Goal: Information Seeking & Learning: Learn about a topic

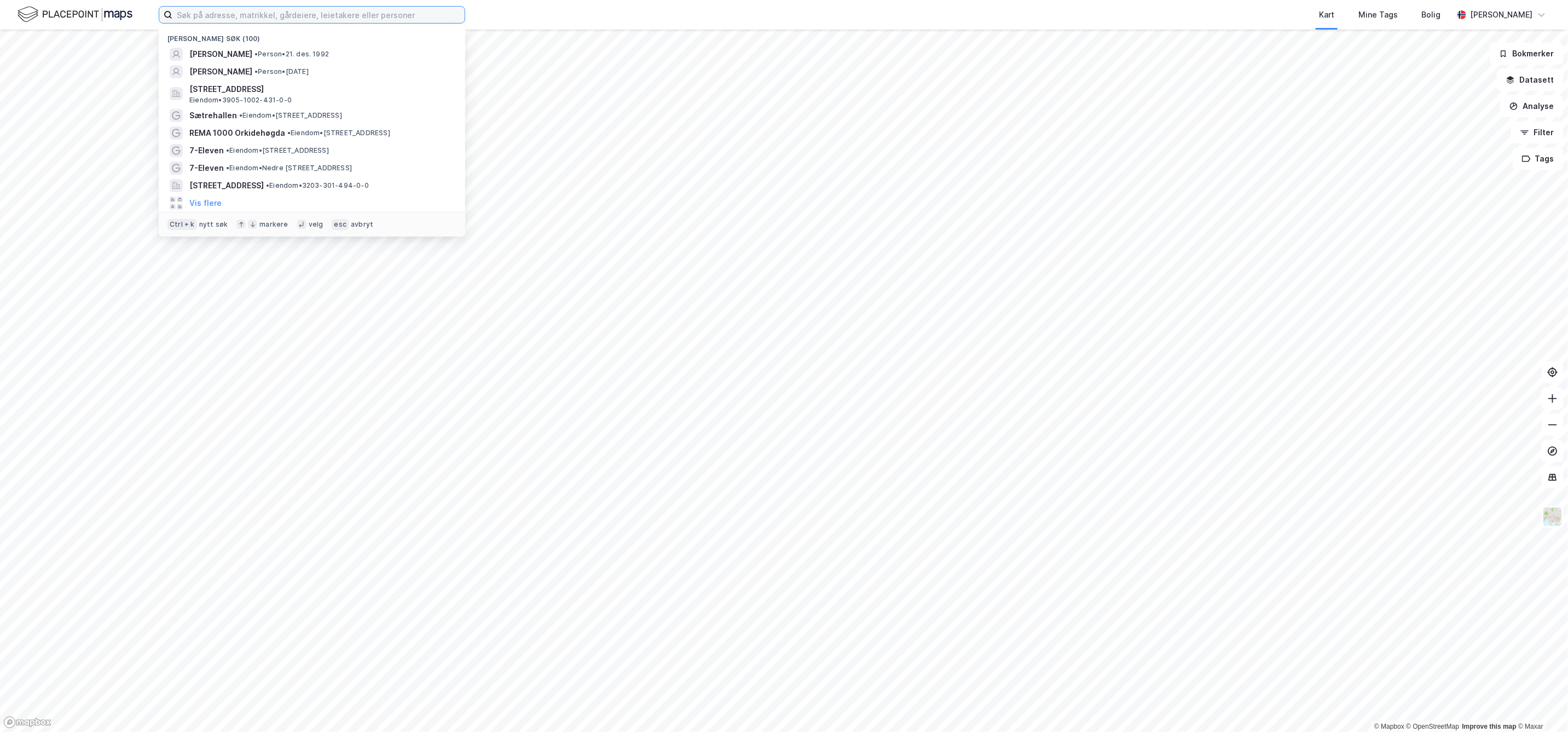
click at [265, 19] on input at bounding box center [318, 14] width 292 height 16
paste input "https://[DOMAIN_NAME]/?direction={59.9702491760254|10.6683368682861|Voksenkollv…"
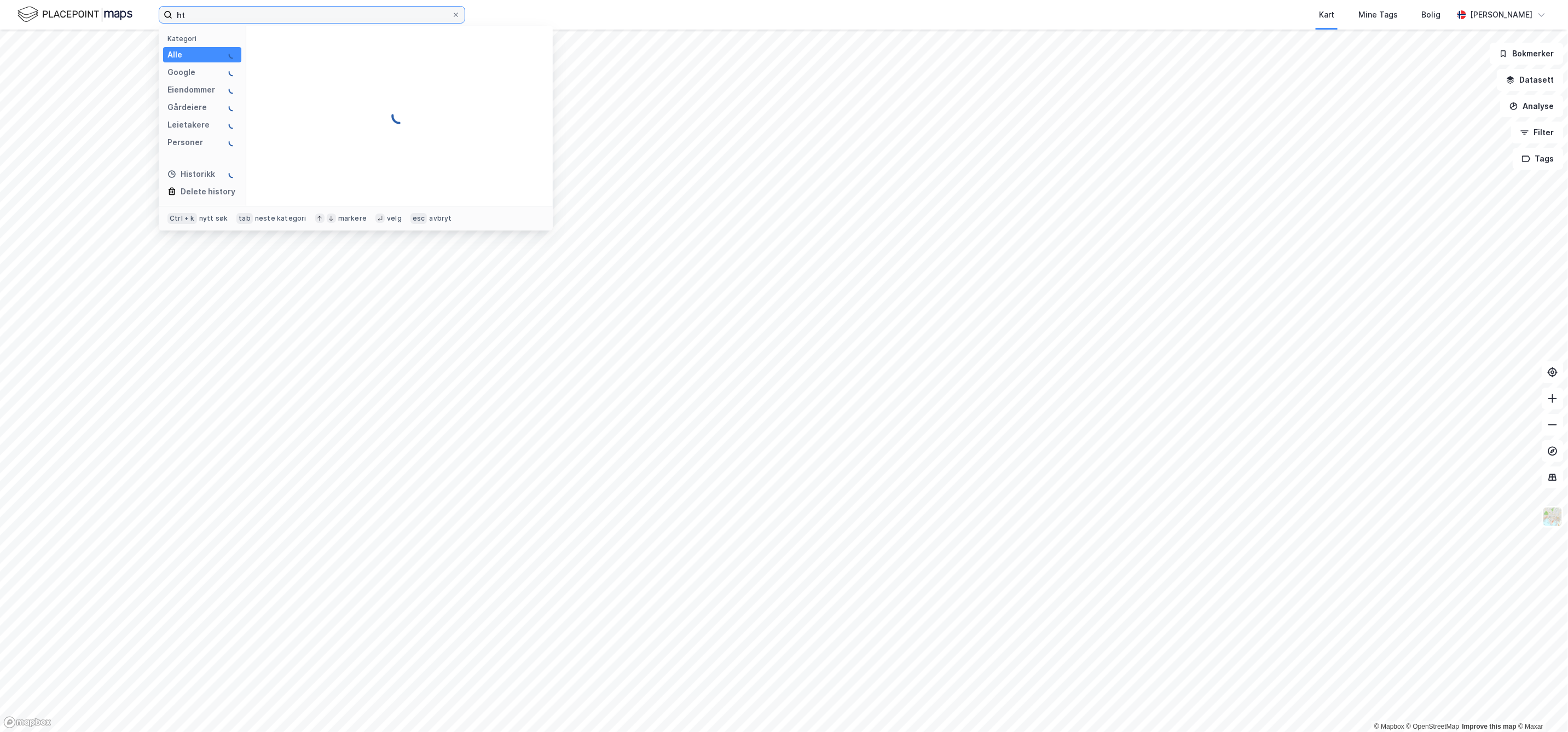
type input "h"
type input "V"
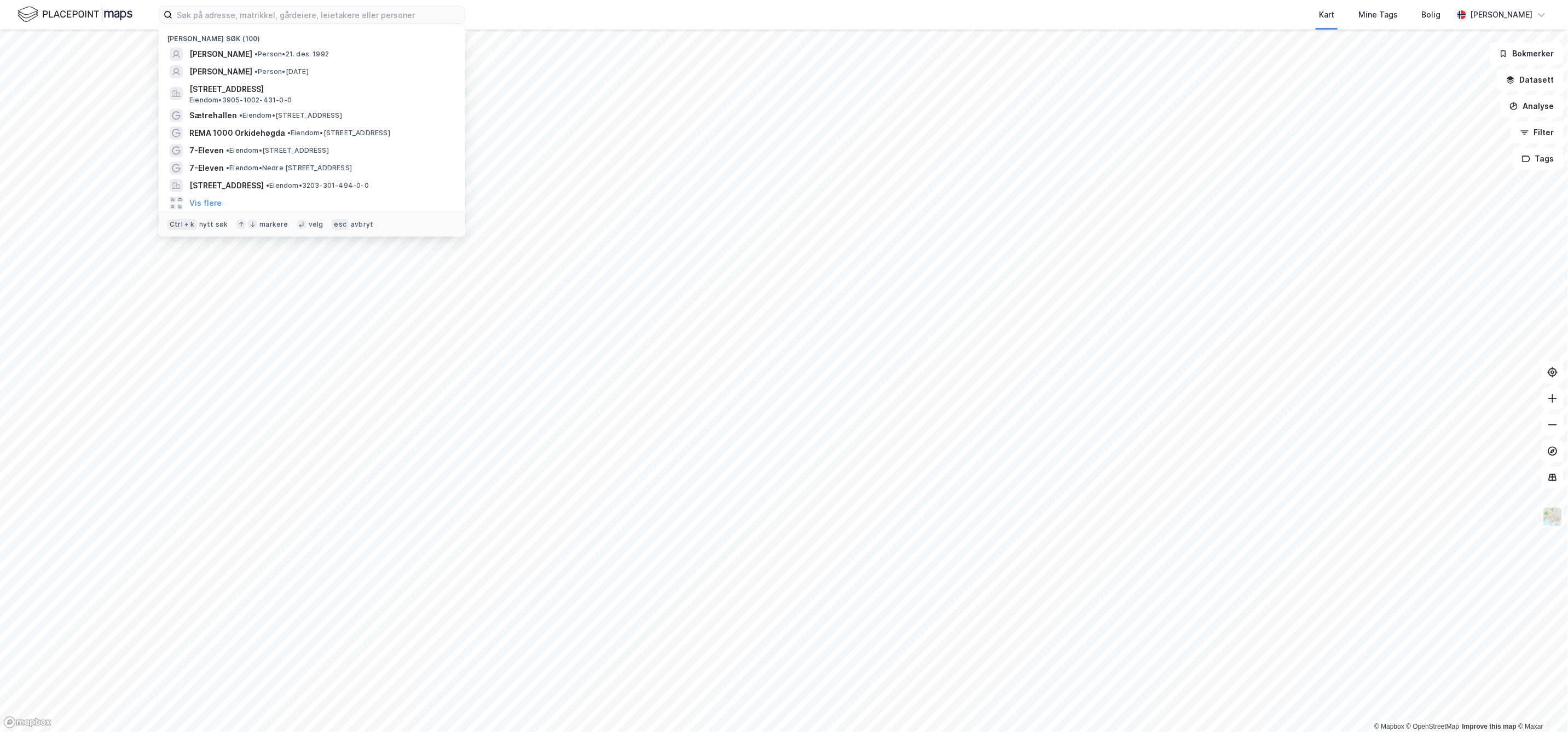
click at [544, 12] on div "Kart Mine Tags Bolig" at bounding box center [985, 14] width 935 height 29
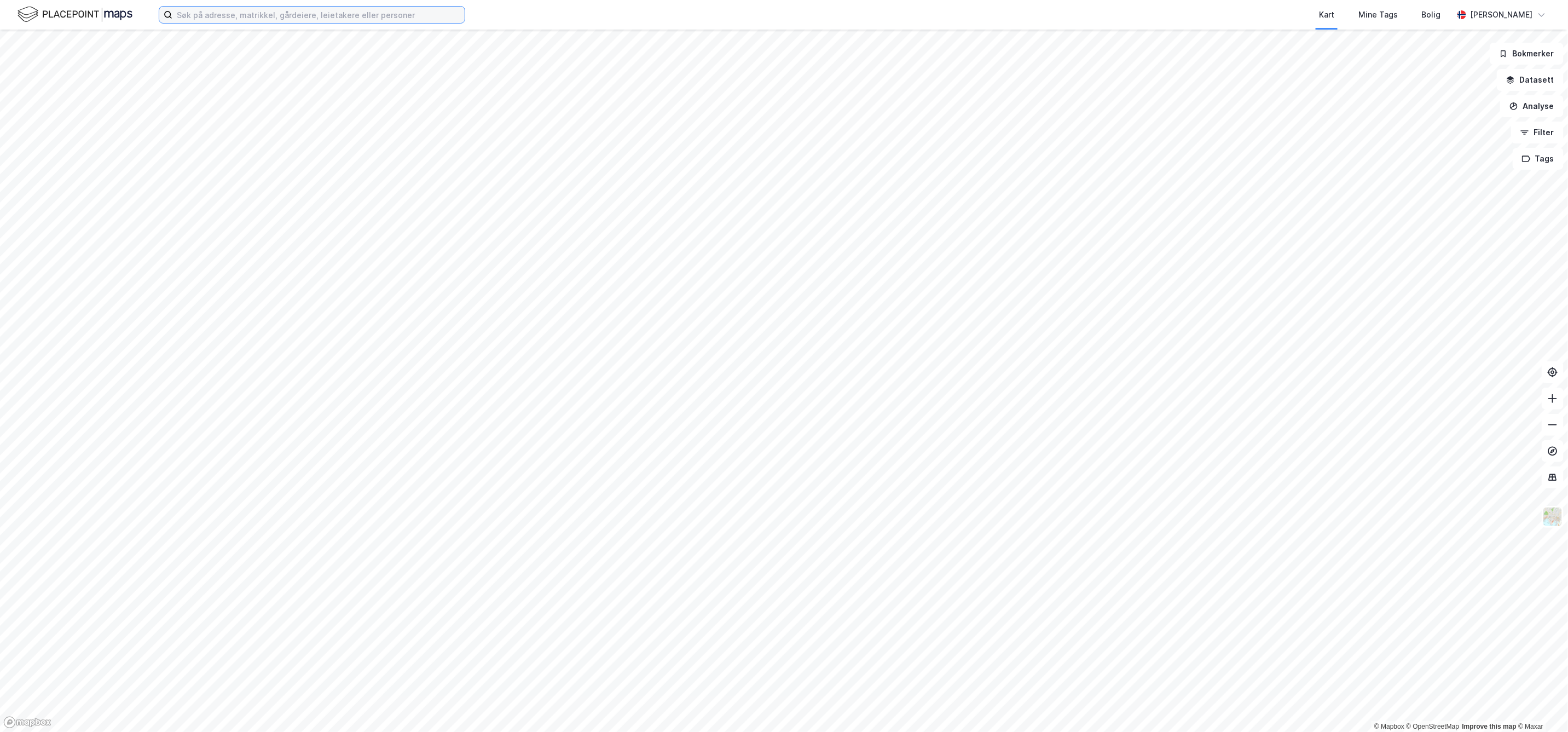
click at [412, 19] on input at bounding box center [318, 14] width 292 height 16
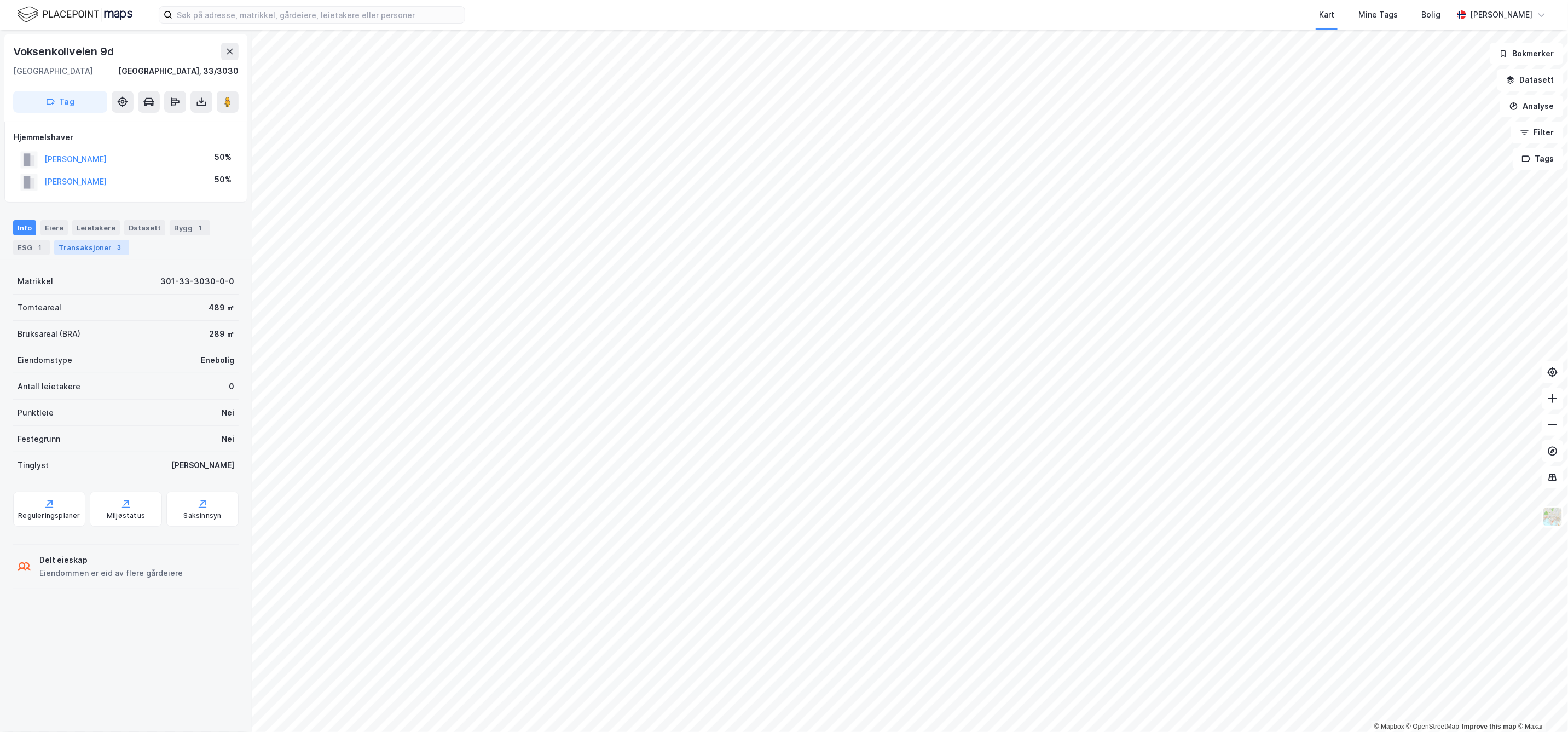
click at [85, 248] on div "Transaksjoner 3" at bounding box center [92, 248] width 75 height 15
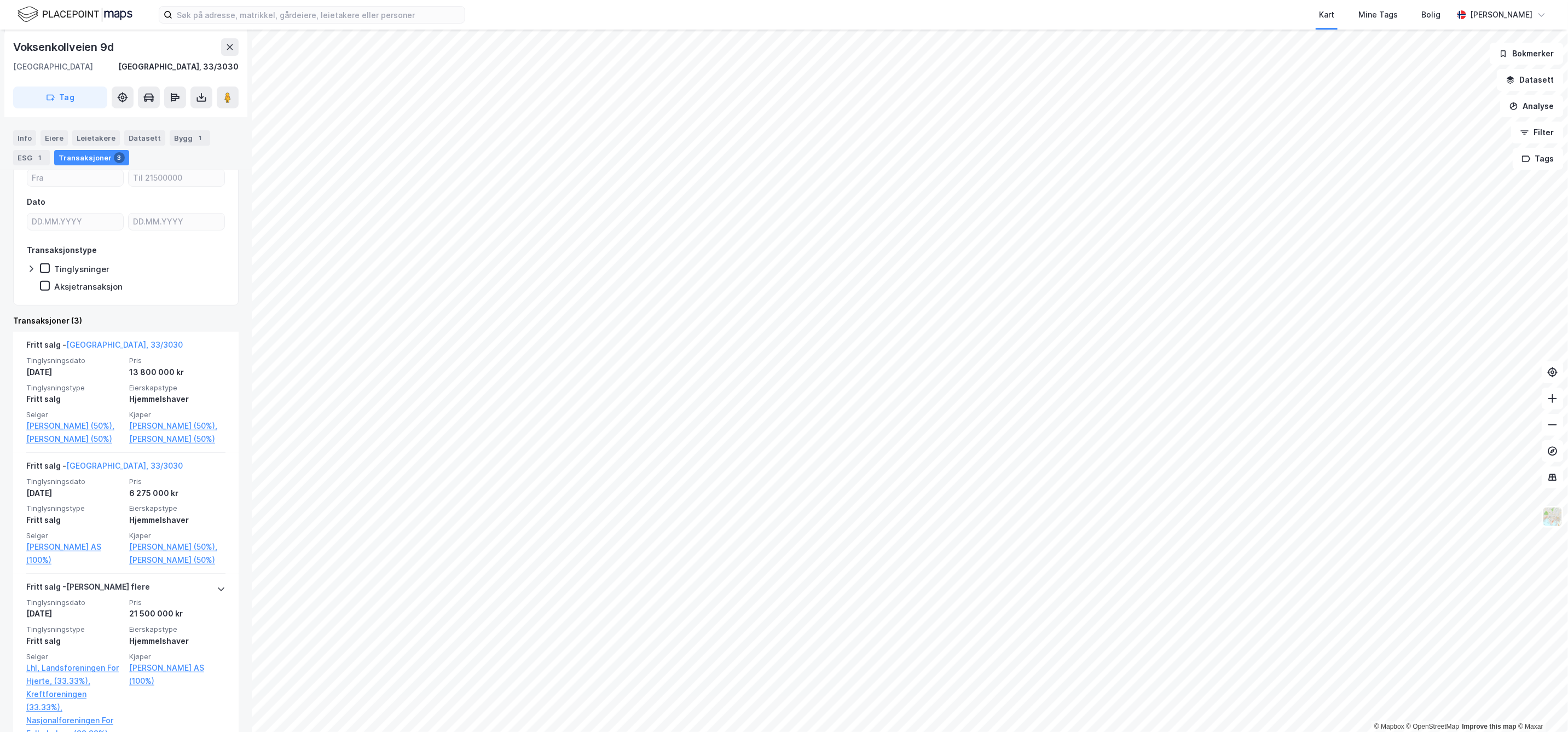
scroll to position [183, 0]
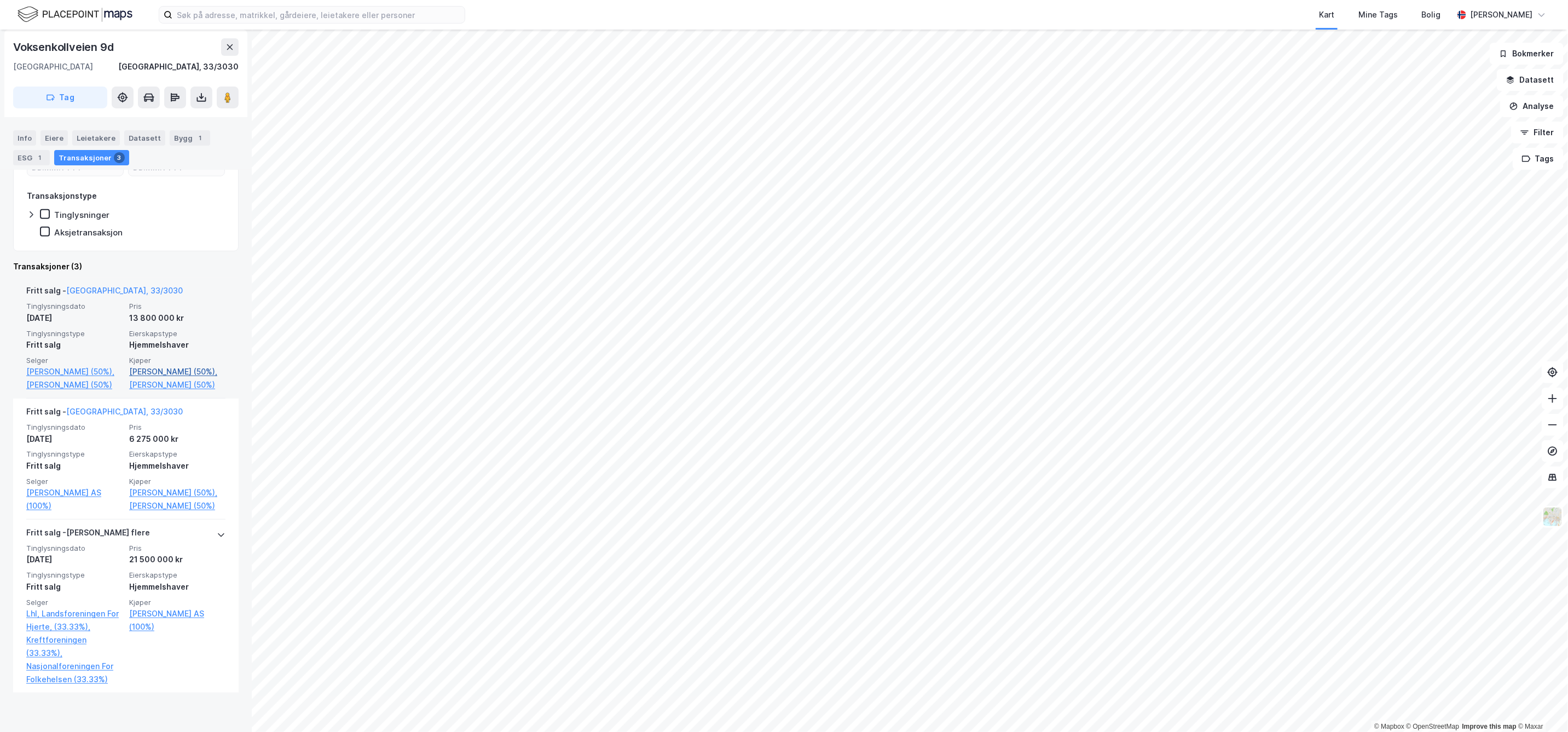
click at [160, 367] on link "[PERSON_NAME] (50%)," at bounding box center [177, 372] width 96 height 13
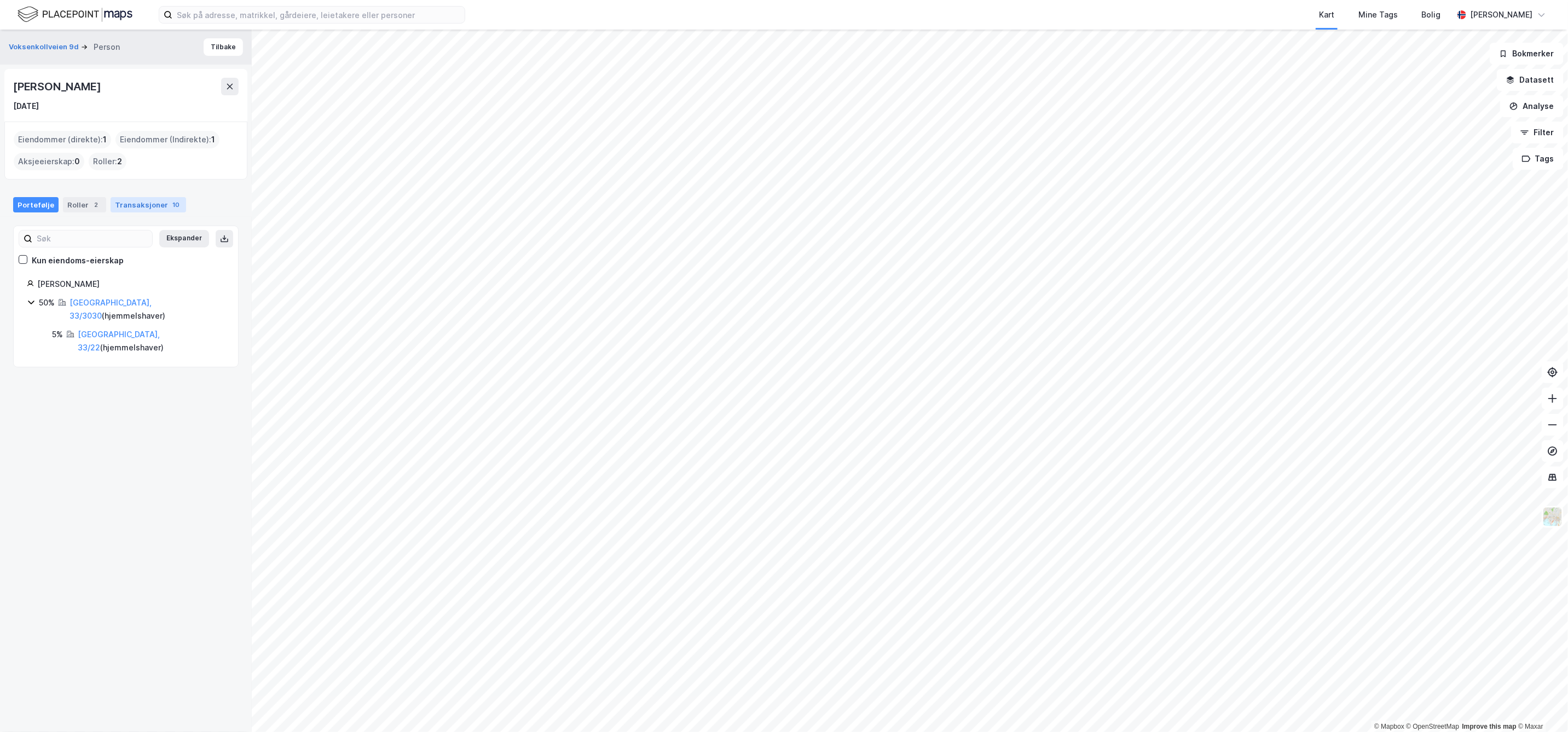
click at [127, 203] on div "Transaksjoner 10" at bounding box center [148, 204] width 75 height 15
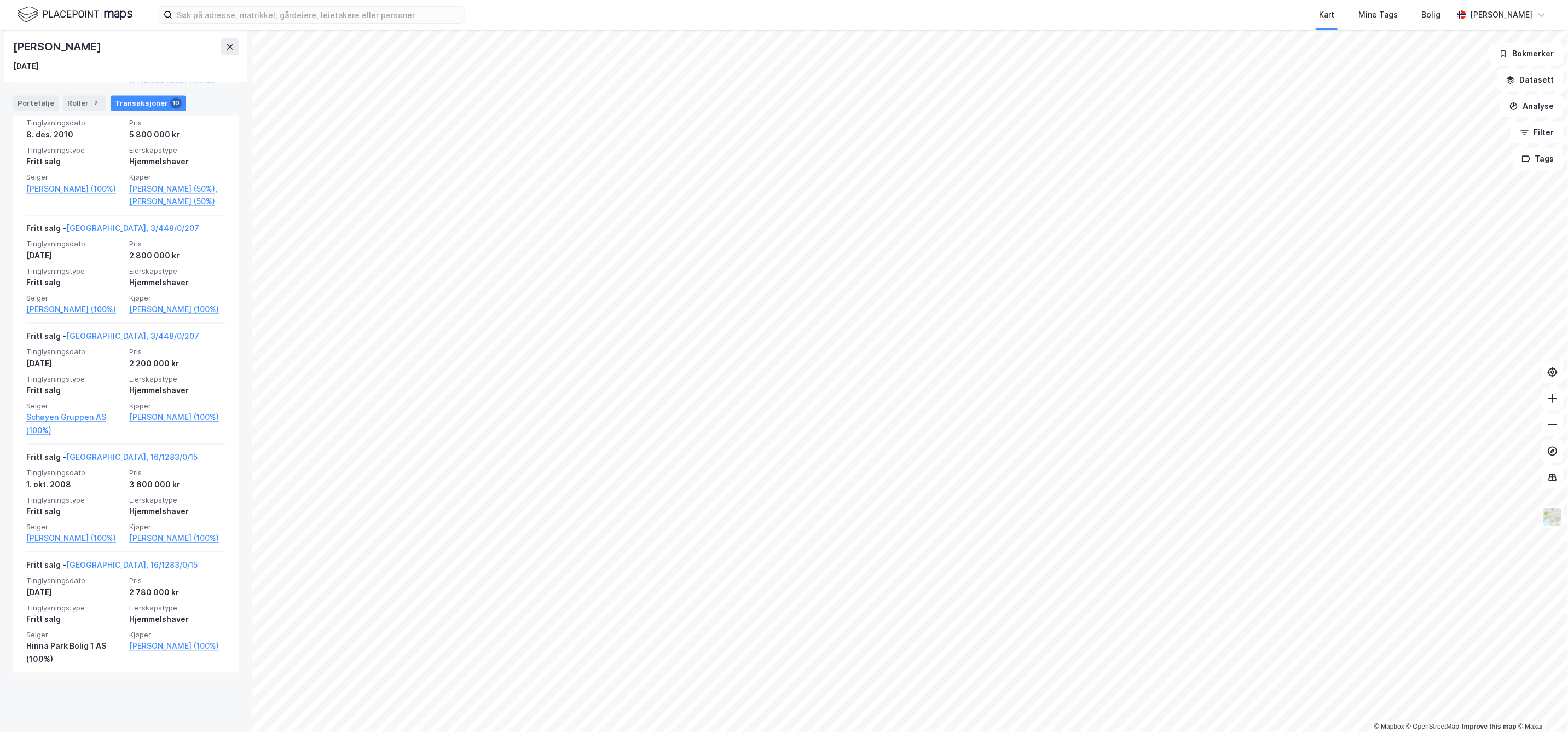
scroll to position [1421, 0]
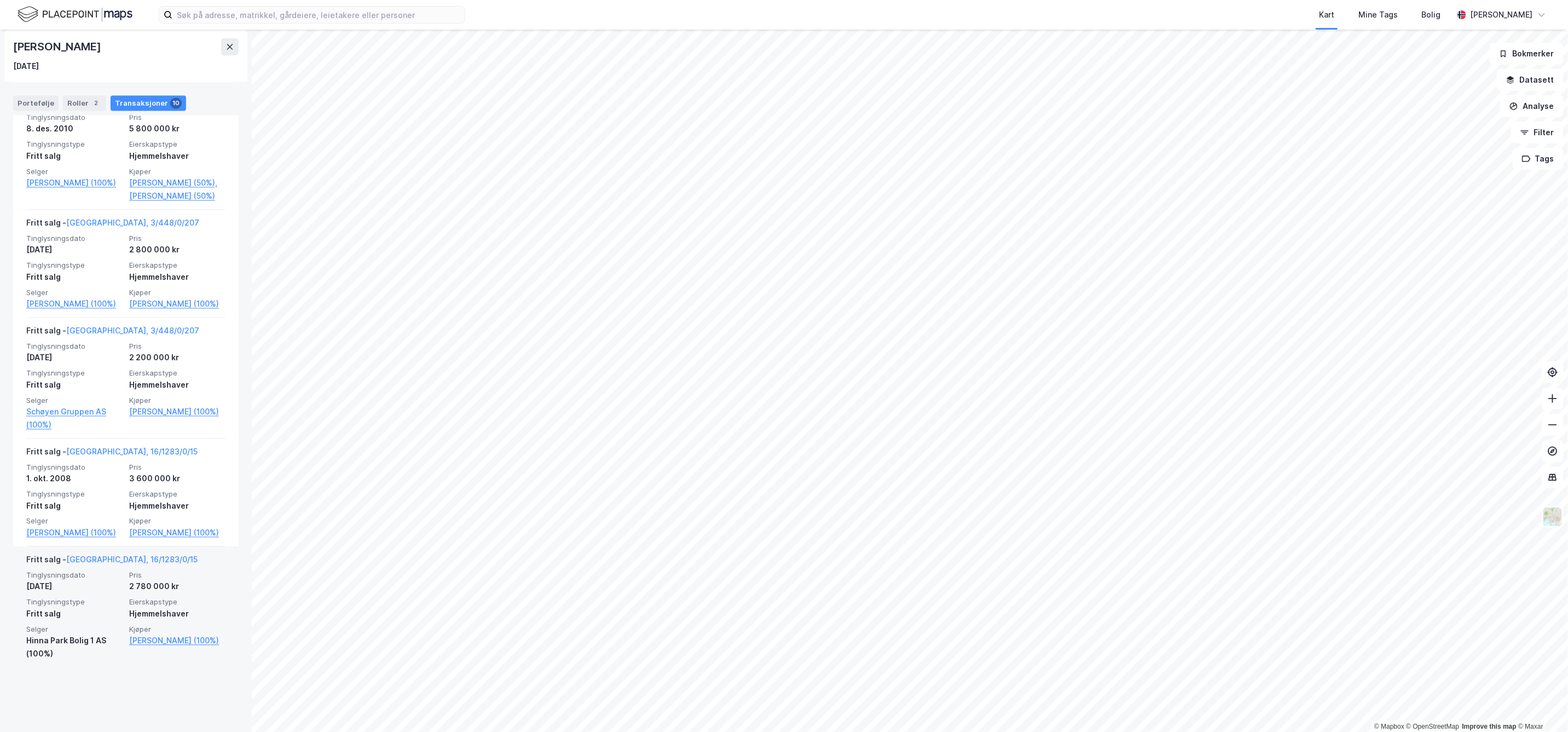
drag, startPoint x: 130, startPoint y: 703, endPoint x: 133, endPoint y: 675, distance: 28.2
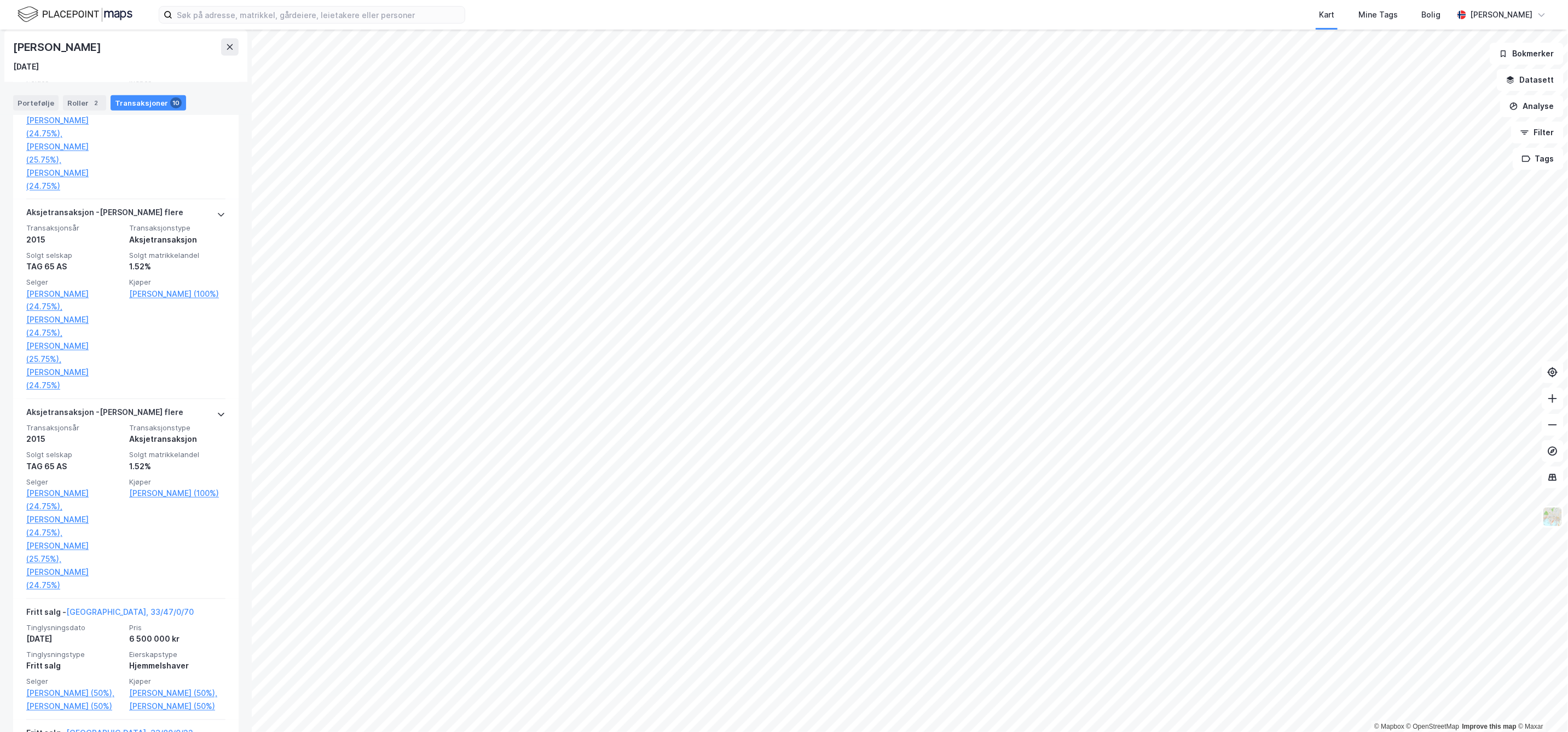
scroll to position [629, 0]
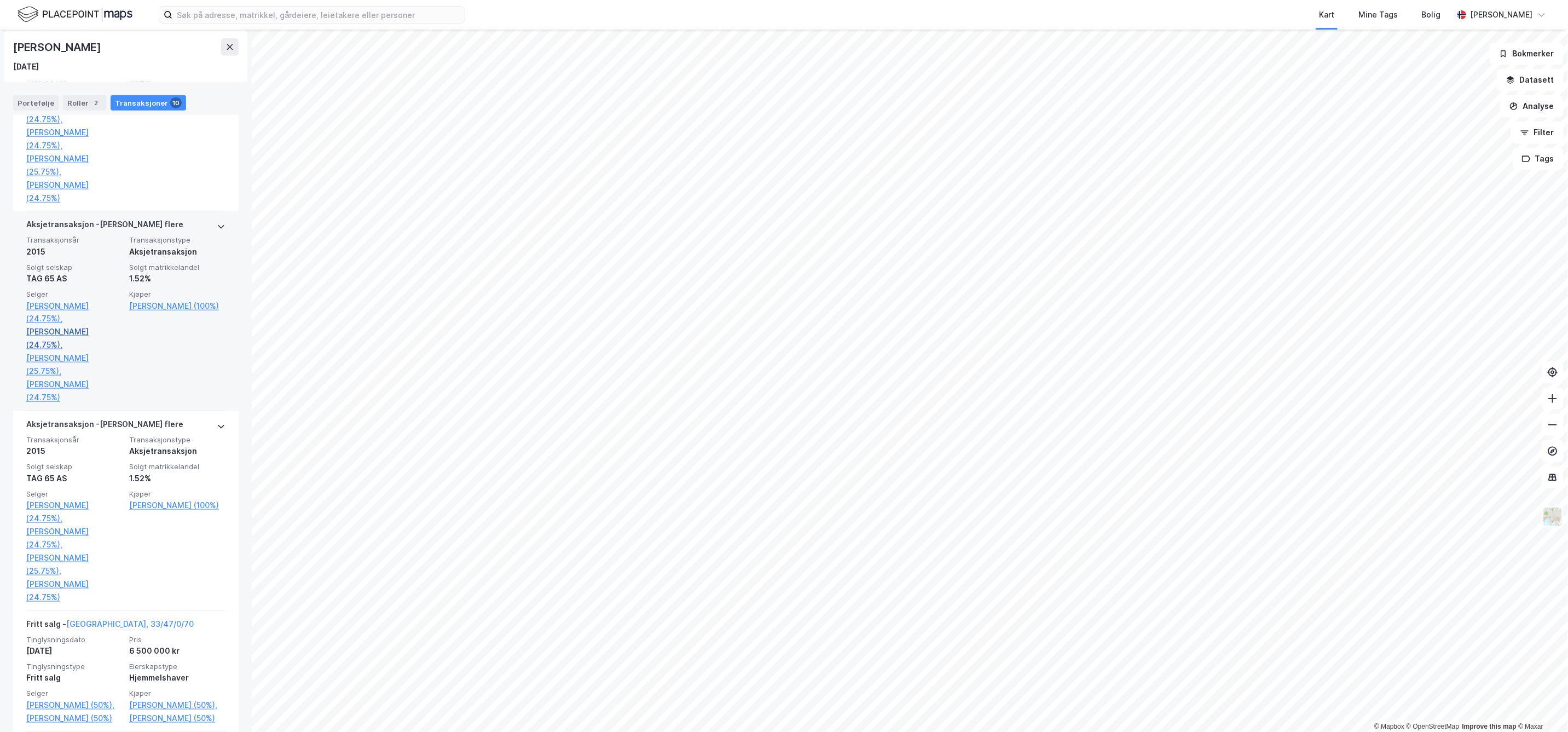
click at [48, 351] on link "[PERSON_NAME] (24.75%)," at bounding box center [74, 338] width 96 height 26
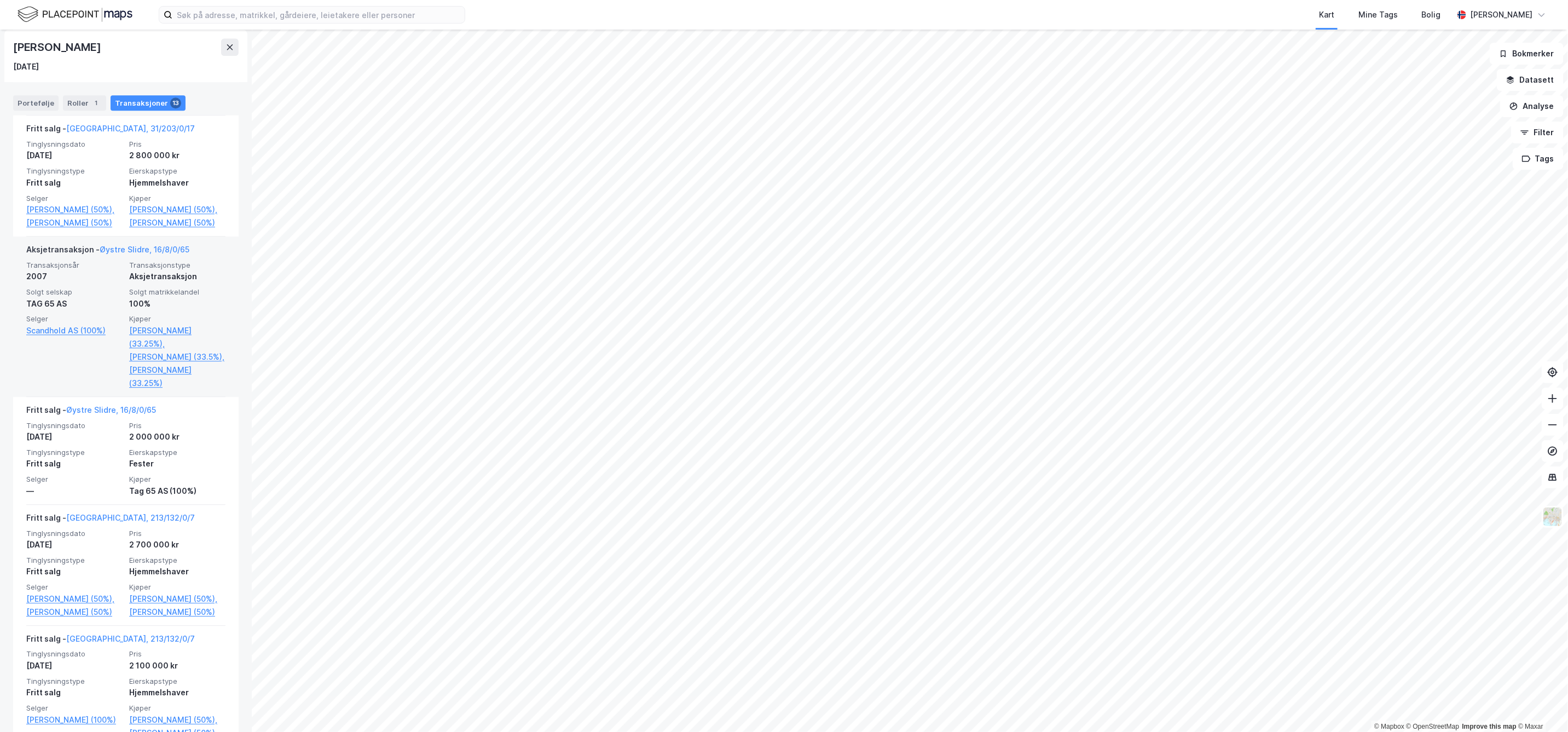
scroll to position [2001, 0]
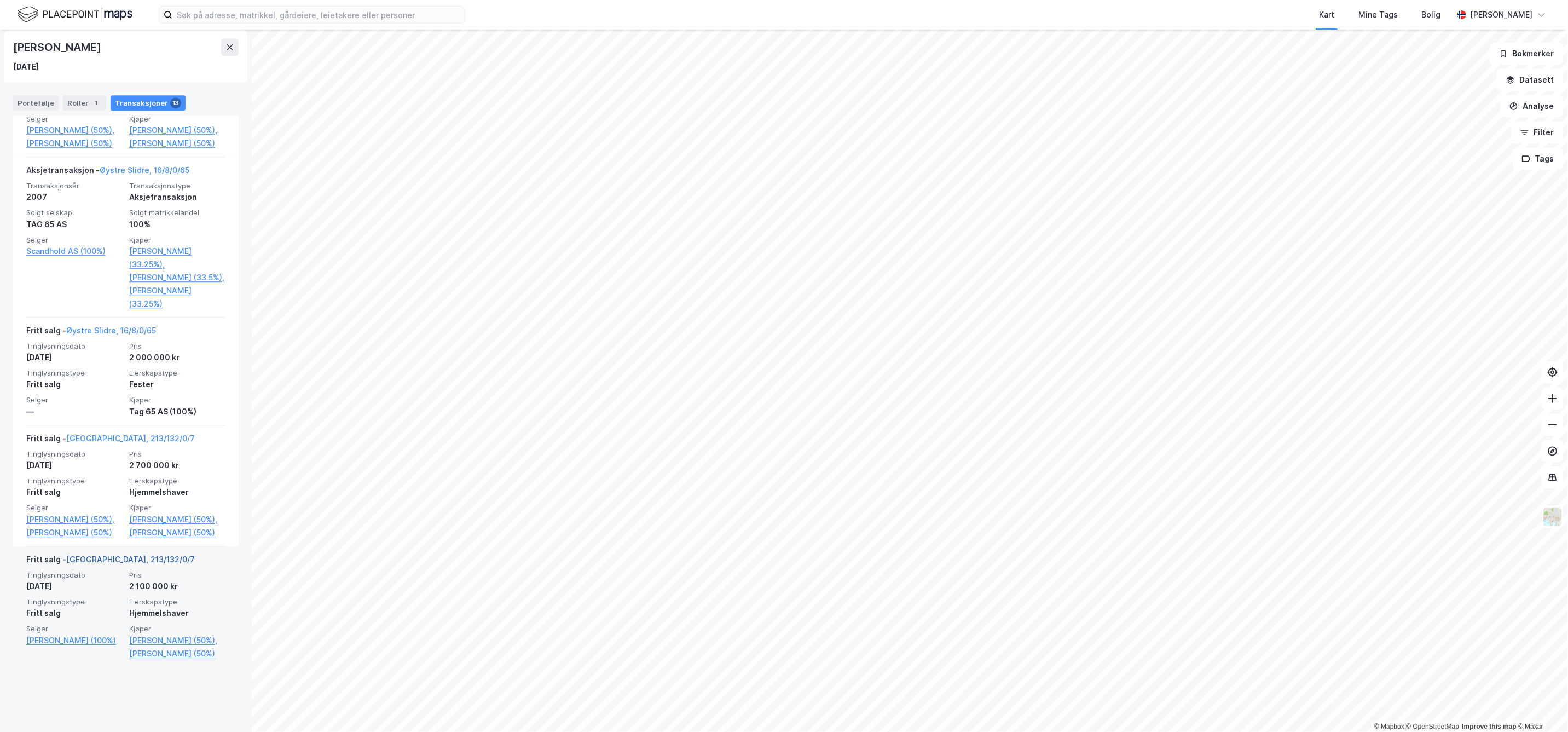
click at [109, 564] on link "[GEOGRAPHIC_DATA], 213/132/0/7" at bounding box center [130, 560] width 129 height 9
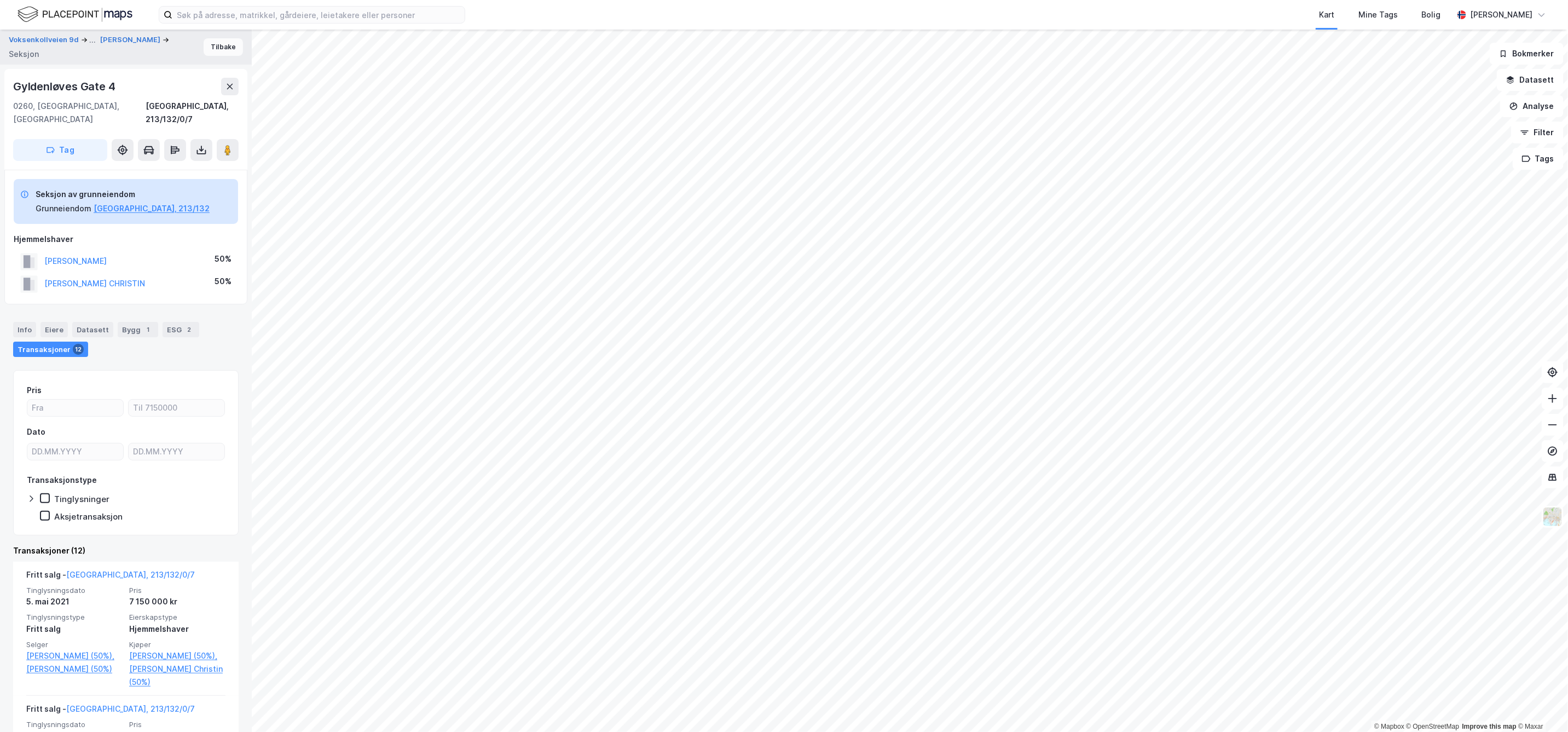
click at [208, 41] on button "Tilbake" at bounding box center [223, 47] width 40 height 18
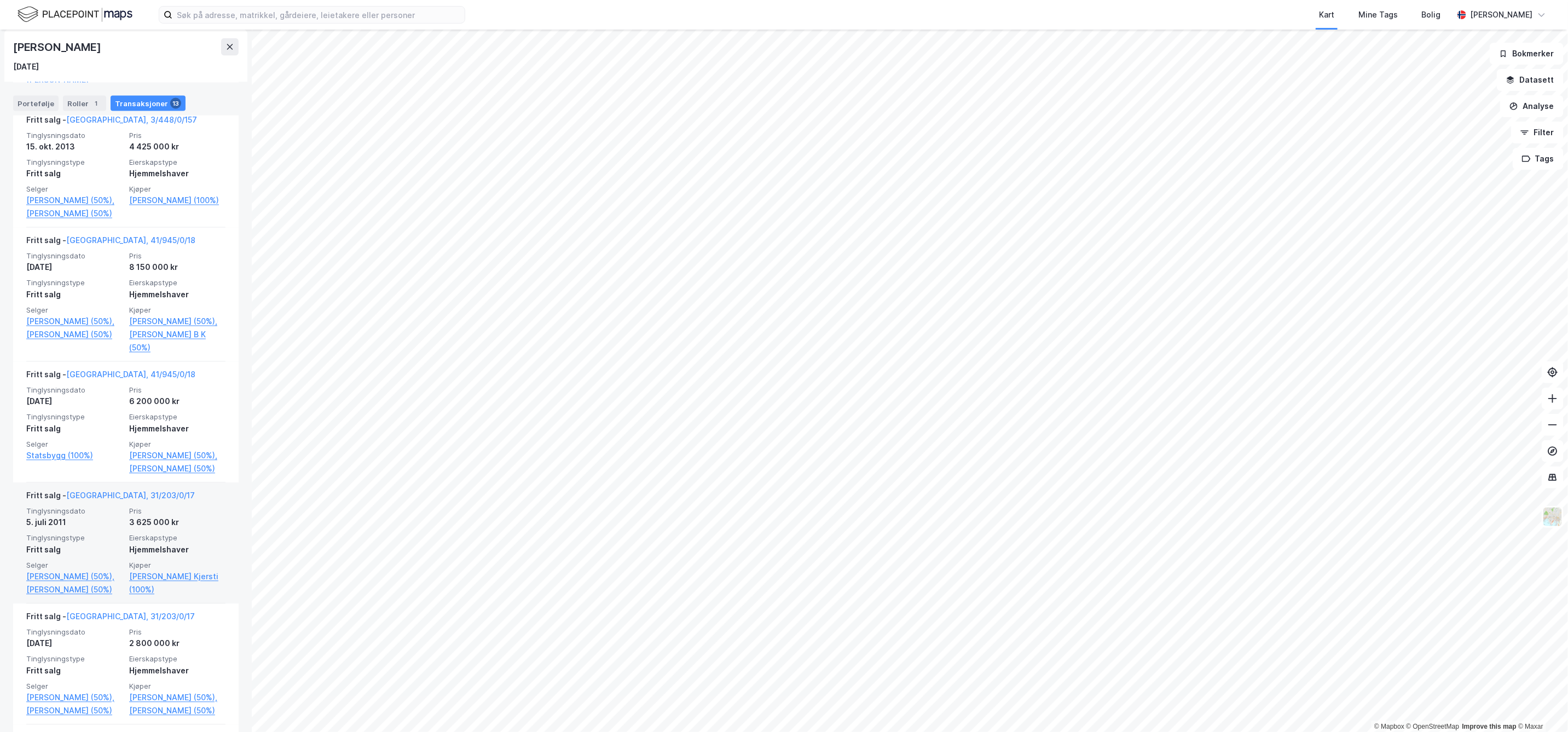
scroll to position [1228, 0]
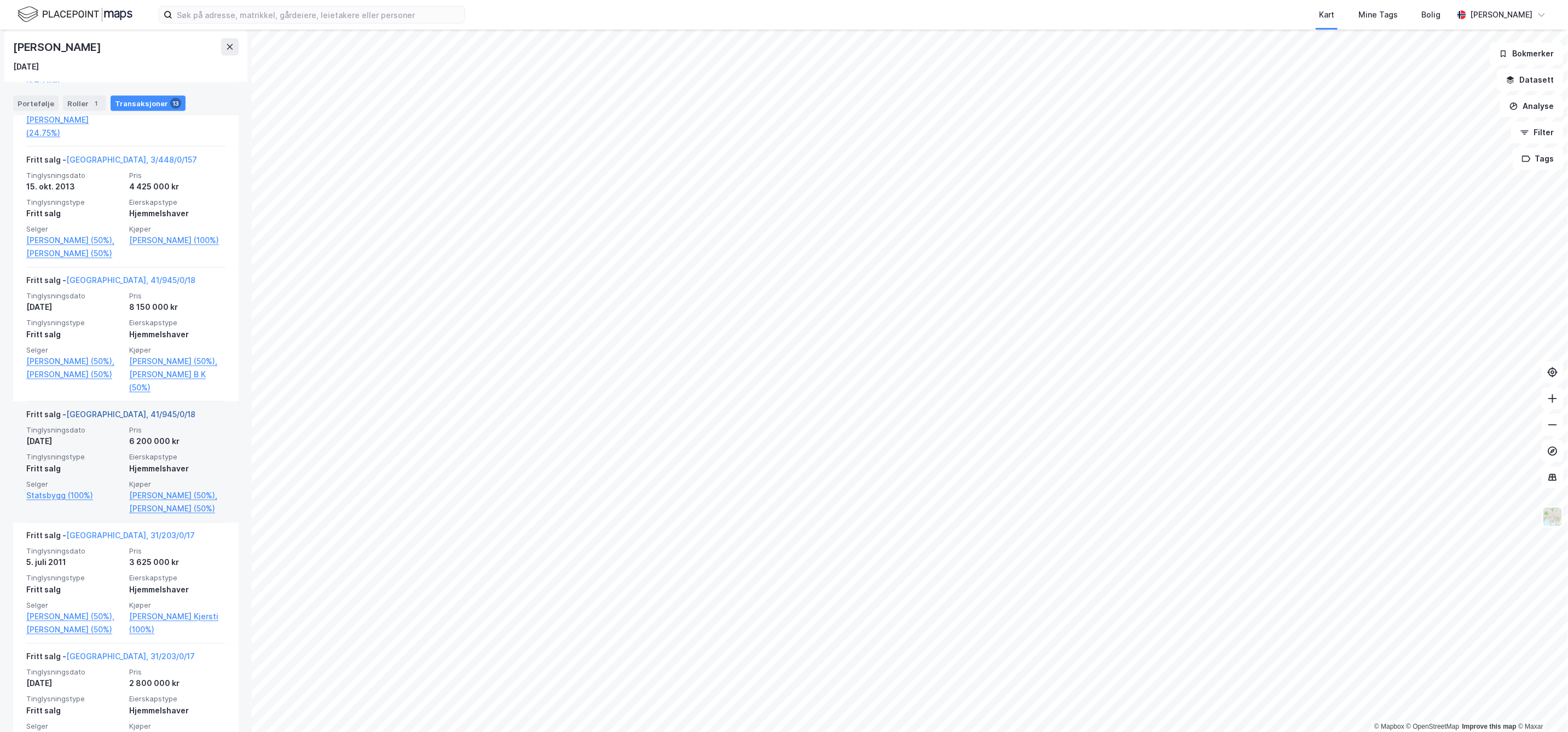
click at [117, 410] on link "[GEOGRAPHIC_DATA], 41/945/0/18" at bounding box center [130, 415] width 129 height 9
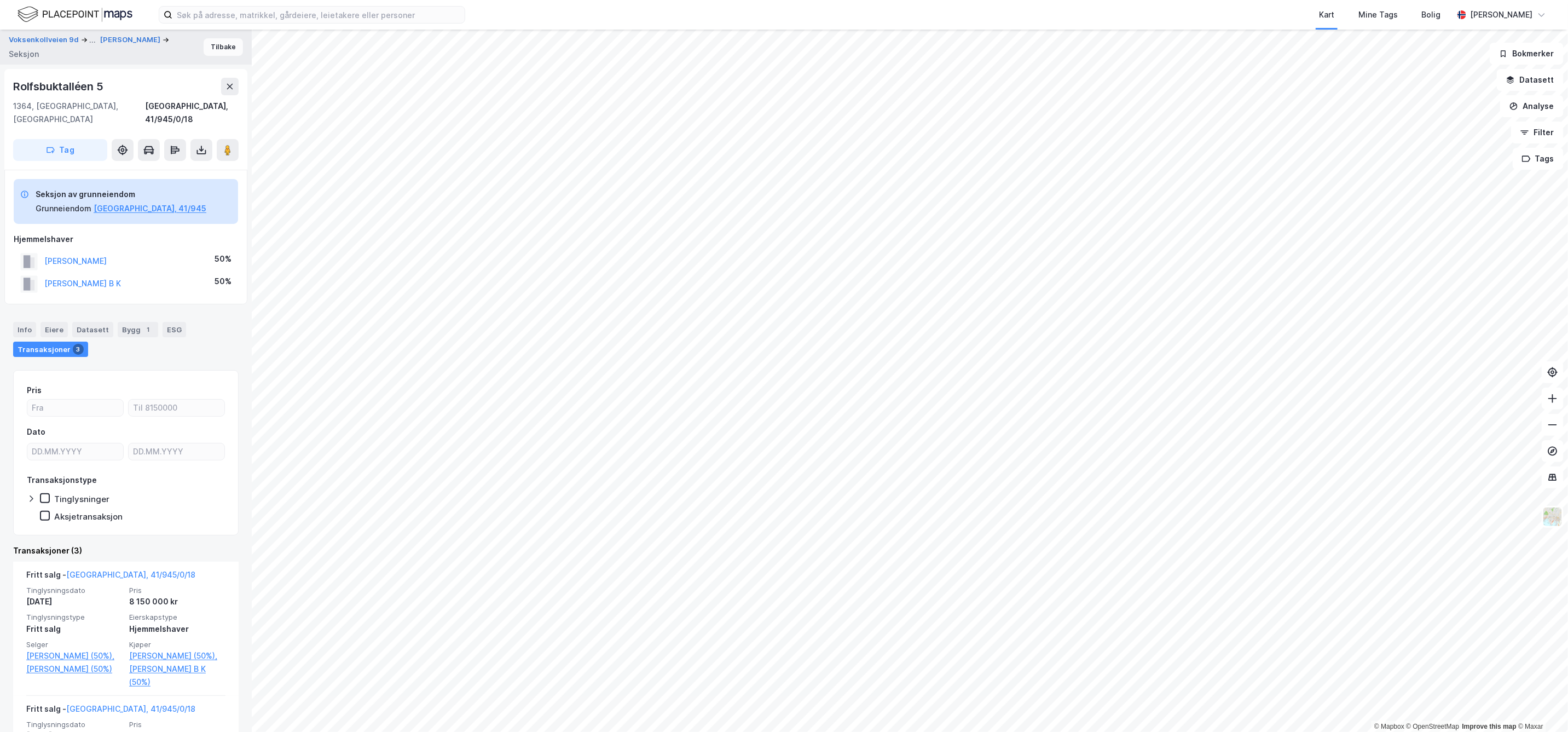
click at [213, 44] on button "Tilbake" at bounding box center [223, 47] width 40 height 18
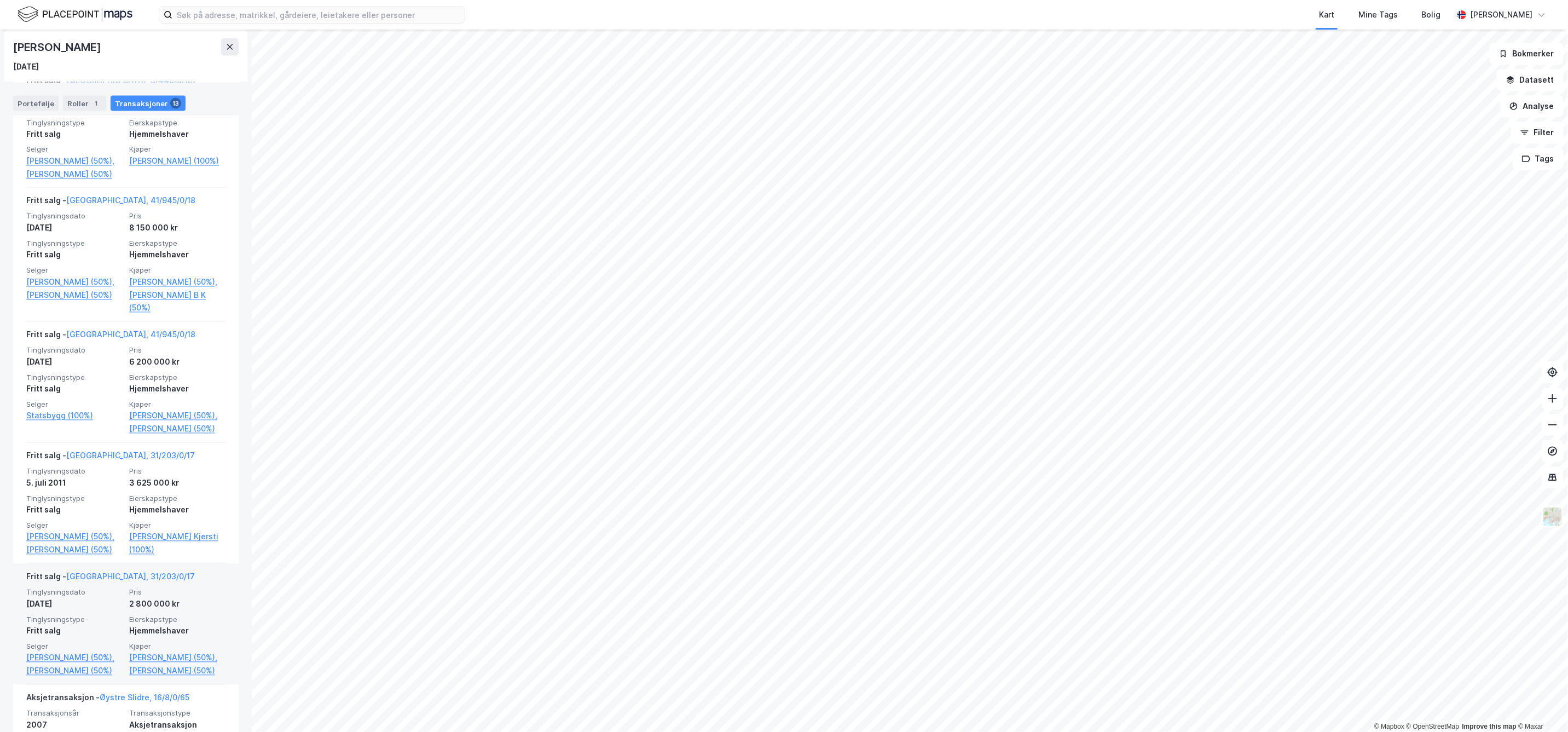
scroll to position [1277, 0]
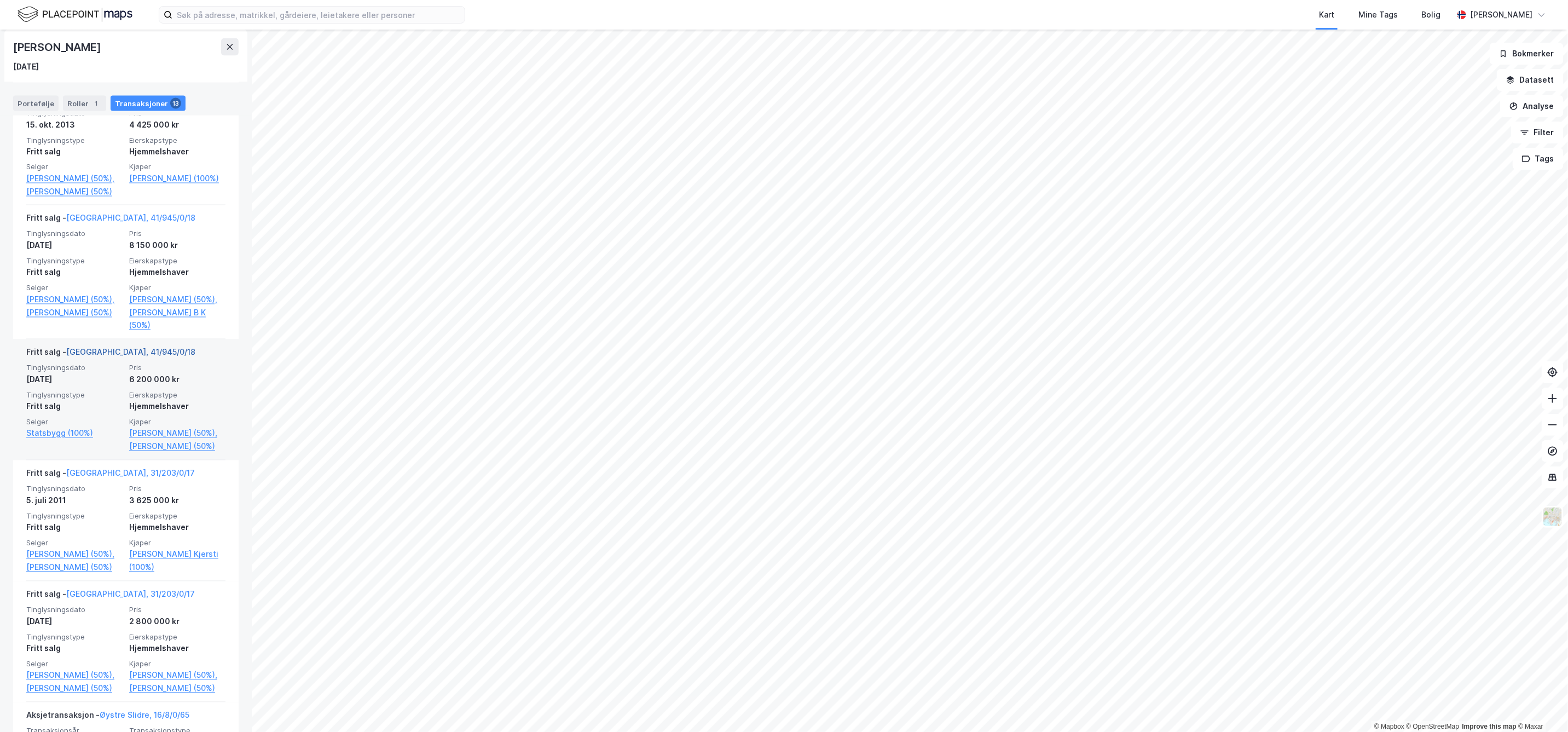
click at [115, 349] on link "[GEOGRAPHIC_DATA], 41/945/0/18" at bounding box center [130, 352] width 129 height 9
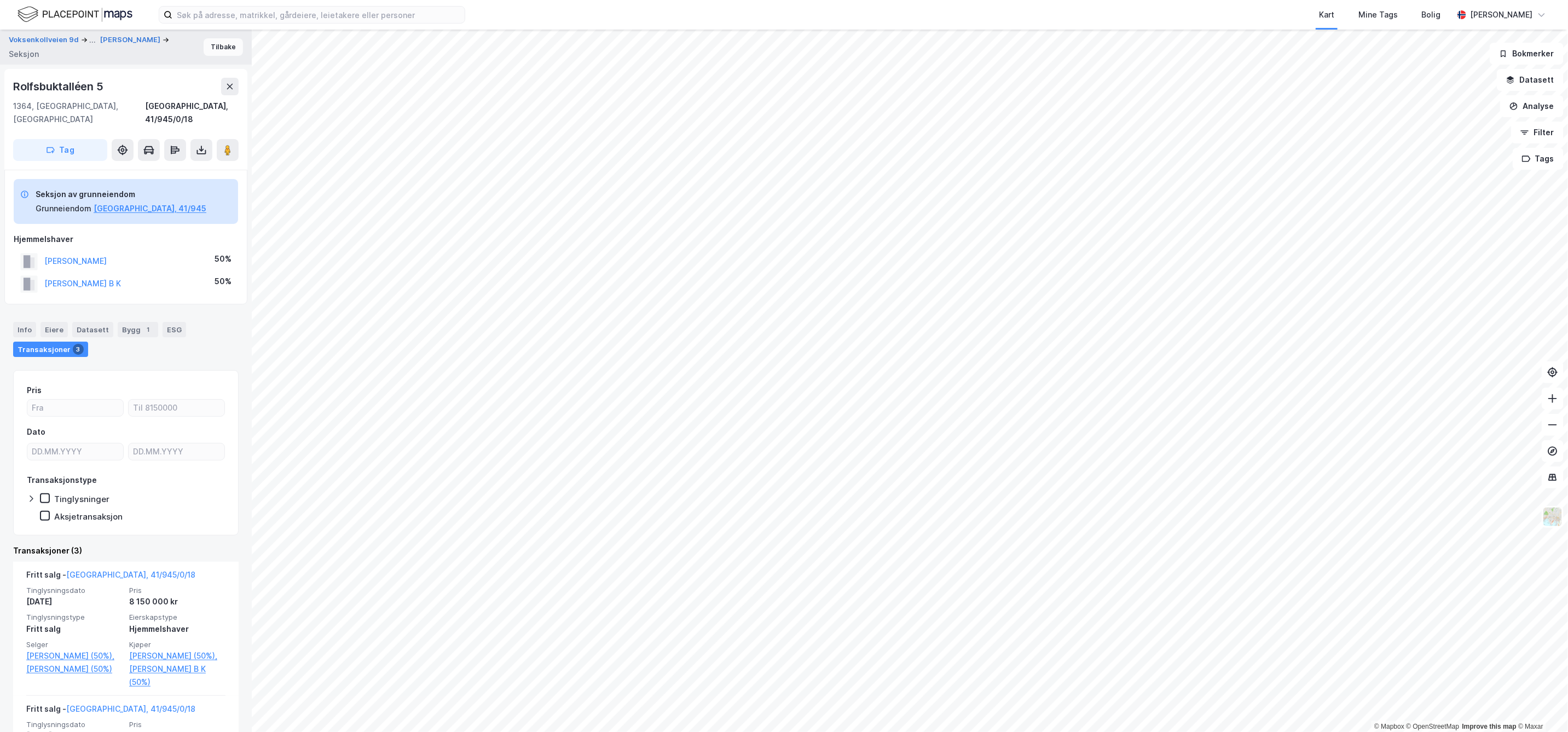
click at [215, 45] on button "Tilbake" at bounding box center [223, 47] width 40 height 18
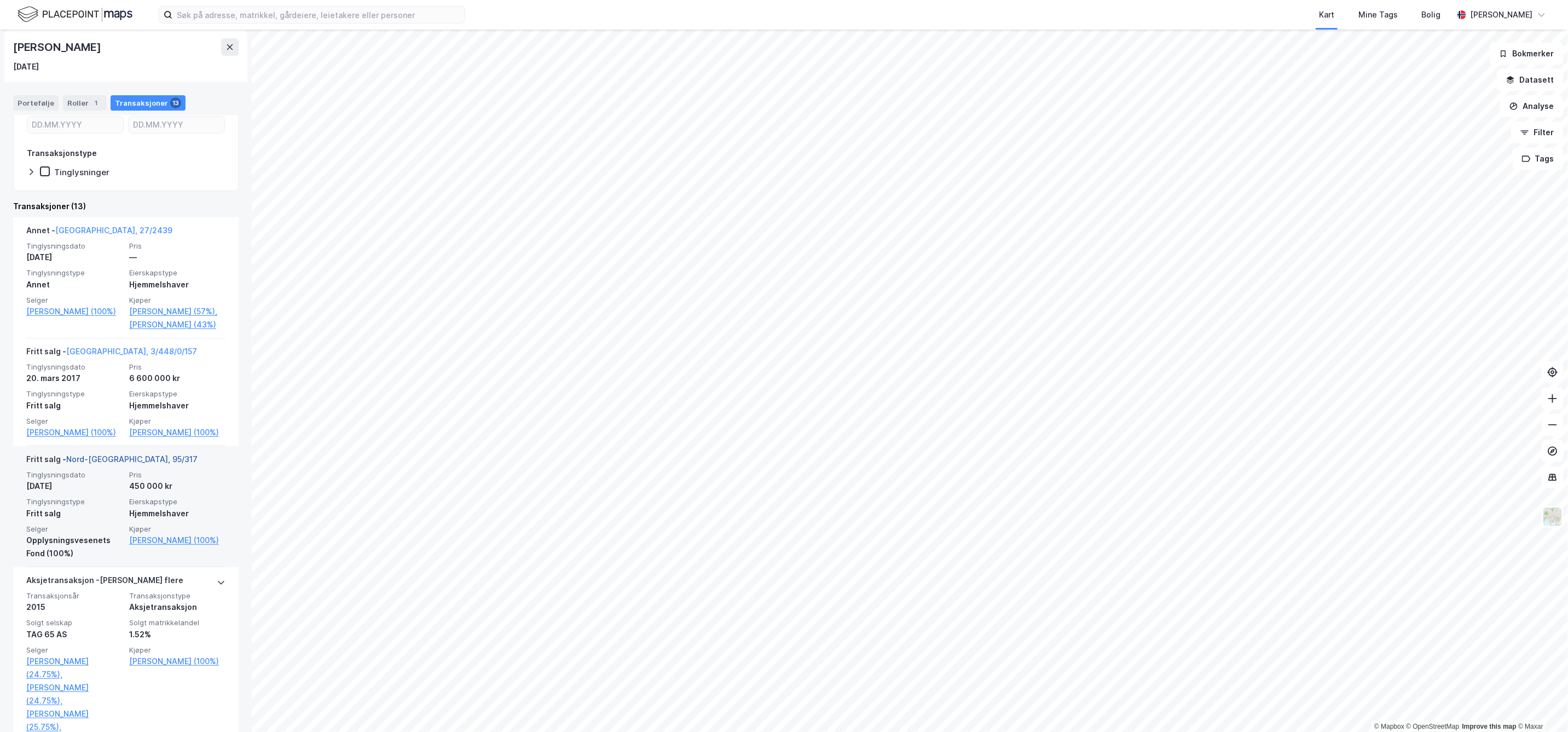
scroll to position [122, 0]
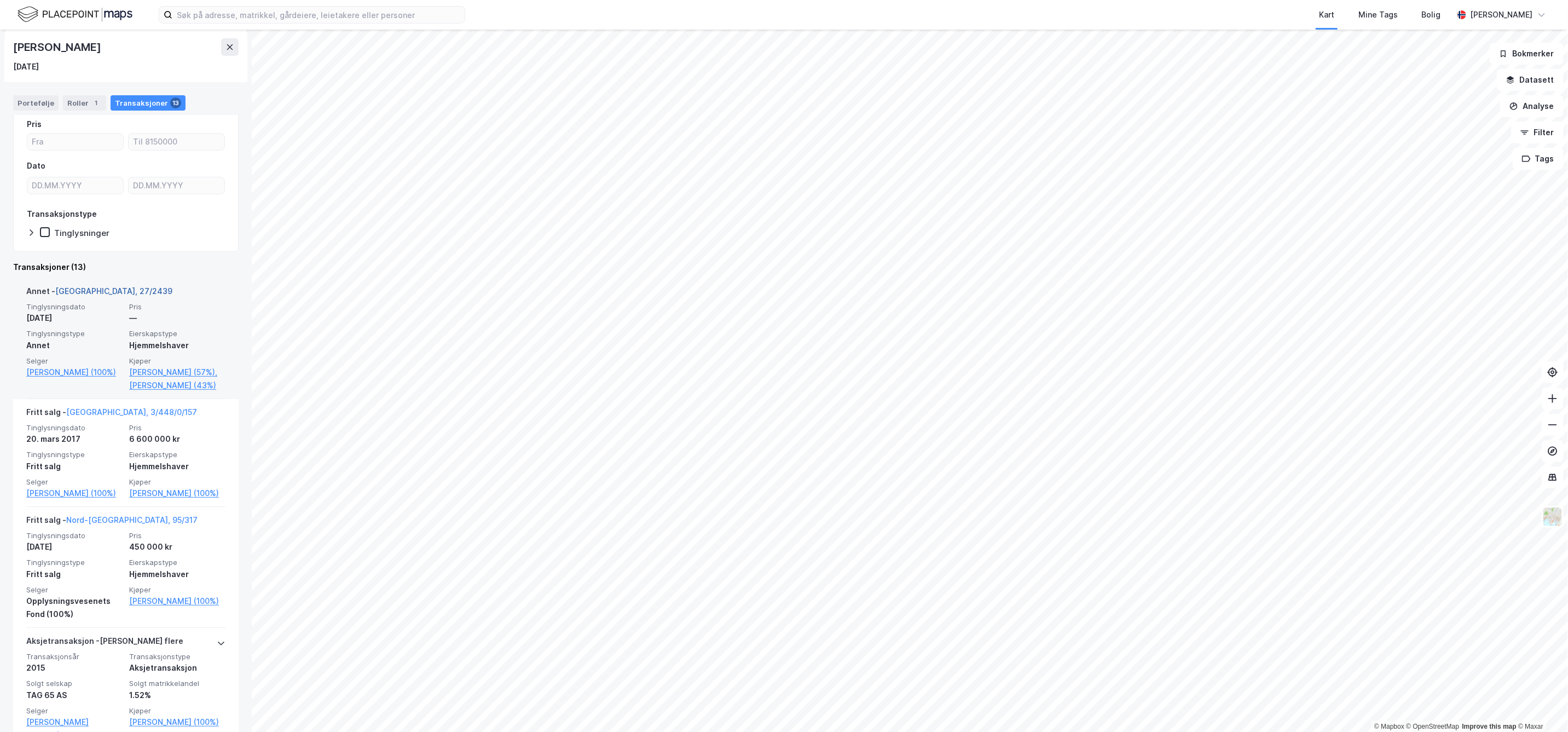
click at [89, 288] on link "[GEOGRAPHIC_DATA], 27/2439" at bounding box center [114, 291] width 117 height 9
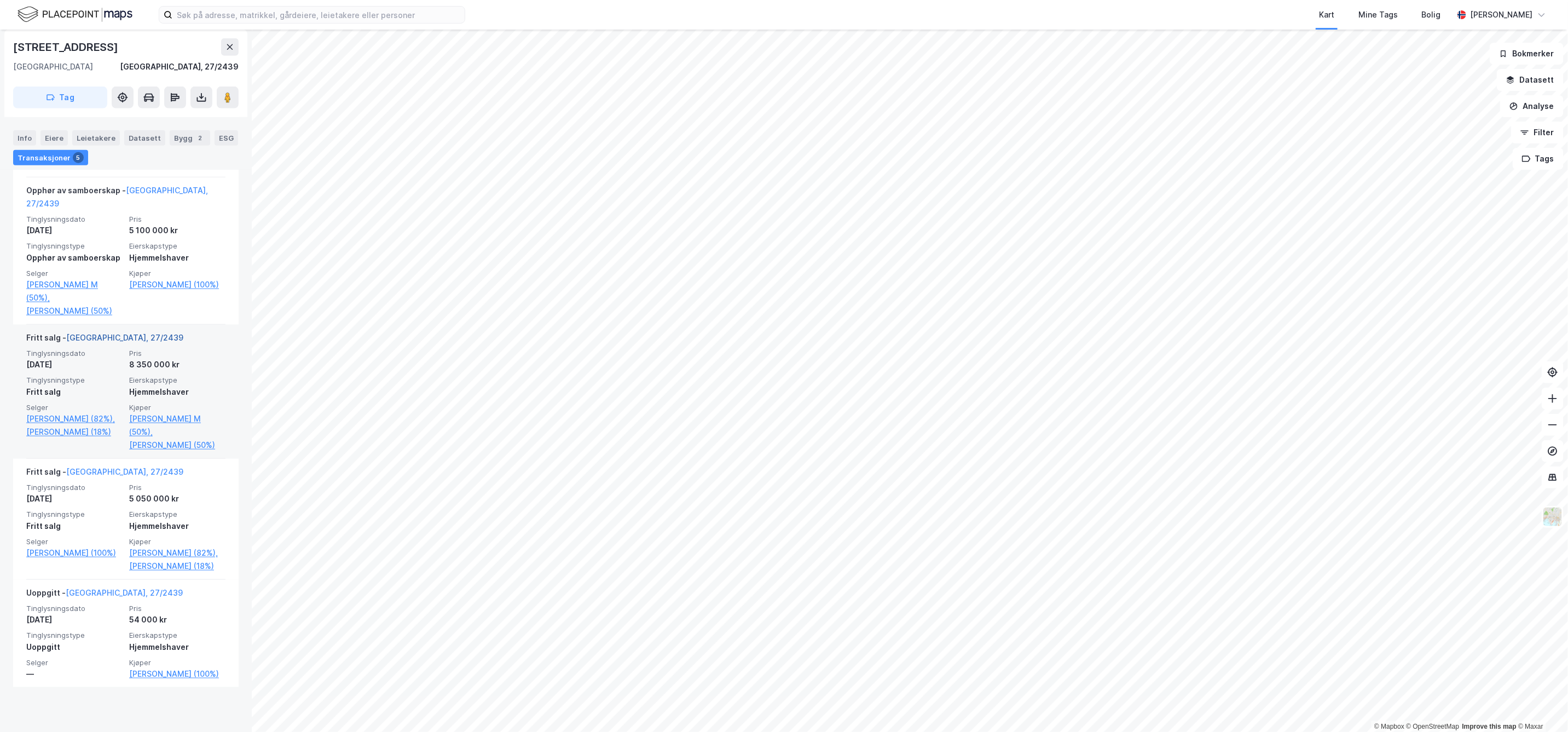
scroll to position [458, 0]
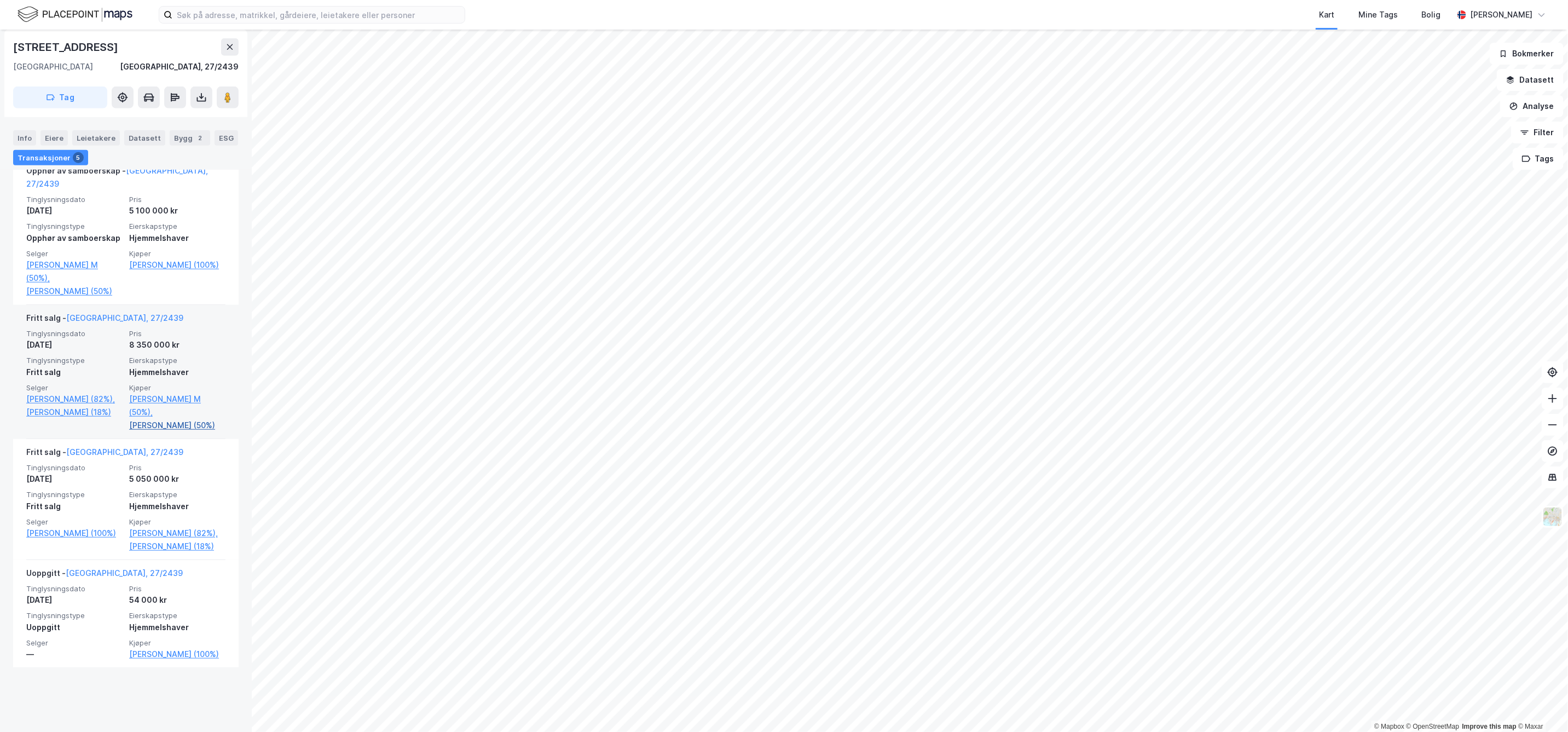
click at [160, 432] on link "[PERSON_NAME] (50%)" at bounding box center [177, 426] width 96 height 13
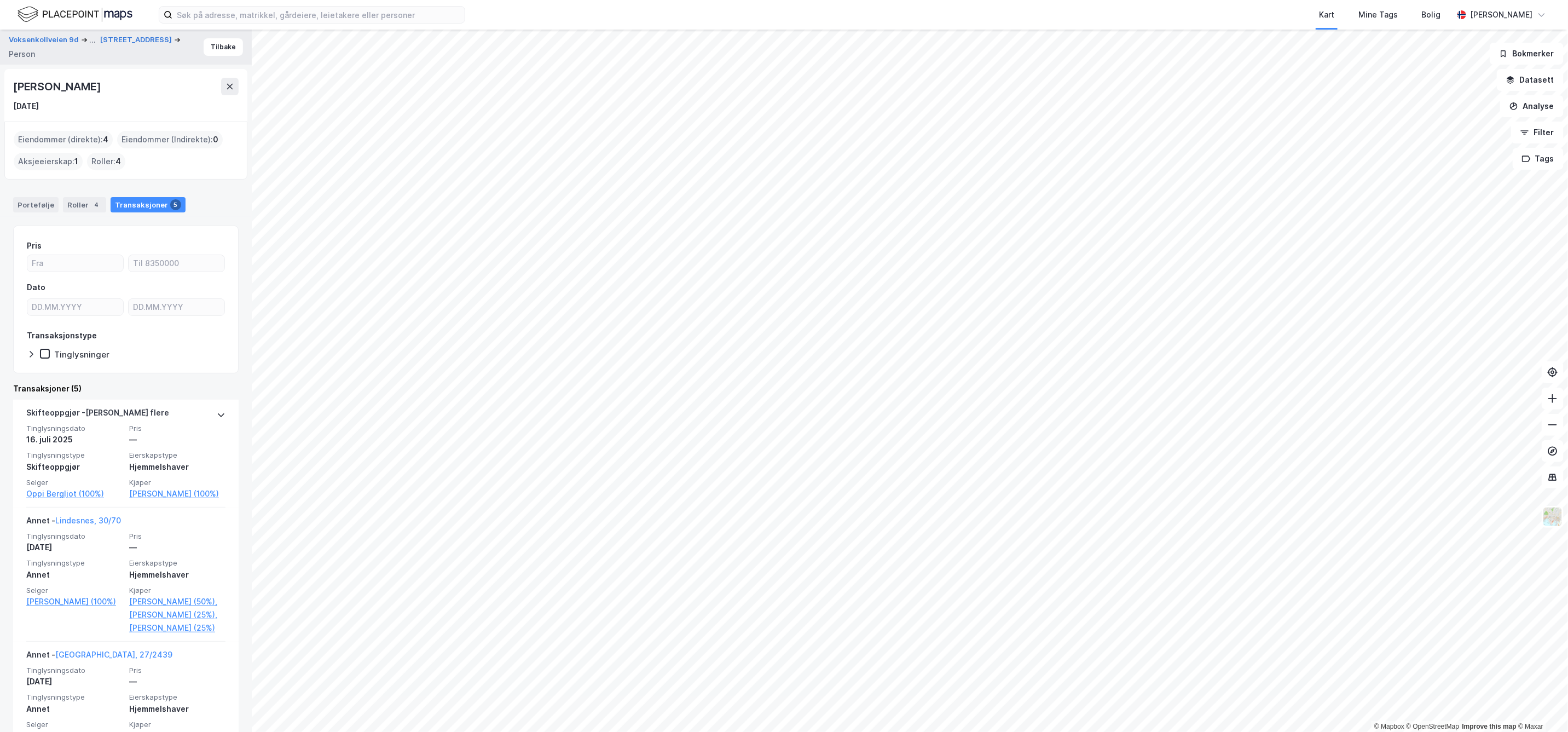
drag, startPoint x: 13, startPoint y: 86, endPoint x: 156, endPoint y: 88, distance: 143.0
click at [156, 88] on div "[PERSON_NAME]" at bounding box center [125, 87] width 225 height 18
copy div "[PERSON_NAME]"
click at [212, 40] on button "Tilbake" at bounding box center [223, 47] width 40 height 18
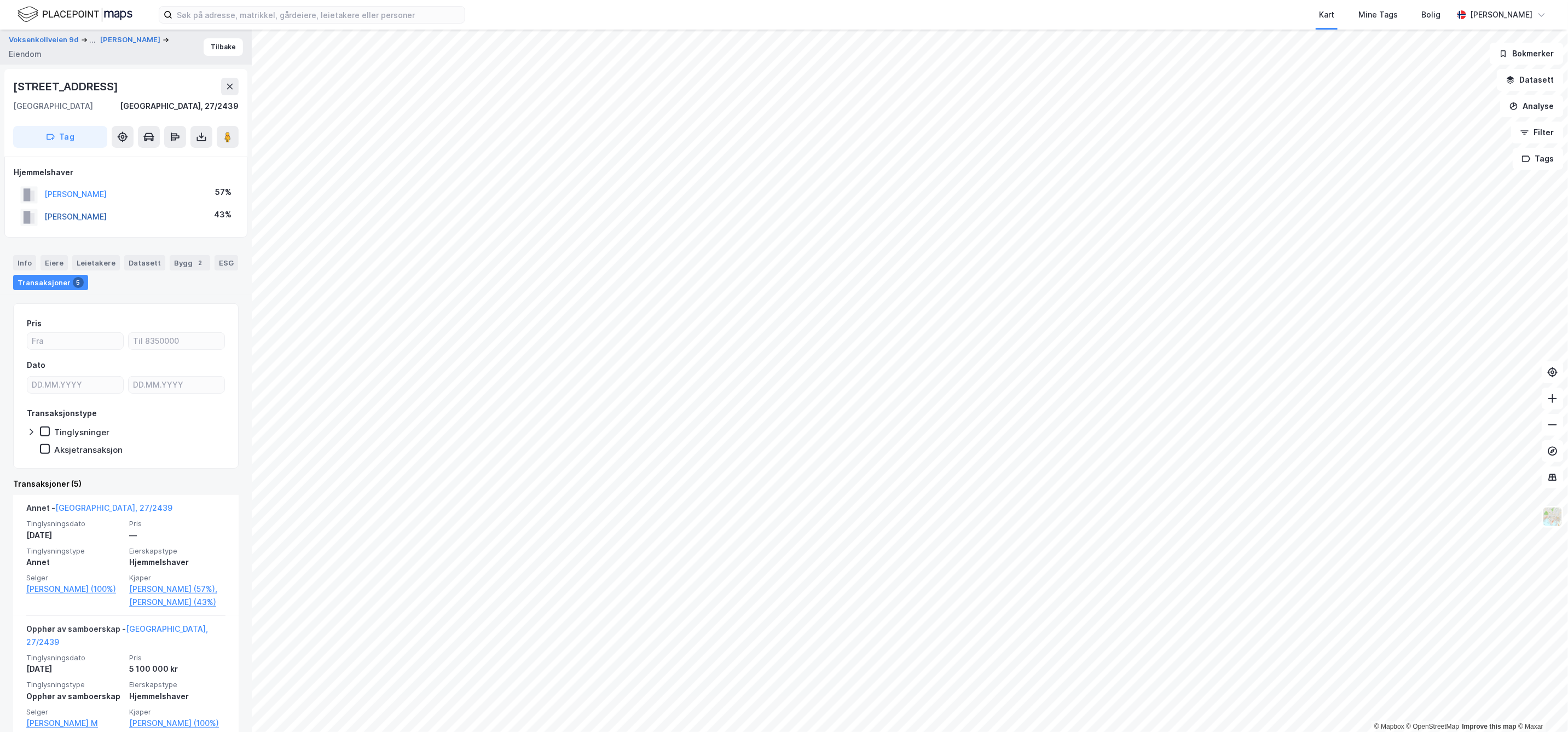
click at [0, 0] on button "[PERSON_NAME]" at bounding box center [0, 0] width 0 height 0
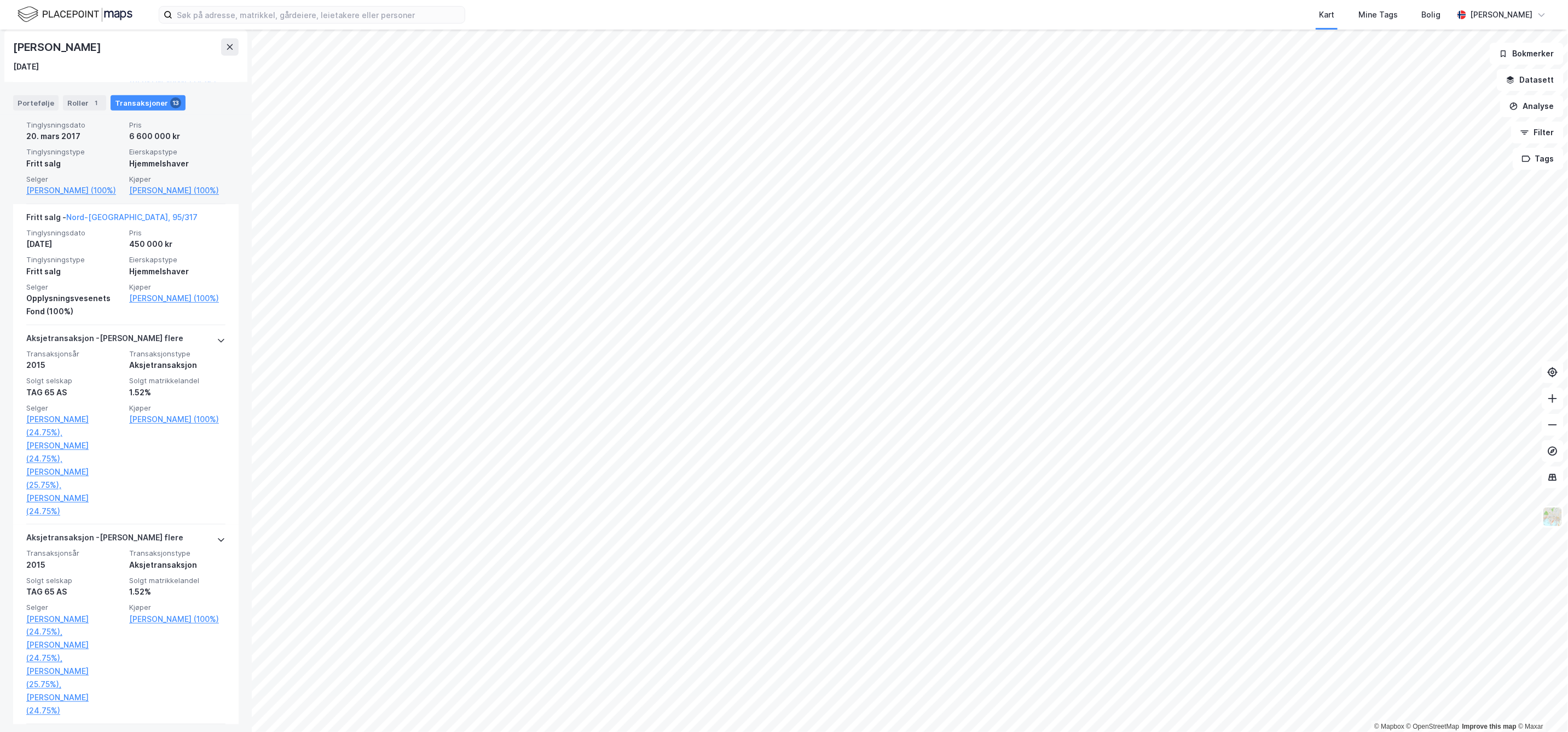
scroll to position [426, 0]
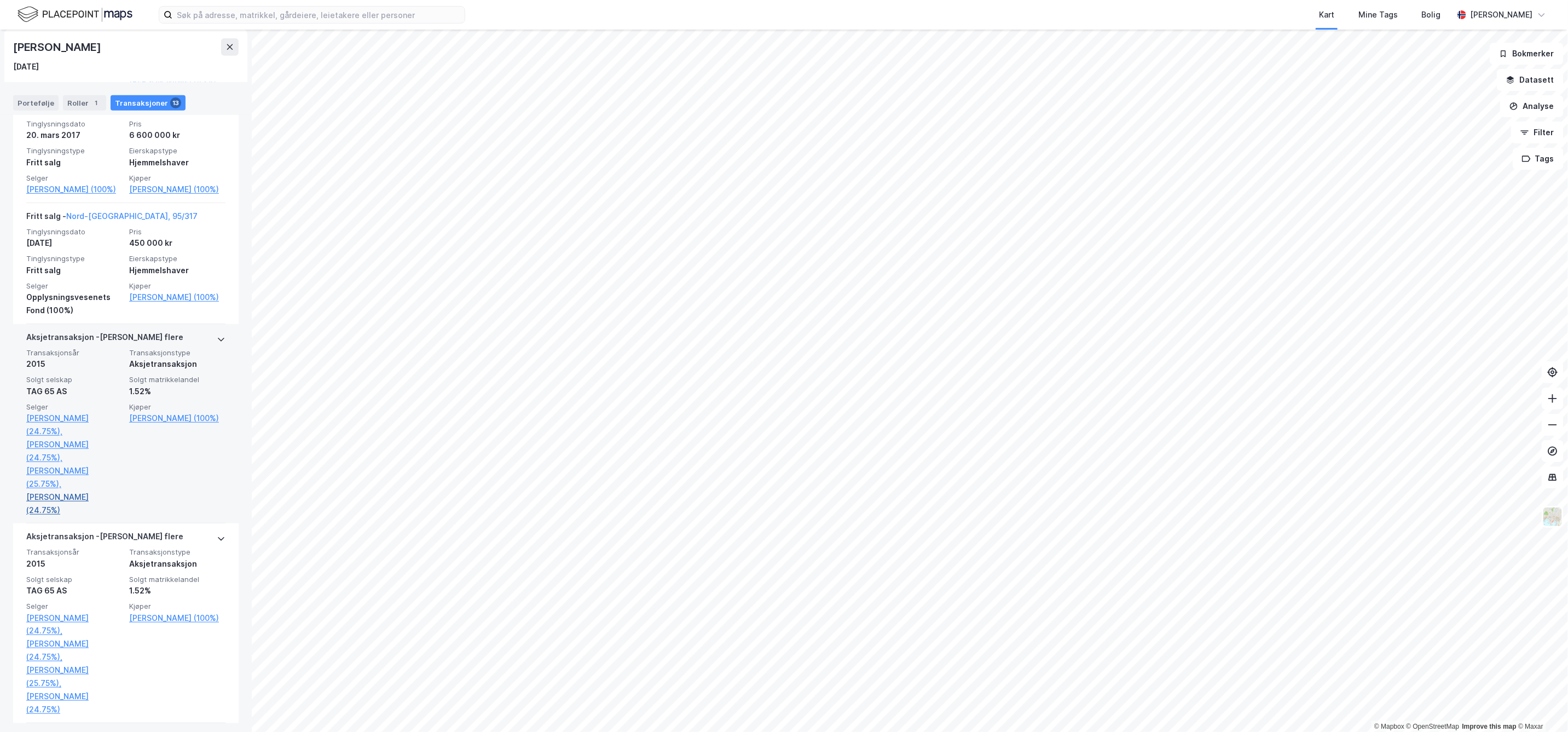
click at [69, 517] on link "[PERSON_NAME] (24.75%)" at bounding box center [74, 504] width 96 height 26
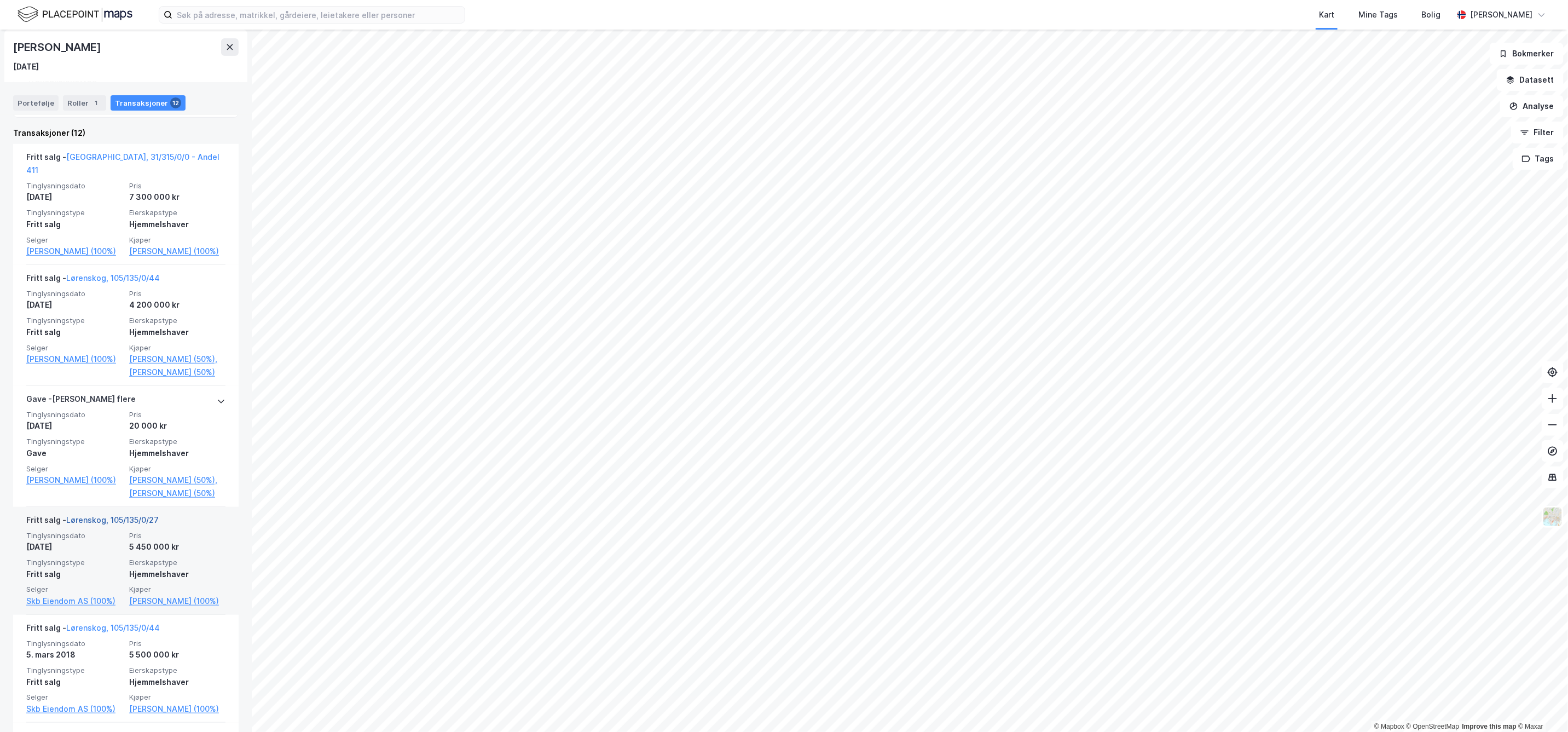
scroll to position [272, 0]
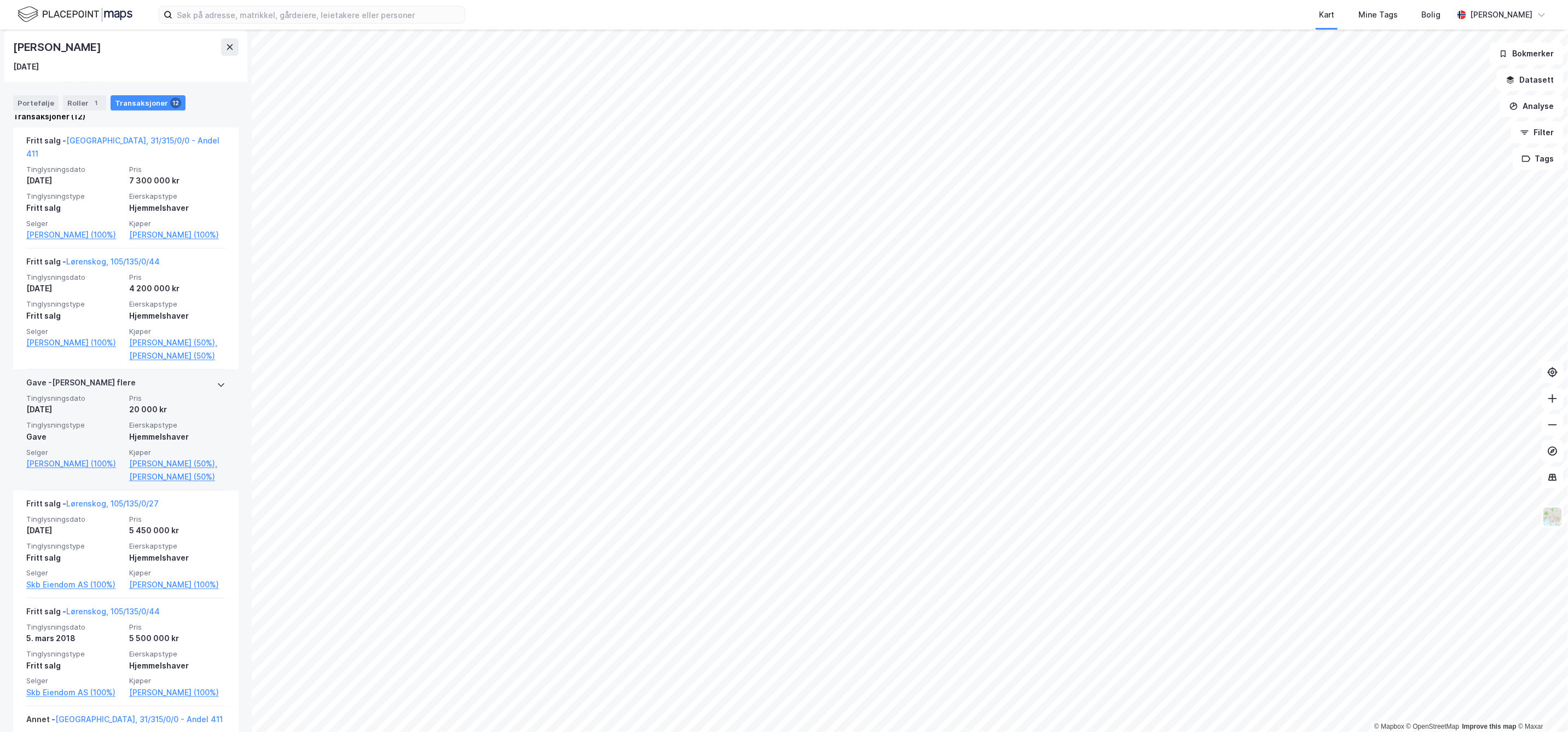
click at [217, 382] on icon at bounding box center [220, 384] width 8 height 8
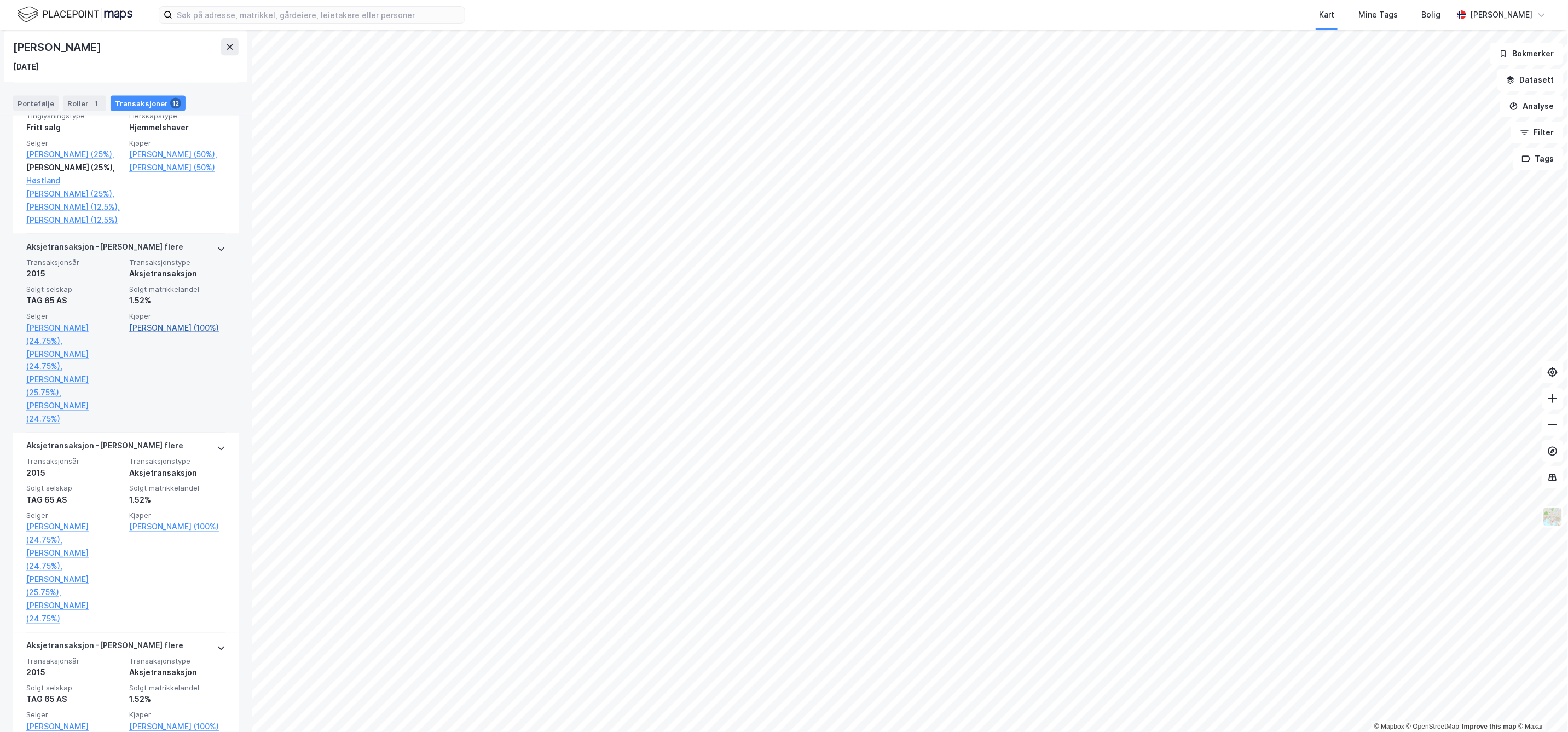
scroll to position [1124, 0]
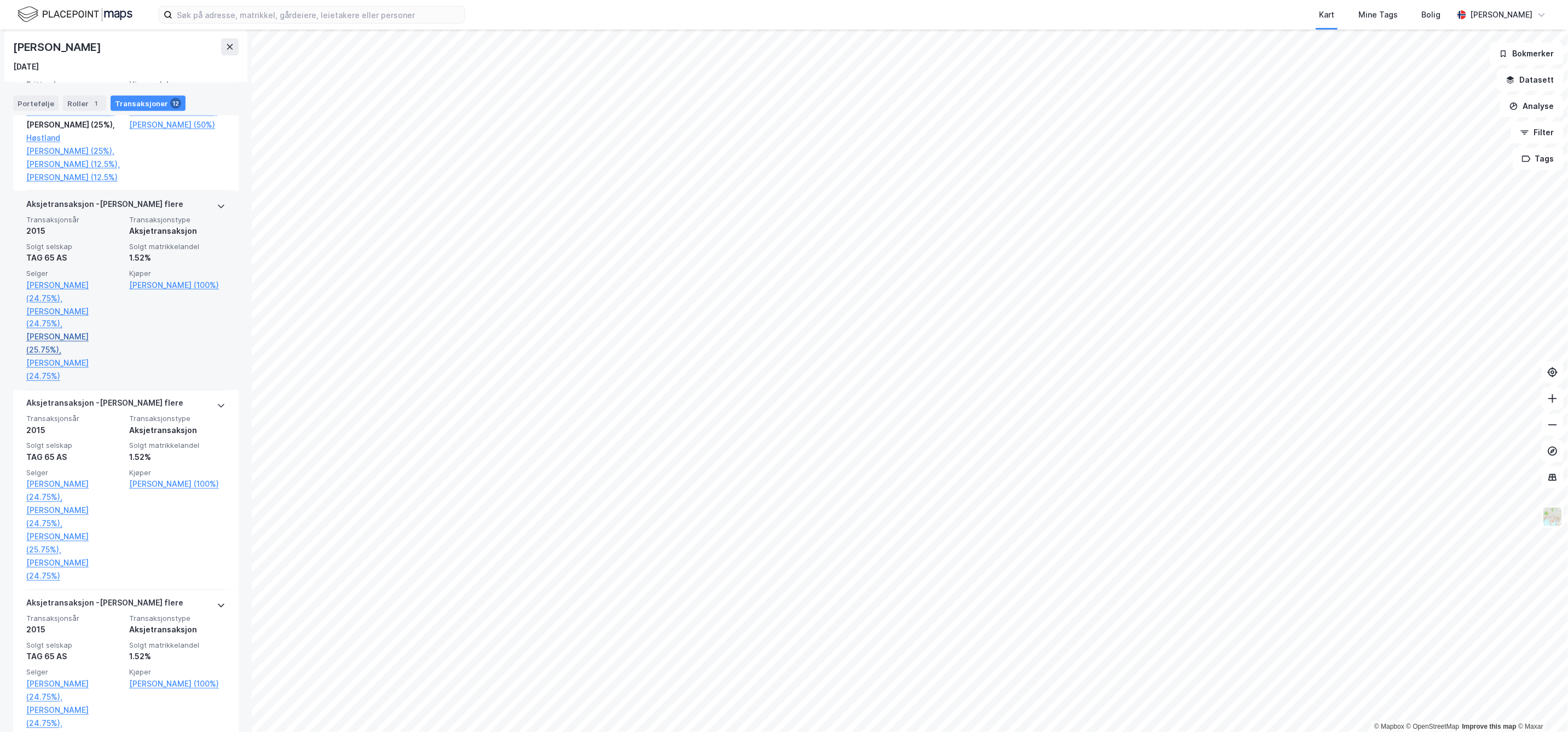
click at [72, 357] on link "[PERSON_NAME] (25.75%)," at bounding box center [74, 344] width 96 height 26
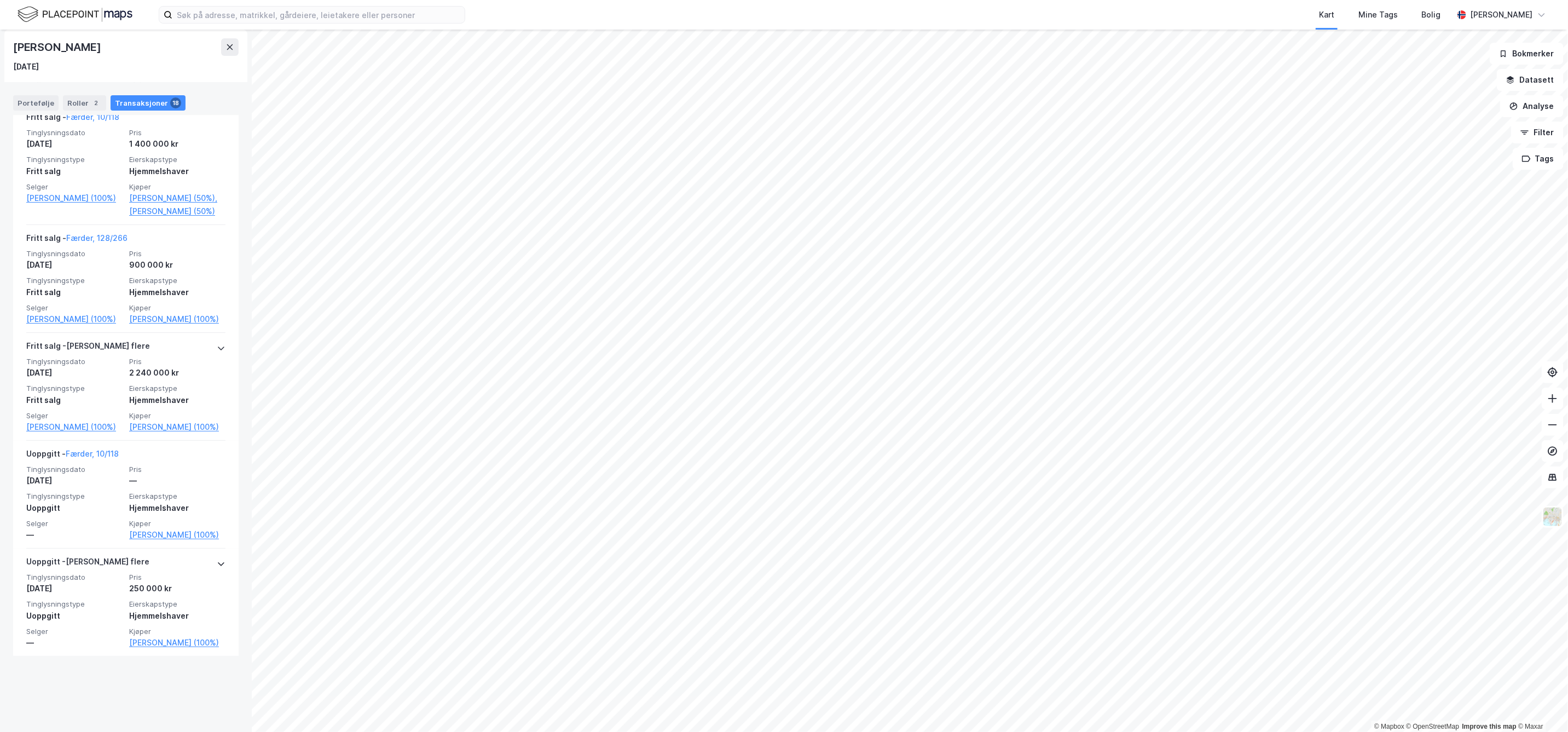
scroll to position [2628, 0]
click at [89, 456] on link "Færder, 10/118" at bounding box center [92, 451] width 53 height 9
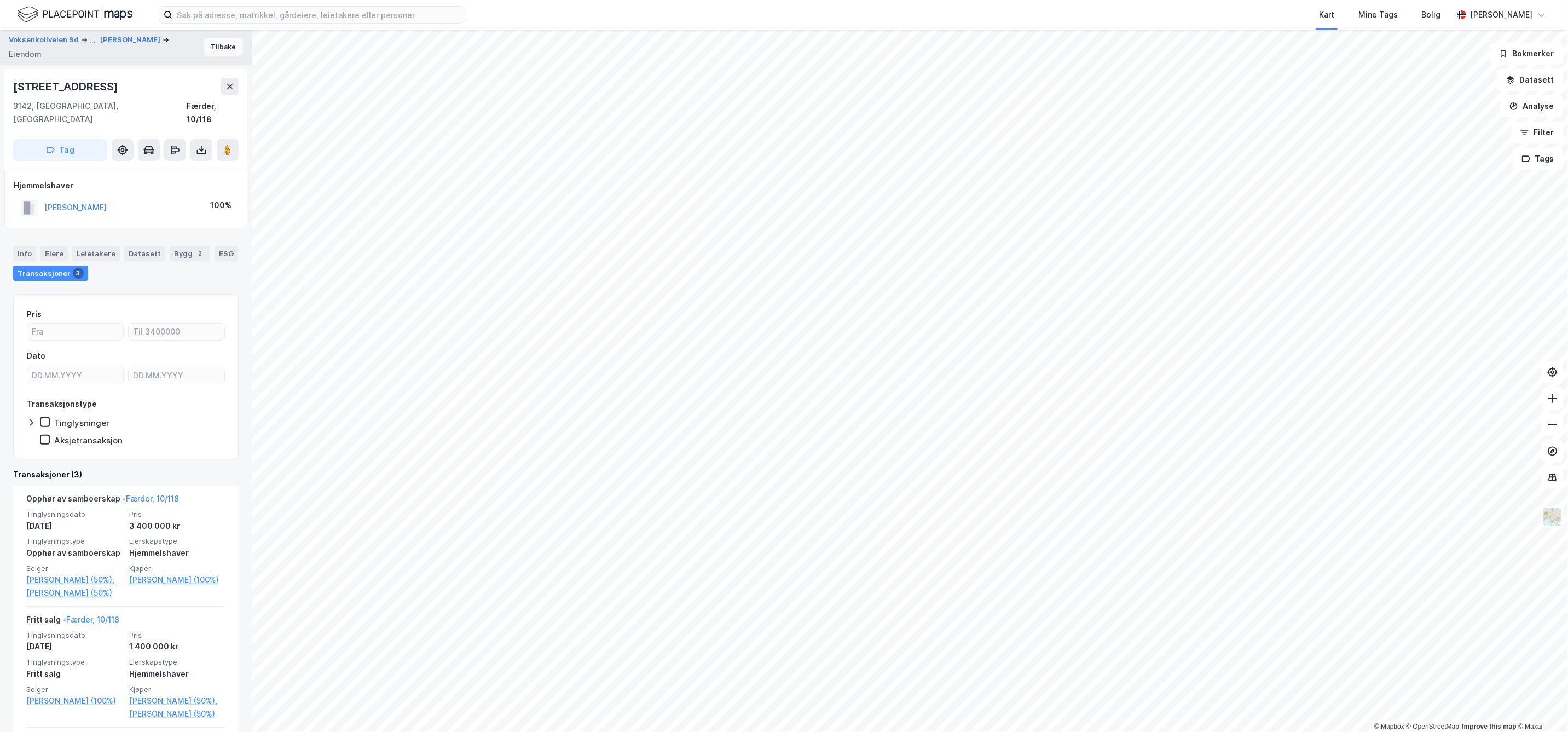
click at [220, 46] on button "Tilbake" at bounding box center [223, 47] width 40 height 18
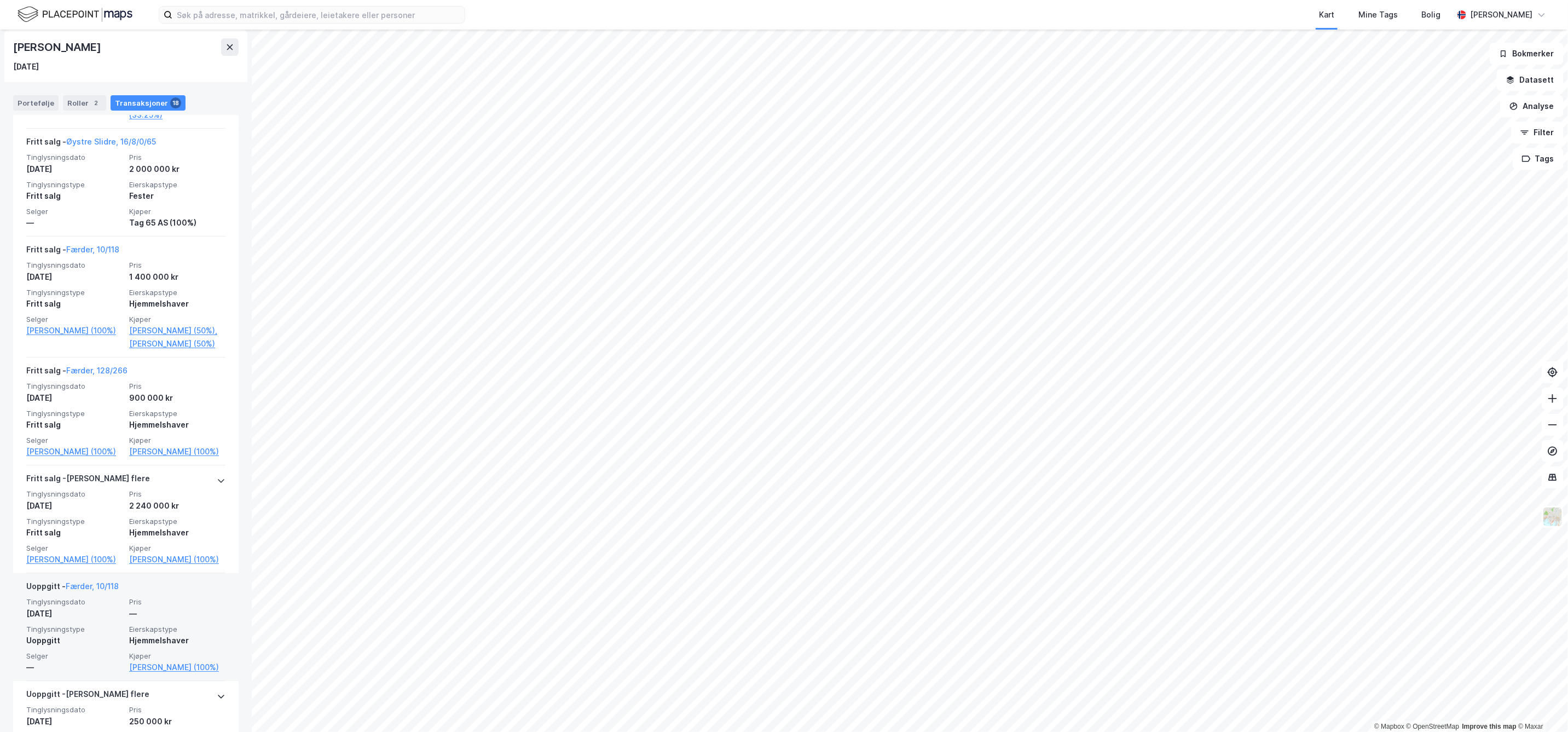
scroll to position [2628, 0]
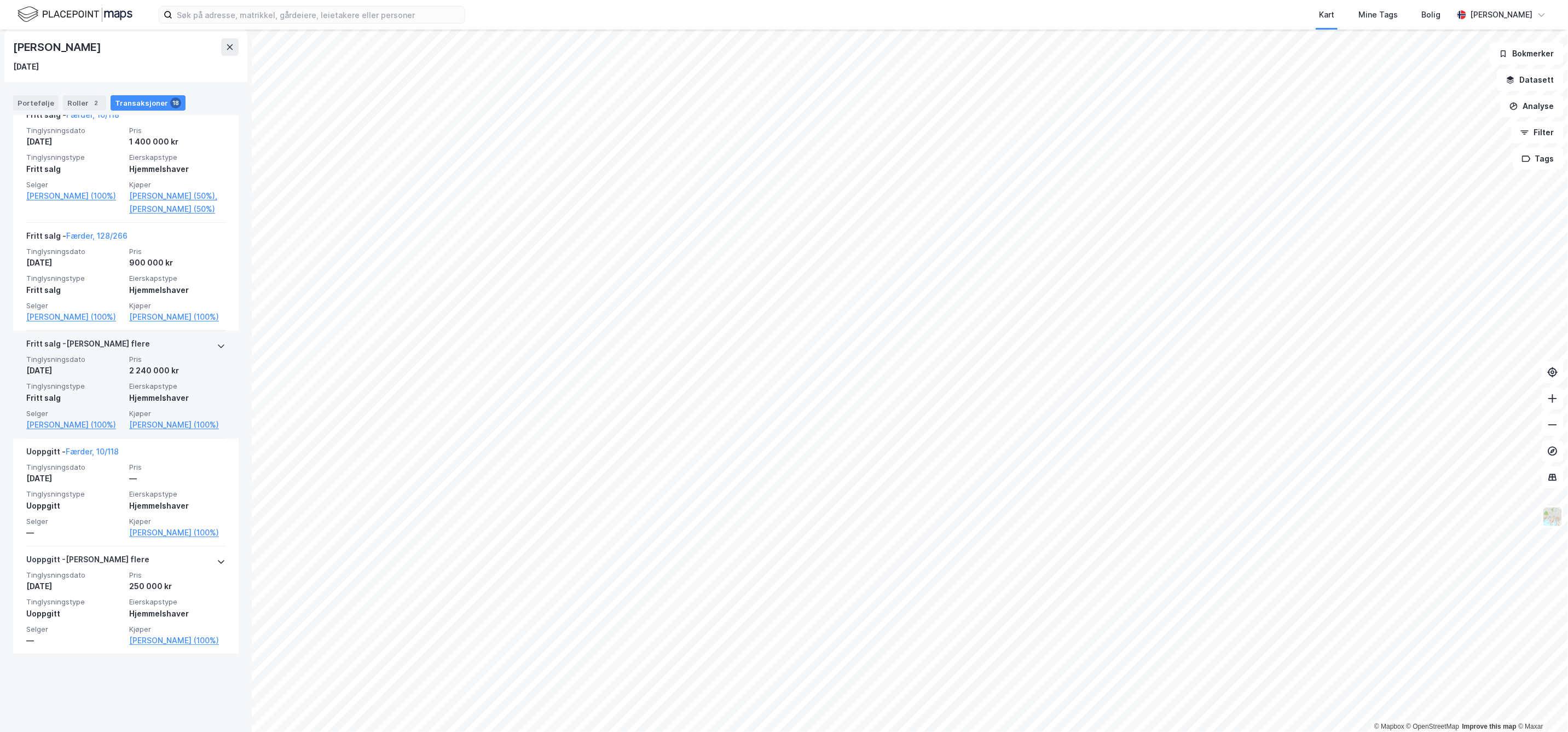
click at [217, 355] on div at bounding box center [220, 346] width 8 height 18
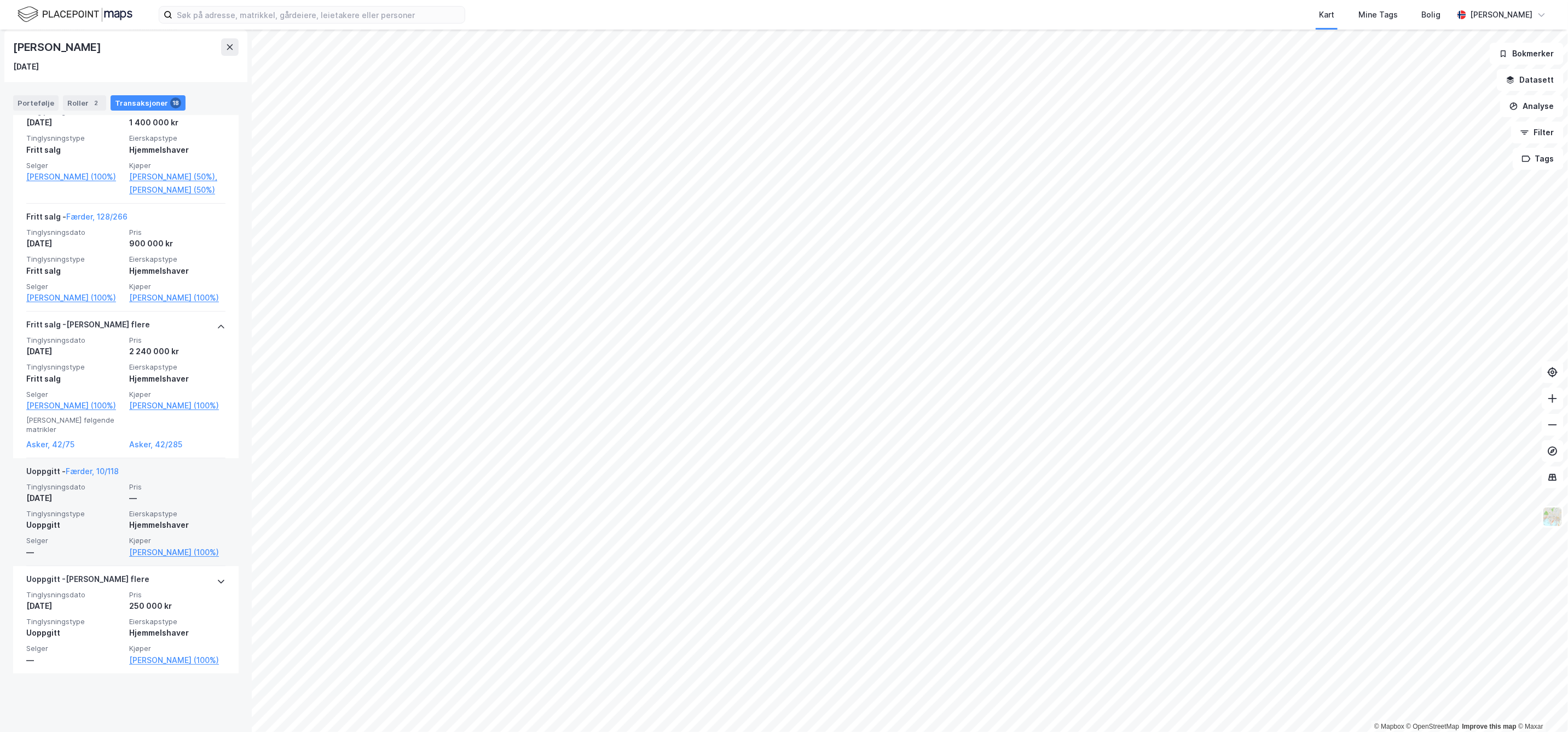
scroll to position [2658, 0]
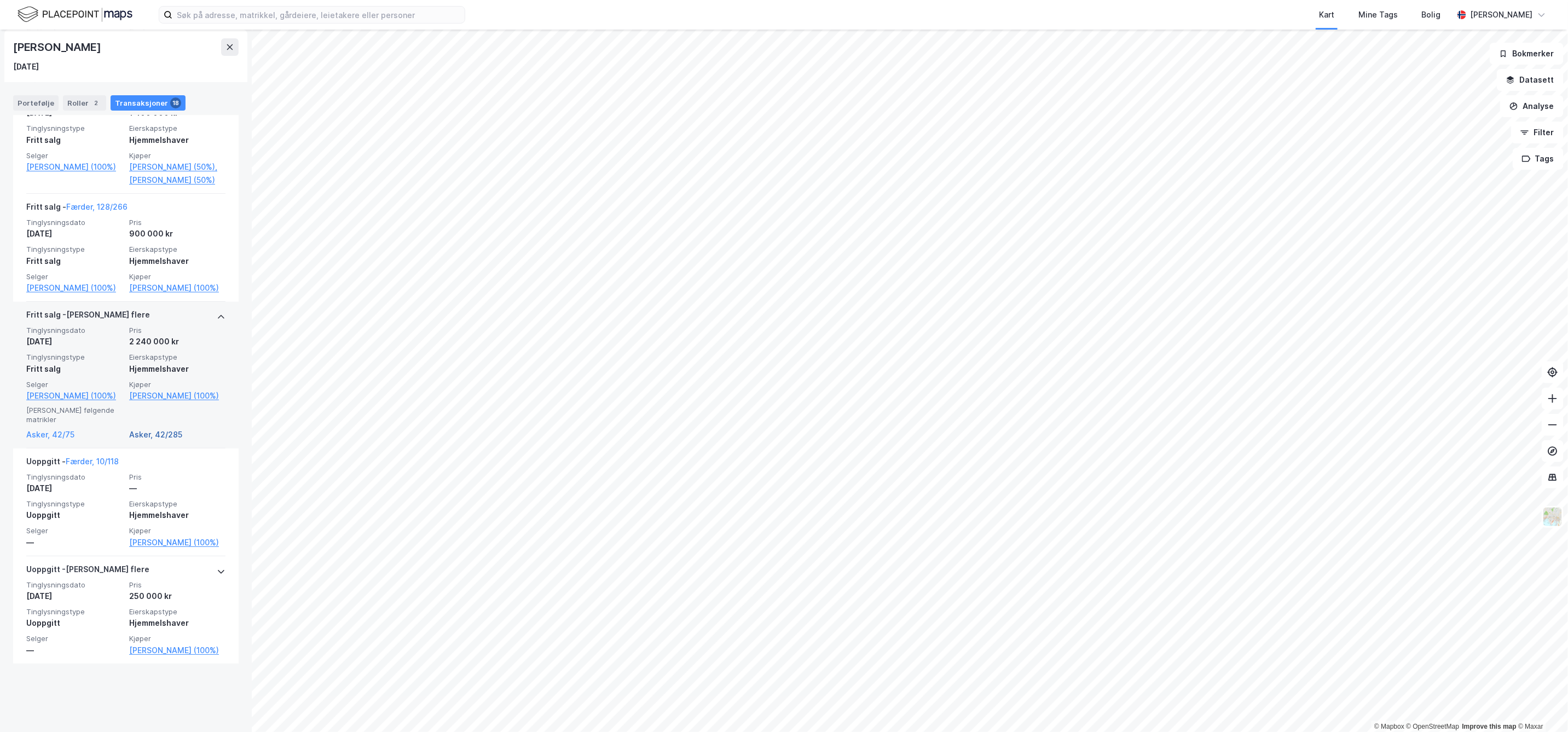
click at [140, 441] on link "Asker, 42/285" at bounding box center [177, 435] width 96 height 13
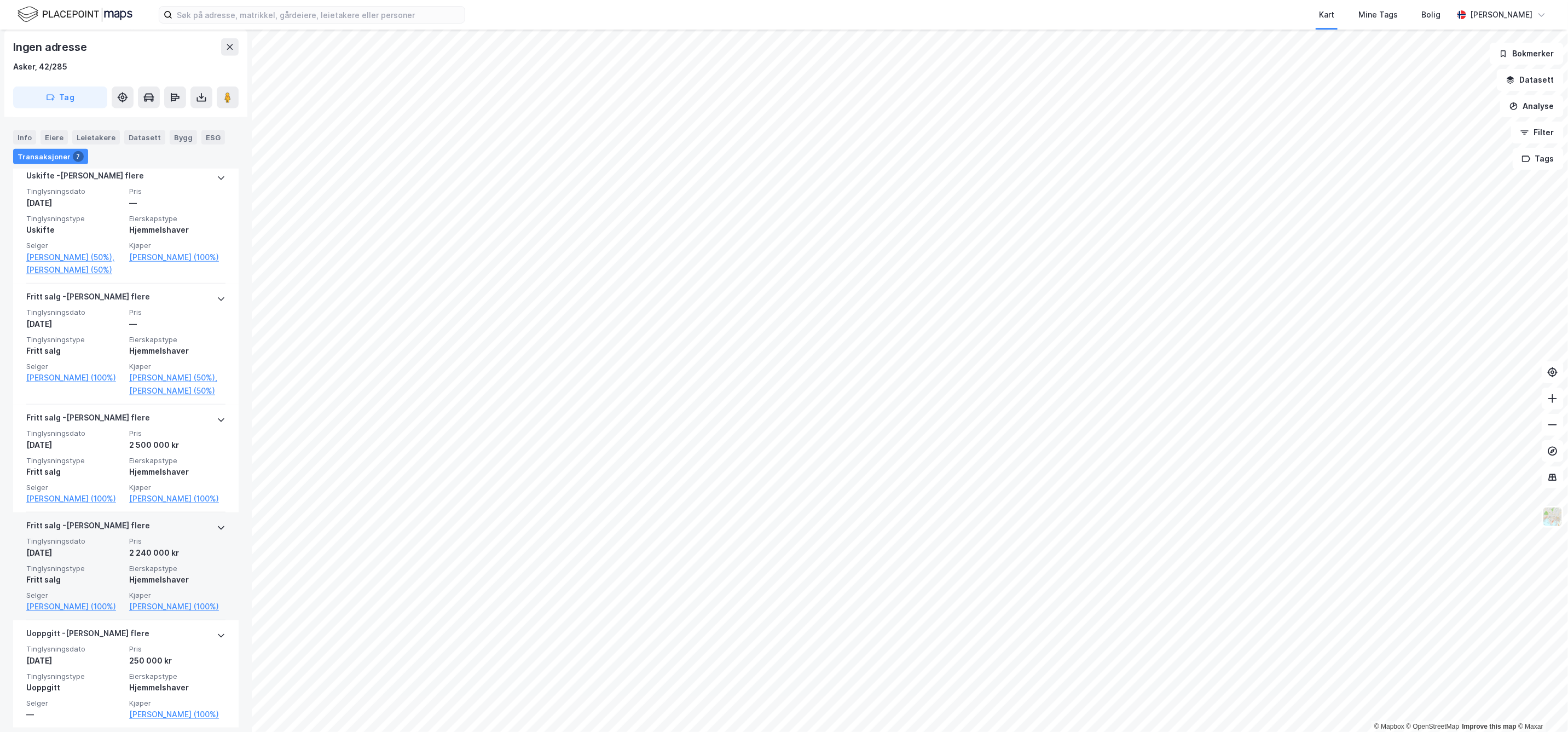
scroll to position [633, 0]
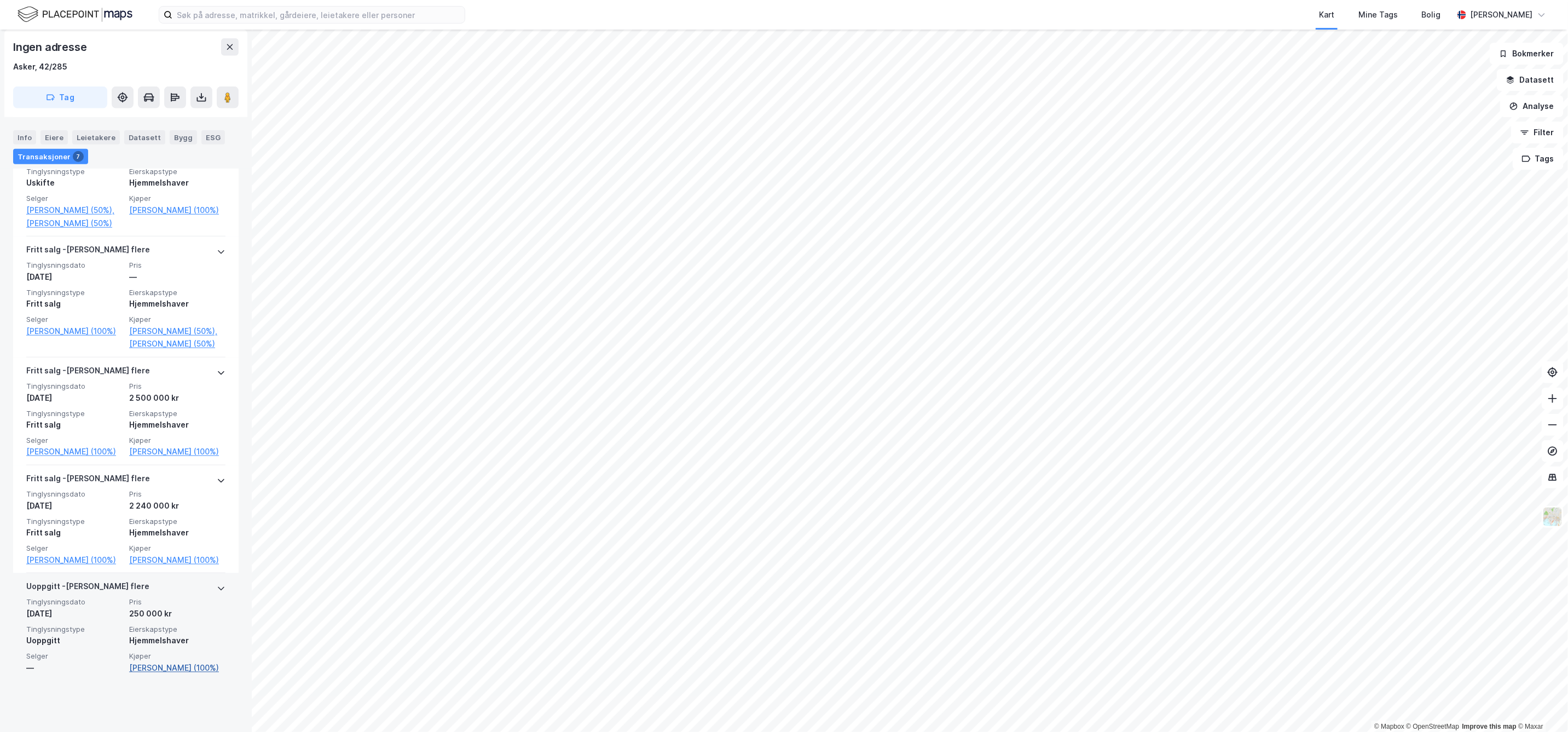
click at [154, 675] on link "[PERSON_NAME] (100%)" at bounding box center [177, 668] width 96 height 13
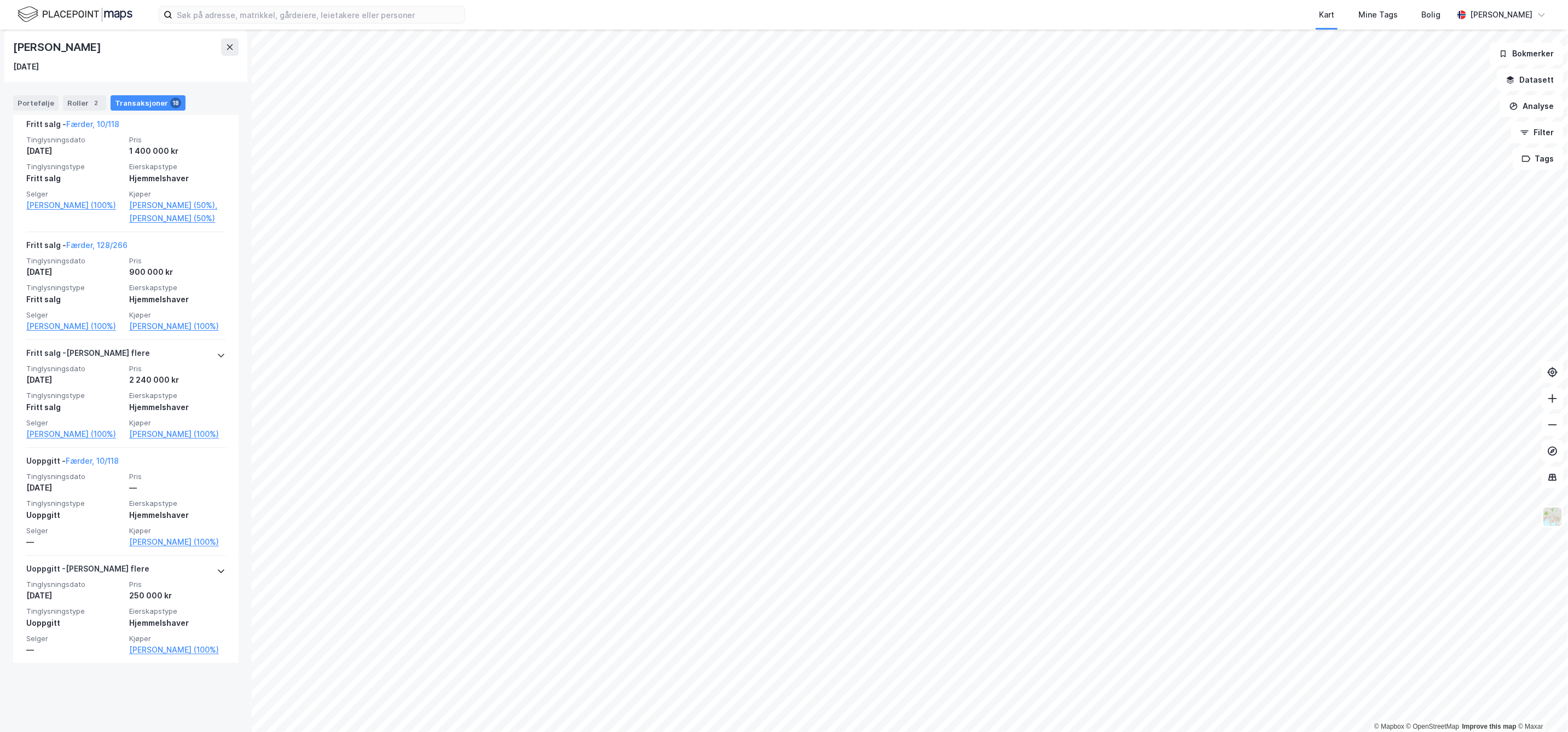
scroll to position [2628, 0]
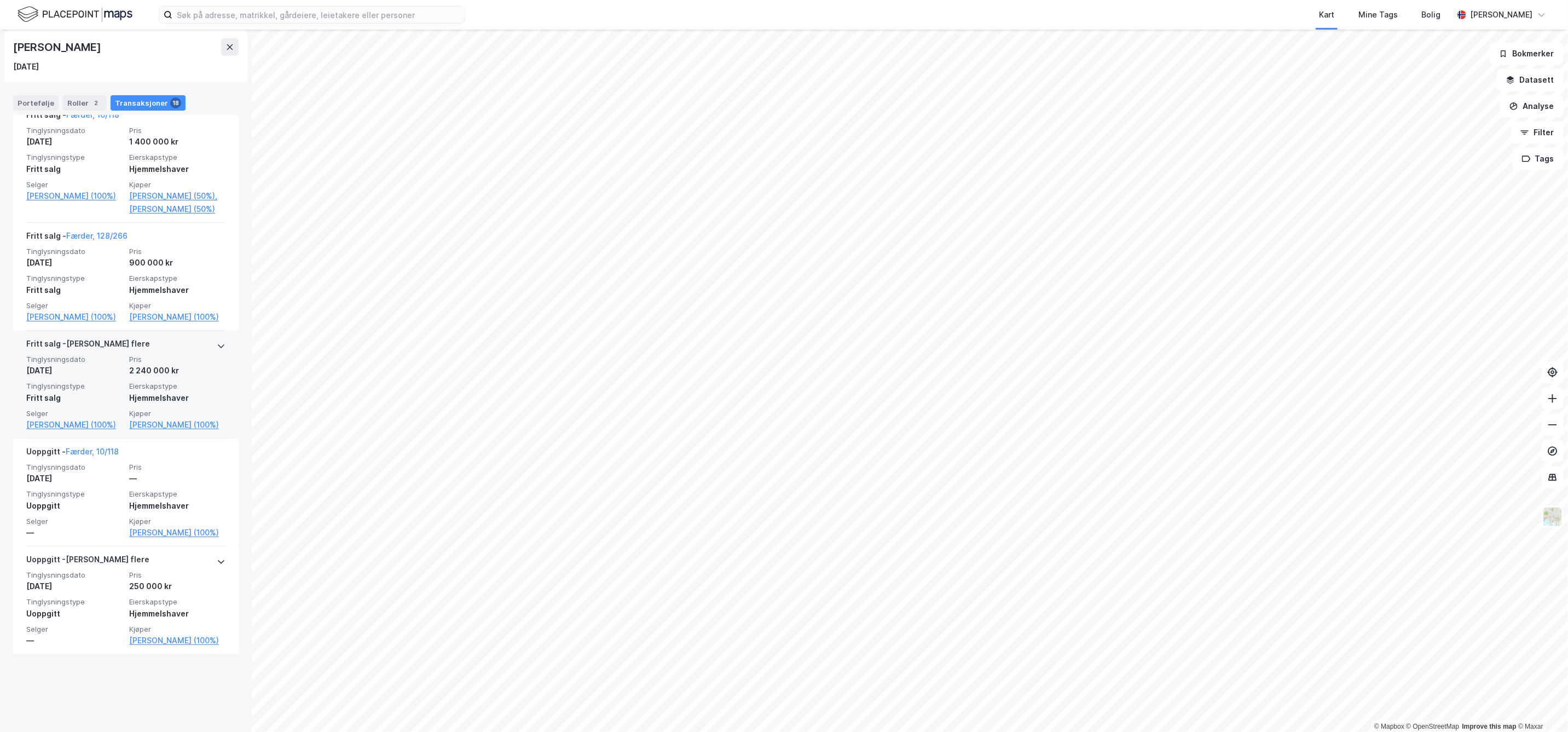
click at [217, 350] on icon at bounding box center [220, 346] width 8 height 8
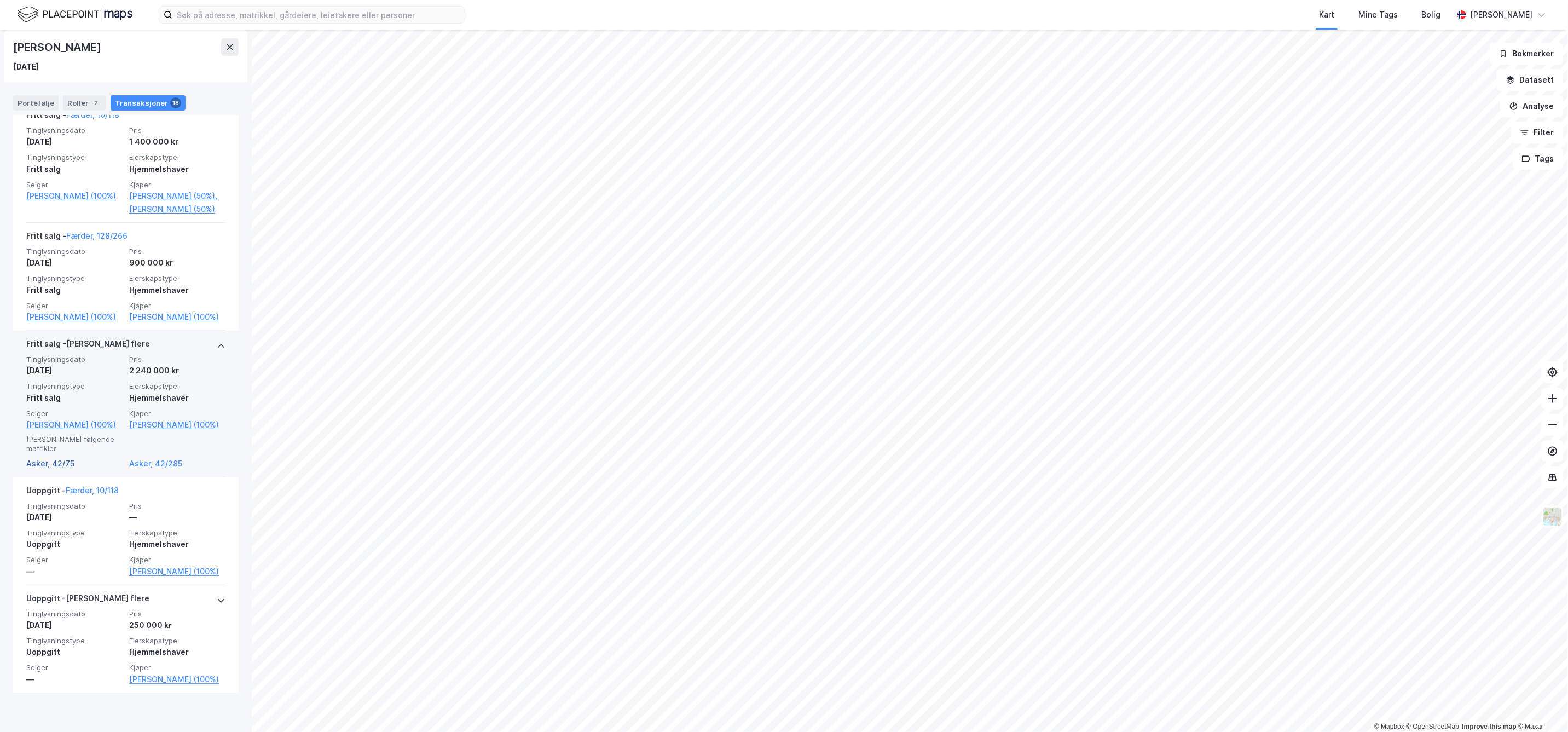
click at [40, 470] on link "Asker, 42/75" at bounding box center [74, 464] width 96 height 13
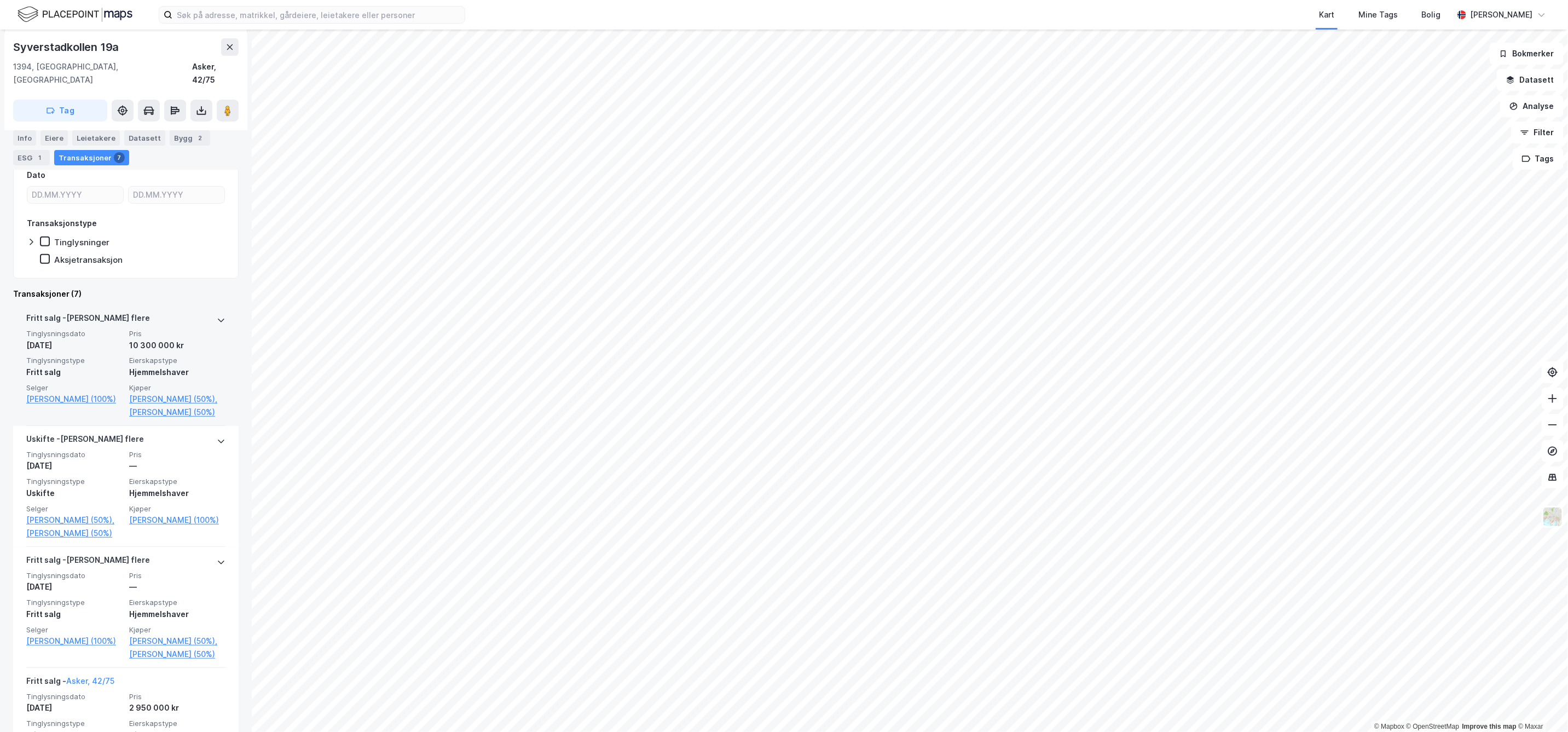
scroll to position [243, 0]
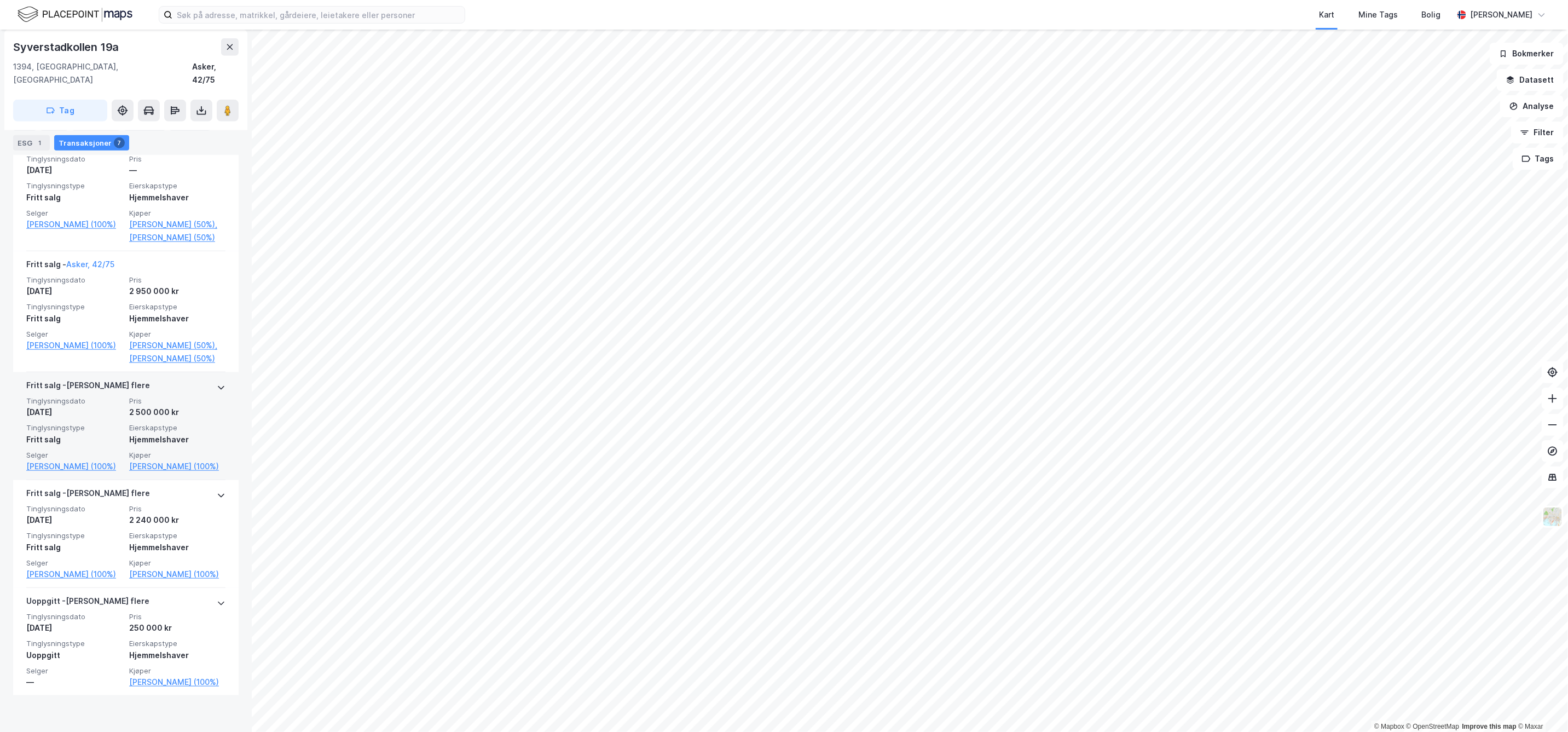
scroll to position [635, 0]
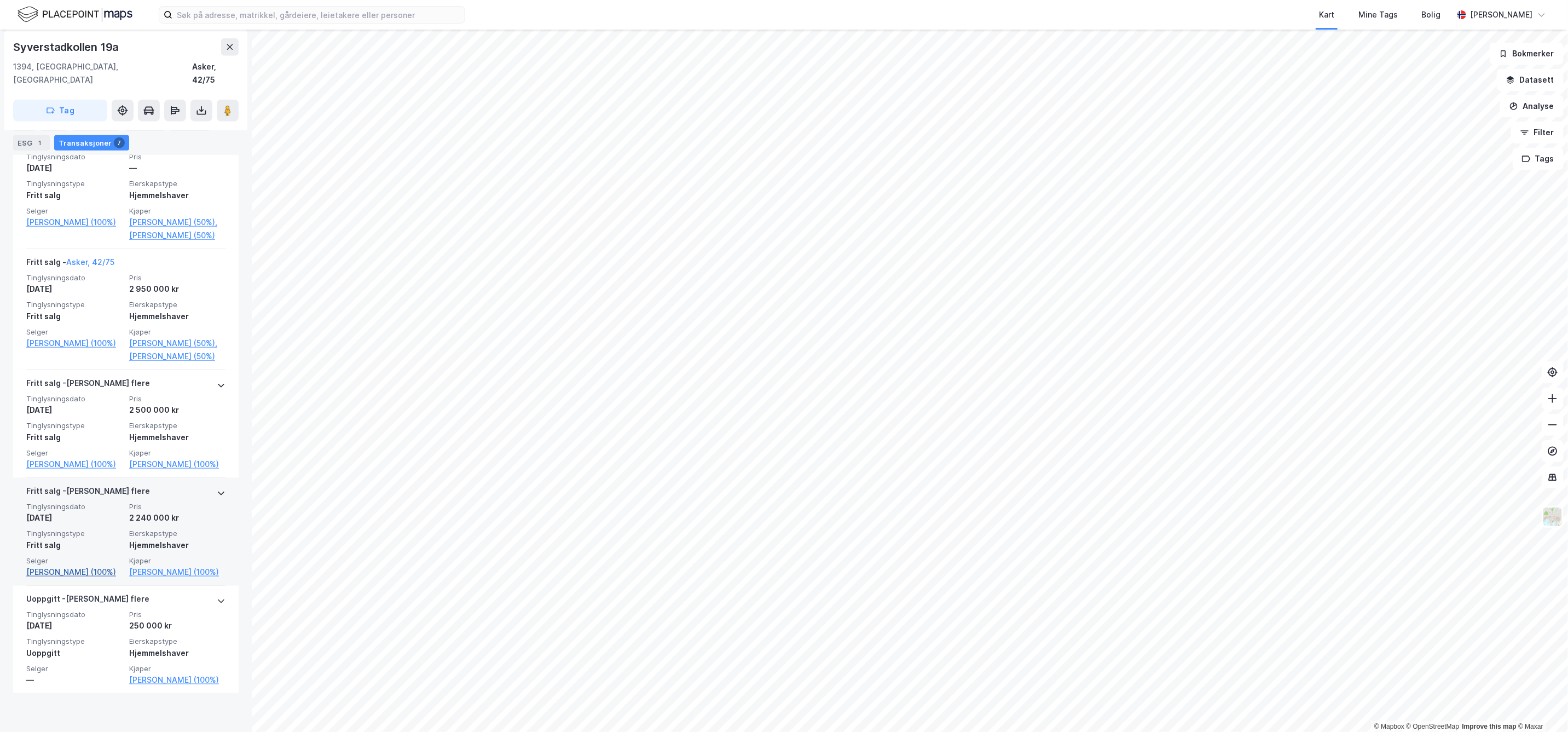
click at [72, 571] on link "[PERSON_NAME] (100%)" at bounding box center [74, 572] width 96 height 13
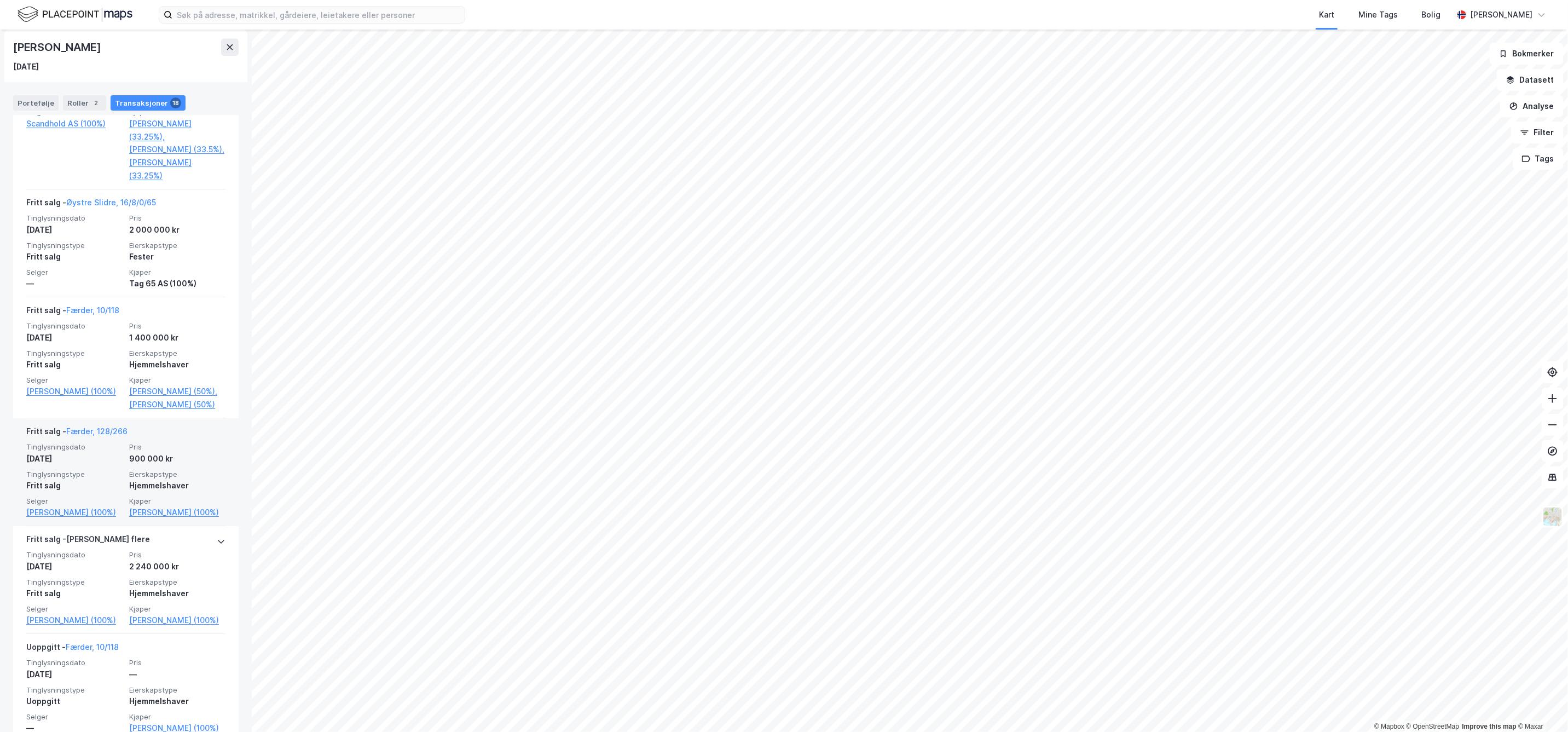
scroll to position [2628, 0]
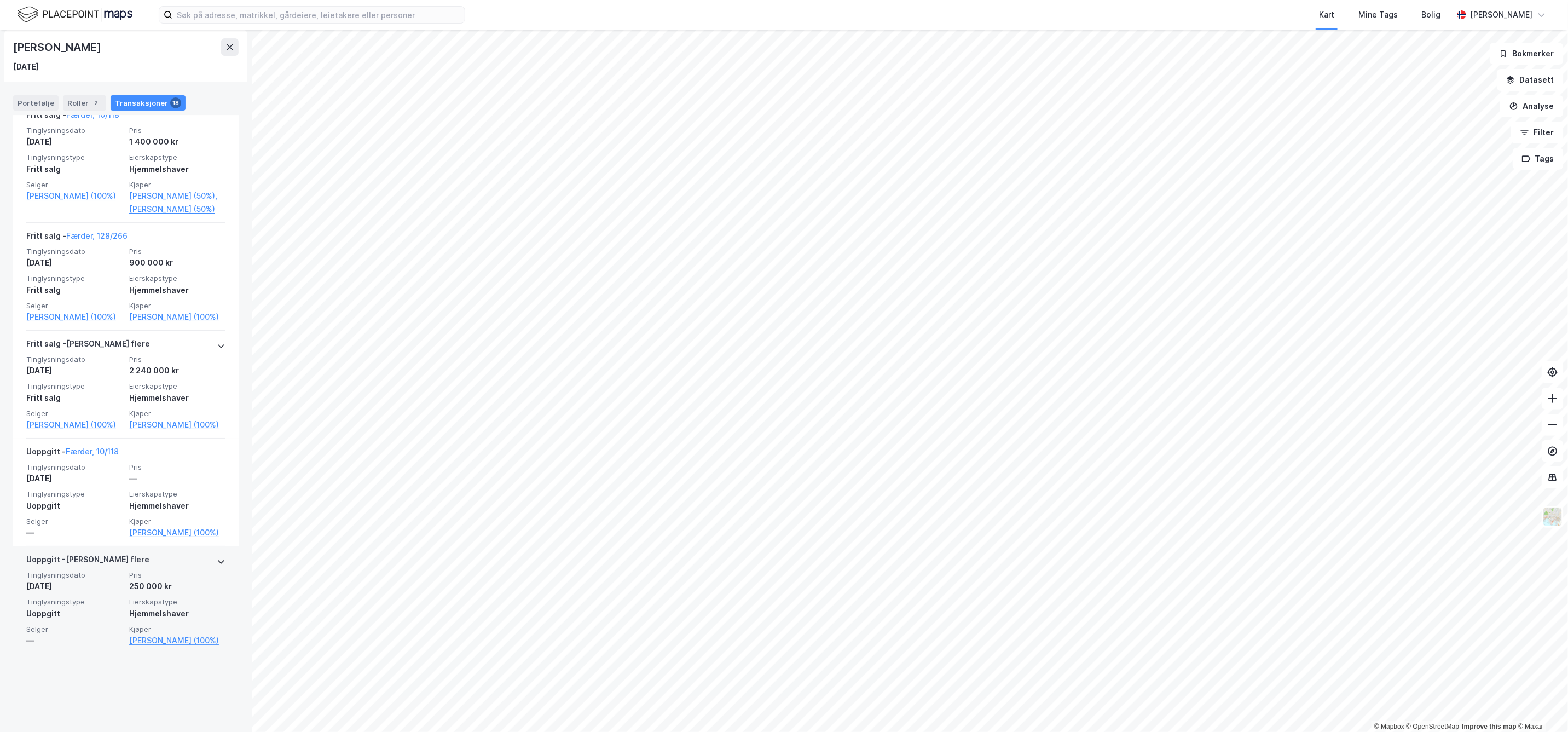
click at [217, 566] on icon at bounding box center [220, 561] width 8 height 8
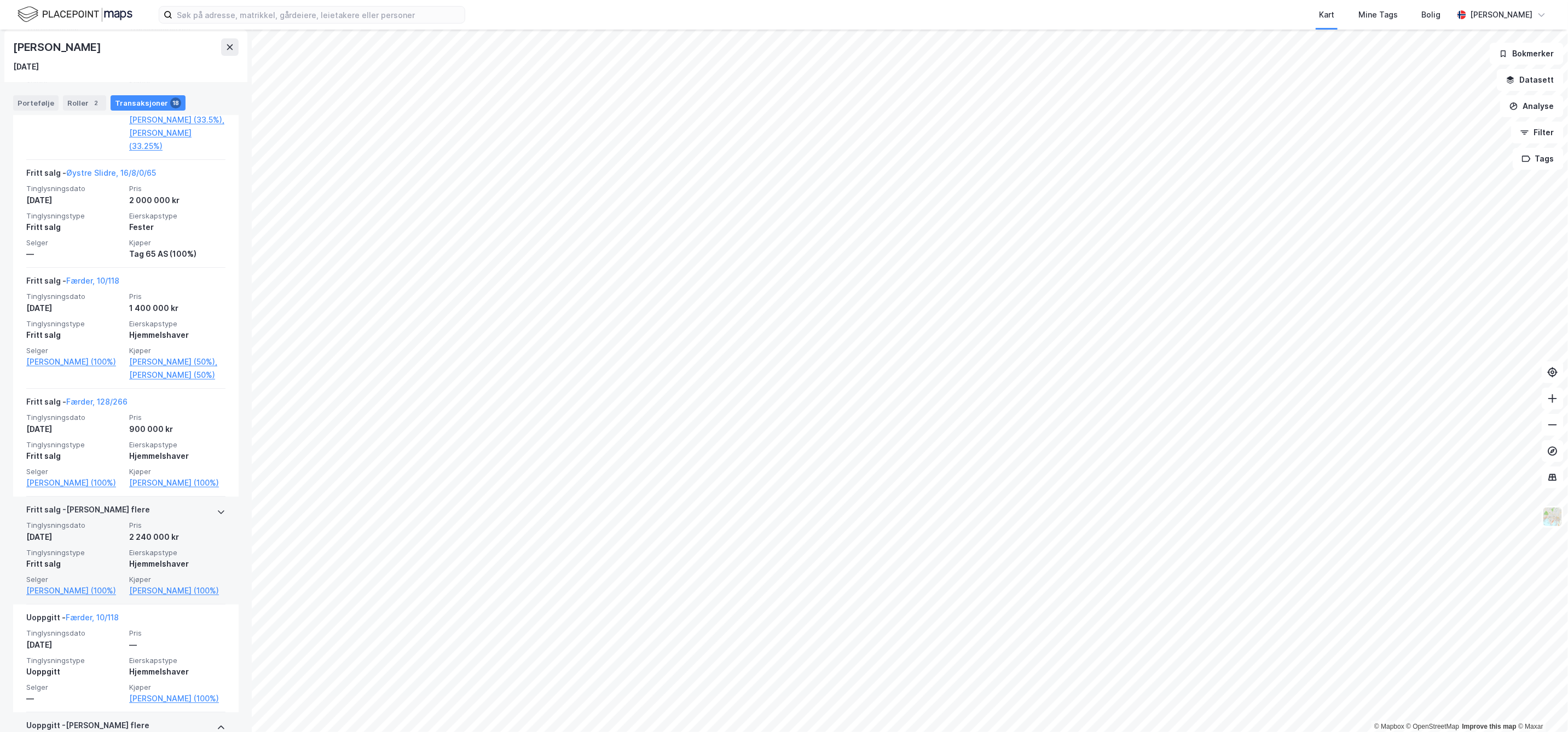
scroll to position [2414, 0]
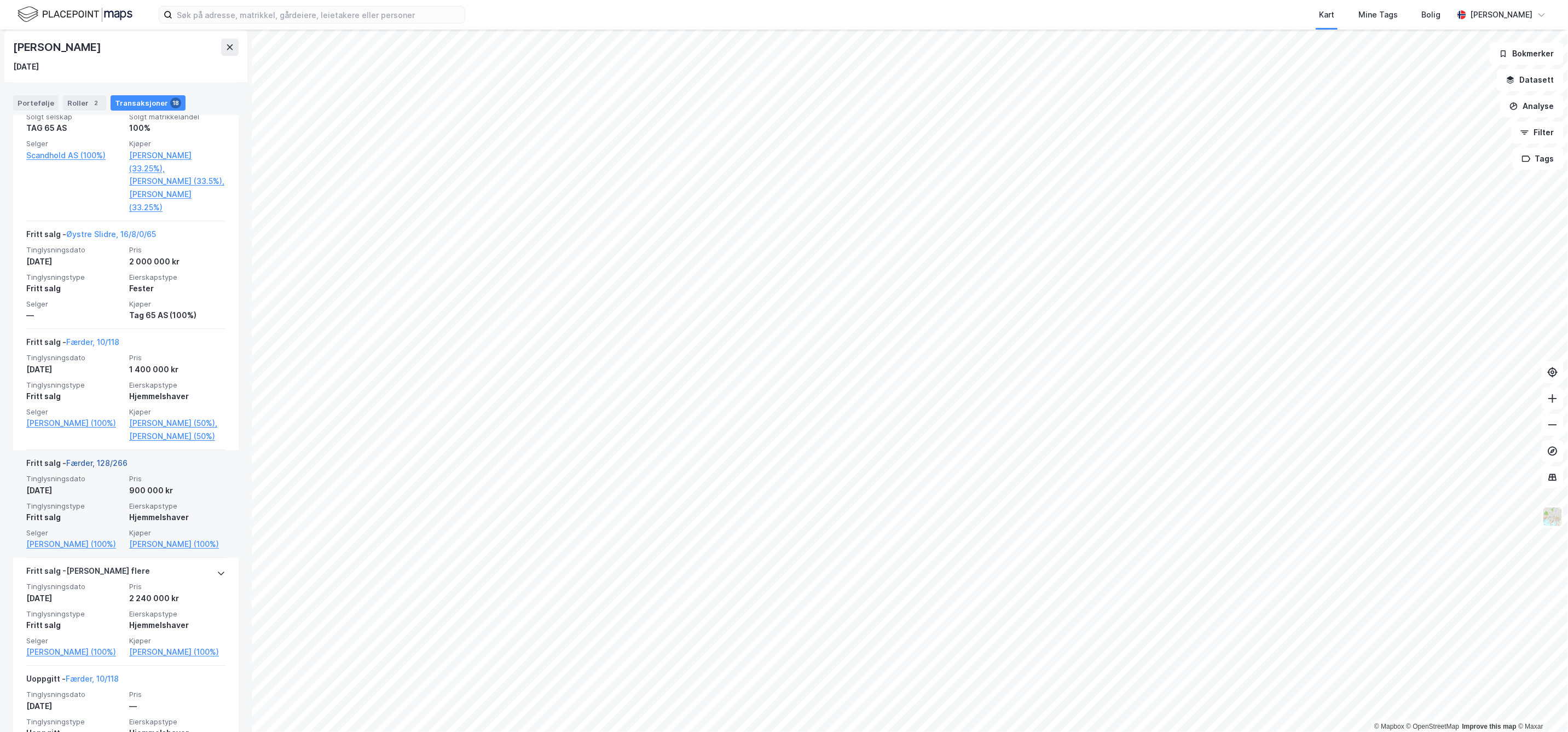
click at [105, 464] on link "Færder, 128/266" at bounding box center [96, 463] width 61 height 9
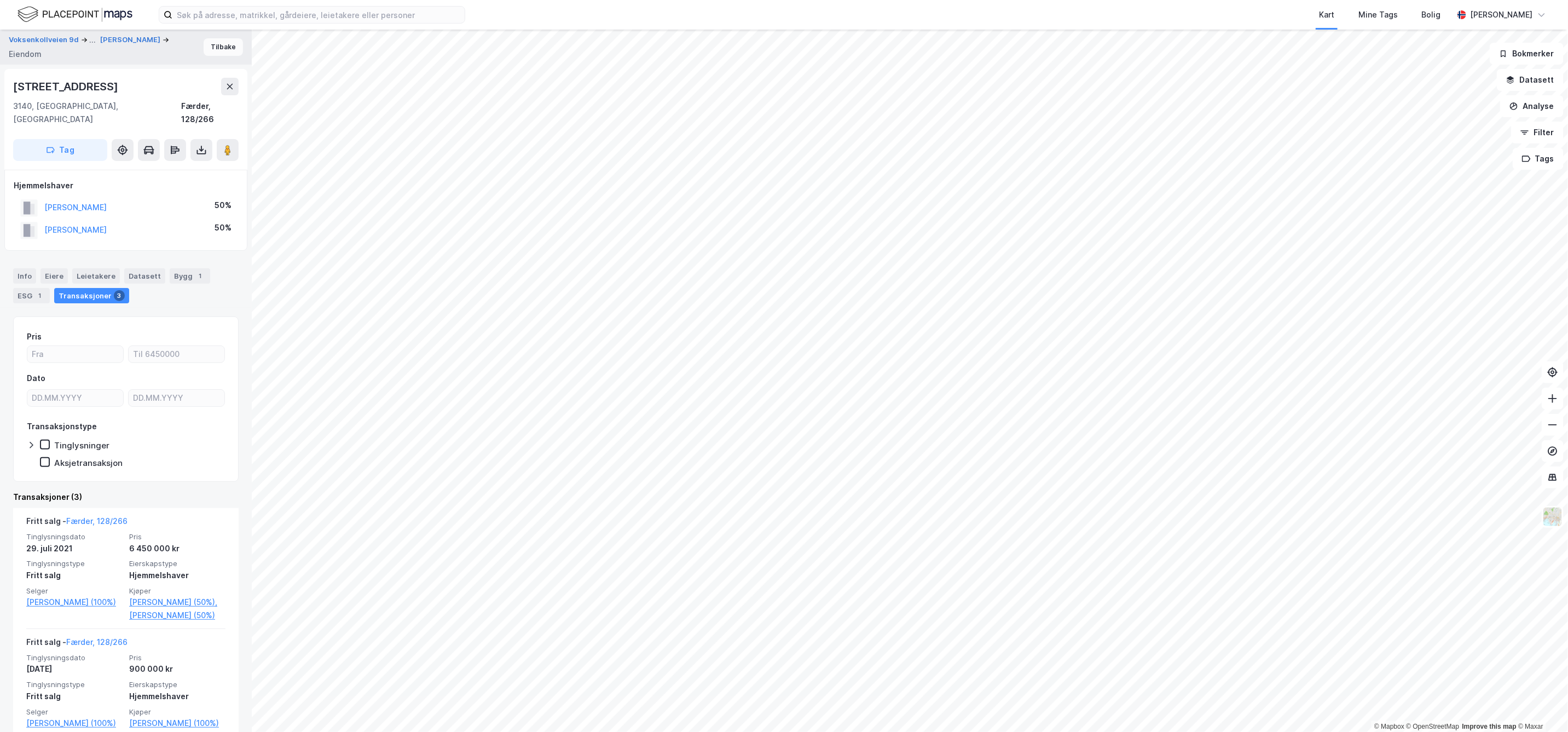
click at [210, 42] on button "Tilbake" at bounding box center [223, 47] width 40 height 18
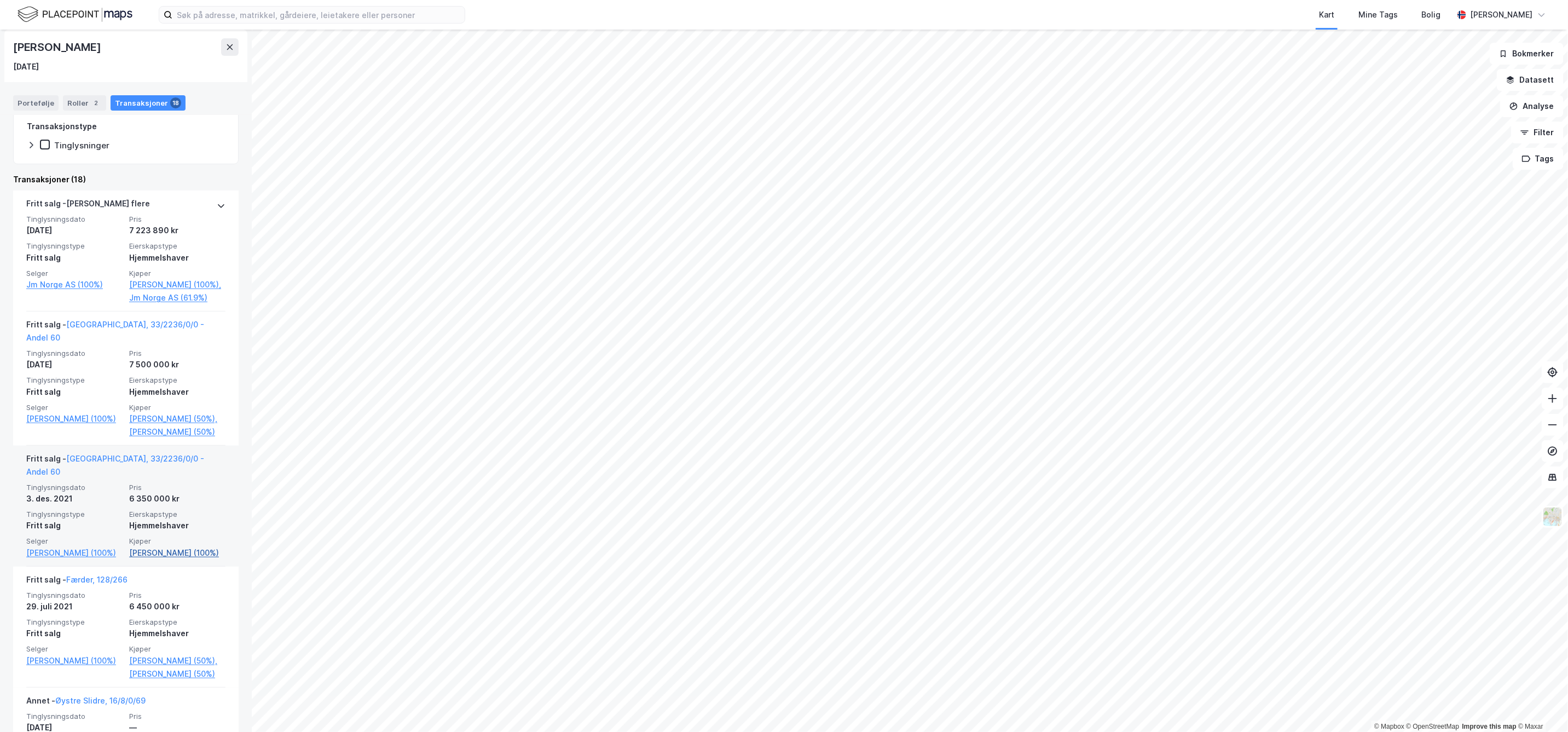
scroll to position [183, 0]
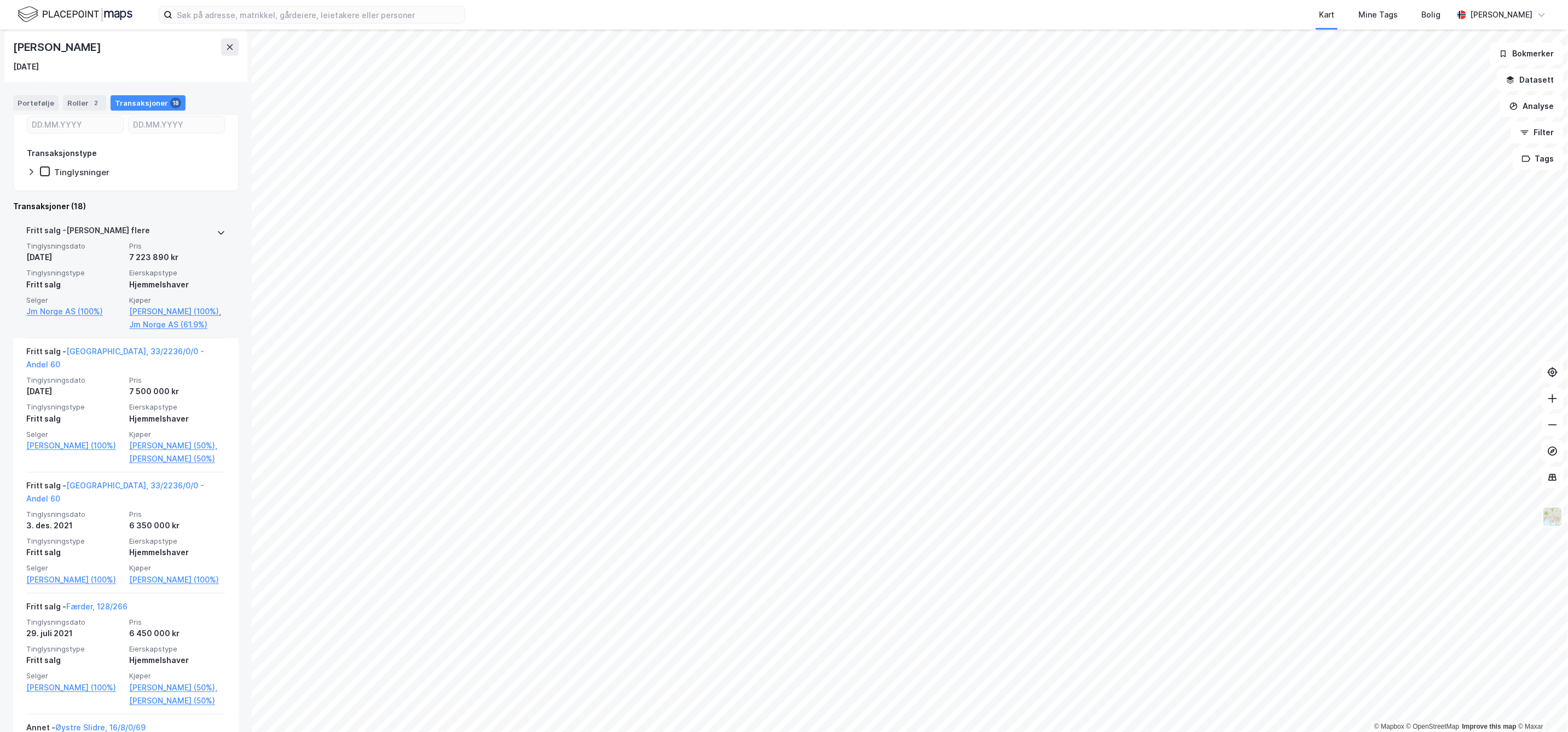
click at [217, 231] on icon at bounding box center [220, 232] width 8 height 8
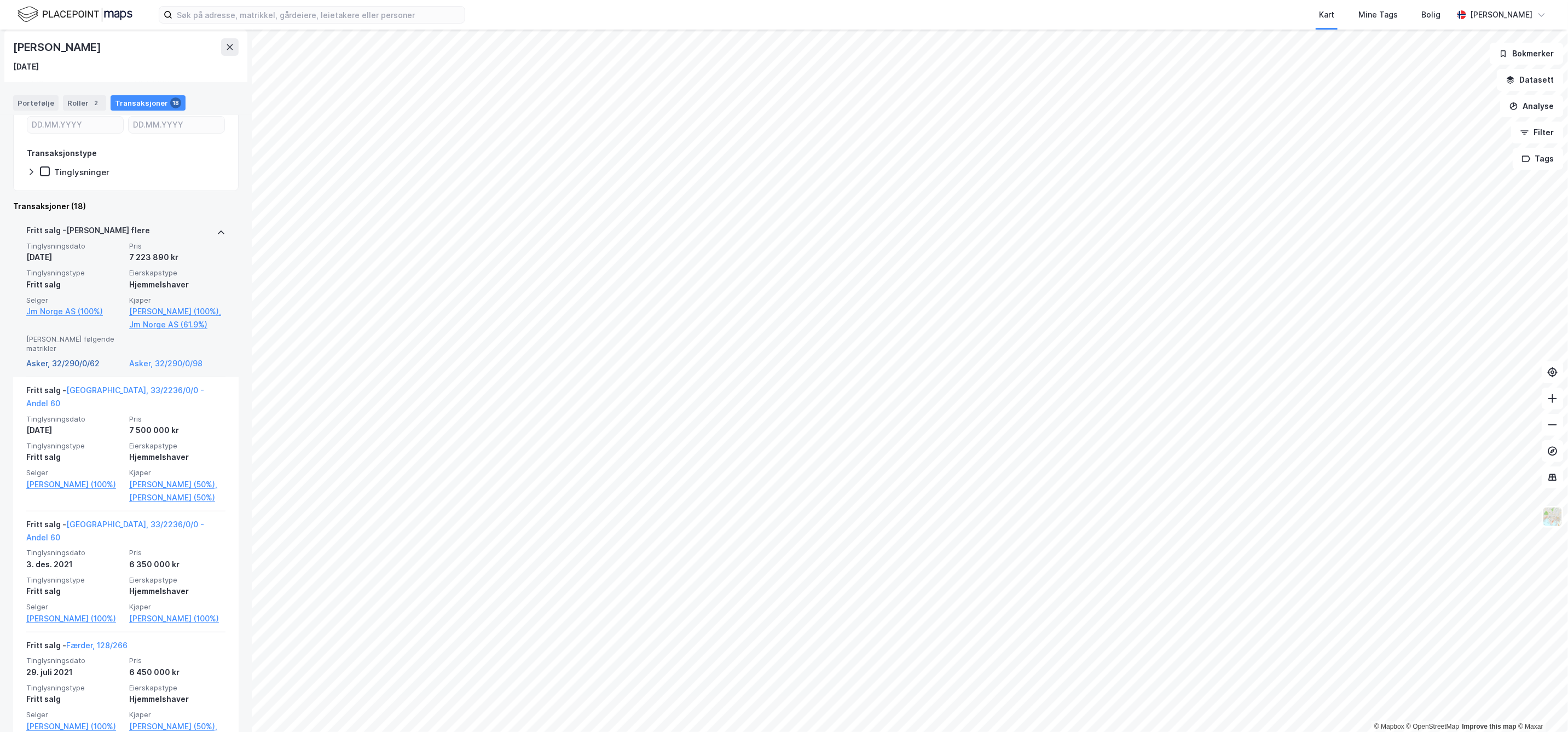
click at [67, 363] on link "Asker, 32/290/0/62" at bounding box center [74, 364] width 96 height 13
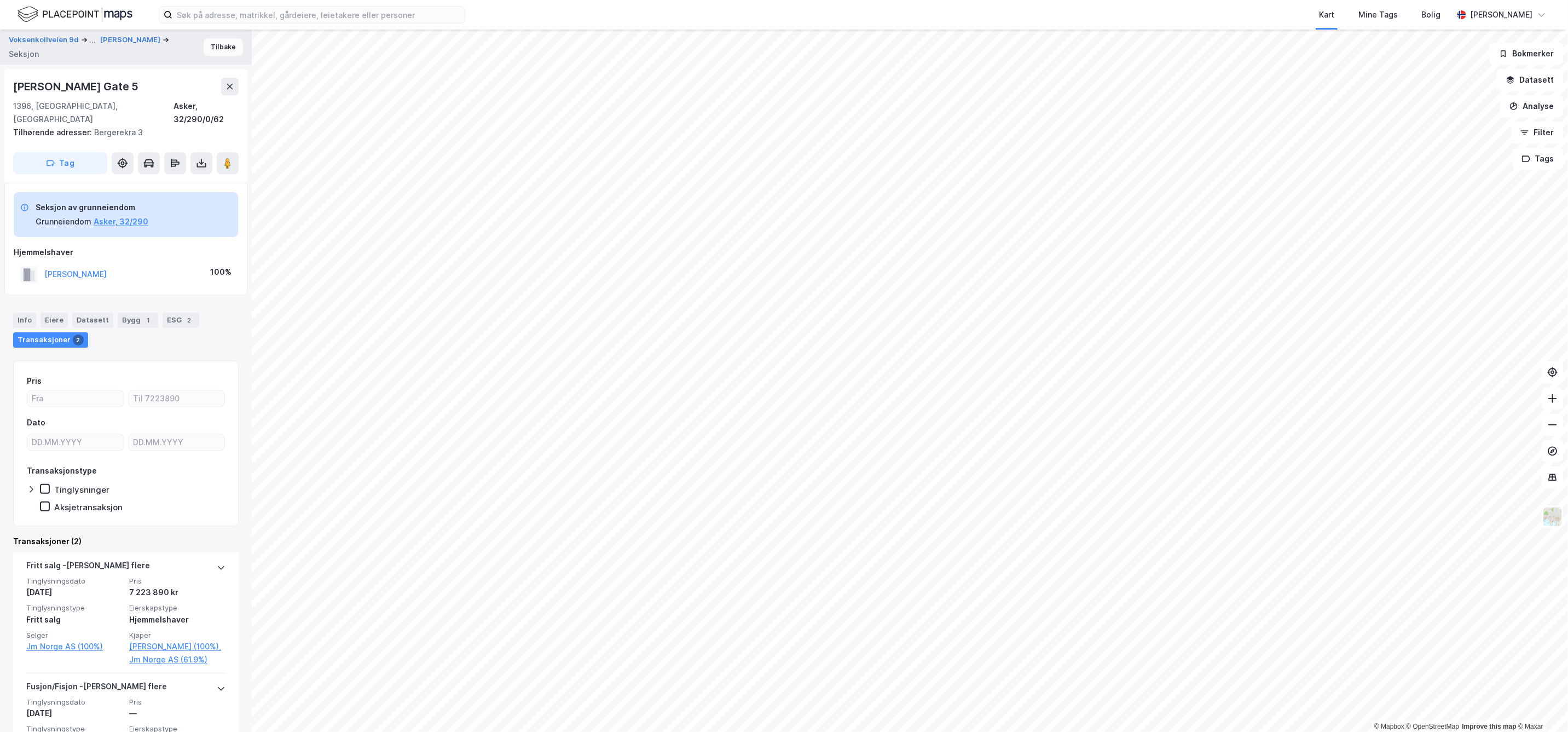
click at [211, 46] on button "Tilbake" at bounding box center [223, 47] width 40 height 18
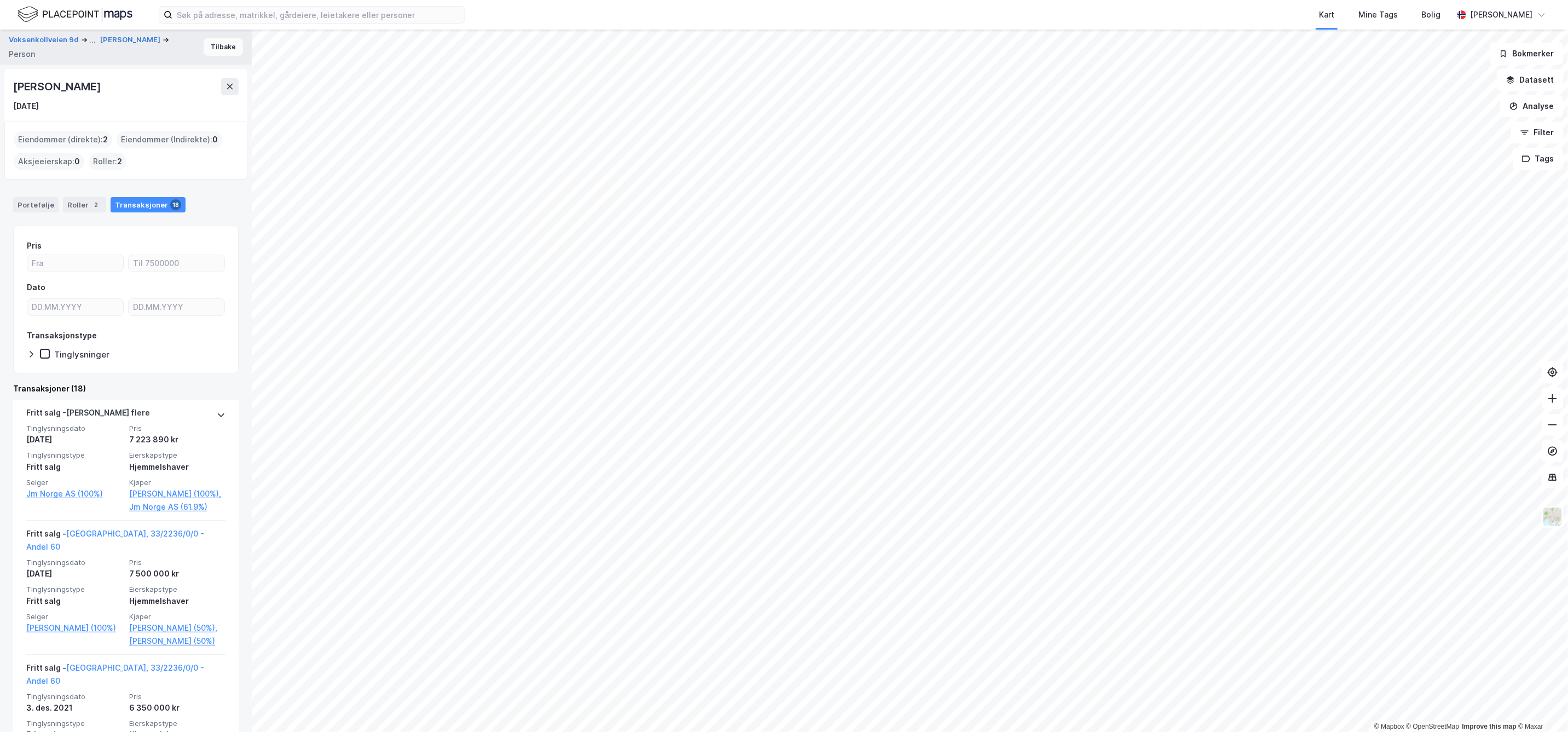
click at [218, 45] on button "Tilbake" at bounding box center [223, 47] width 40 height 18
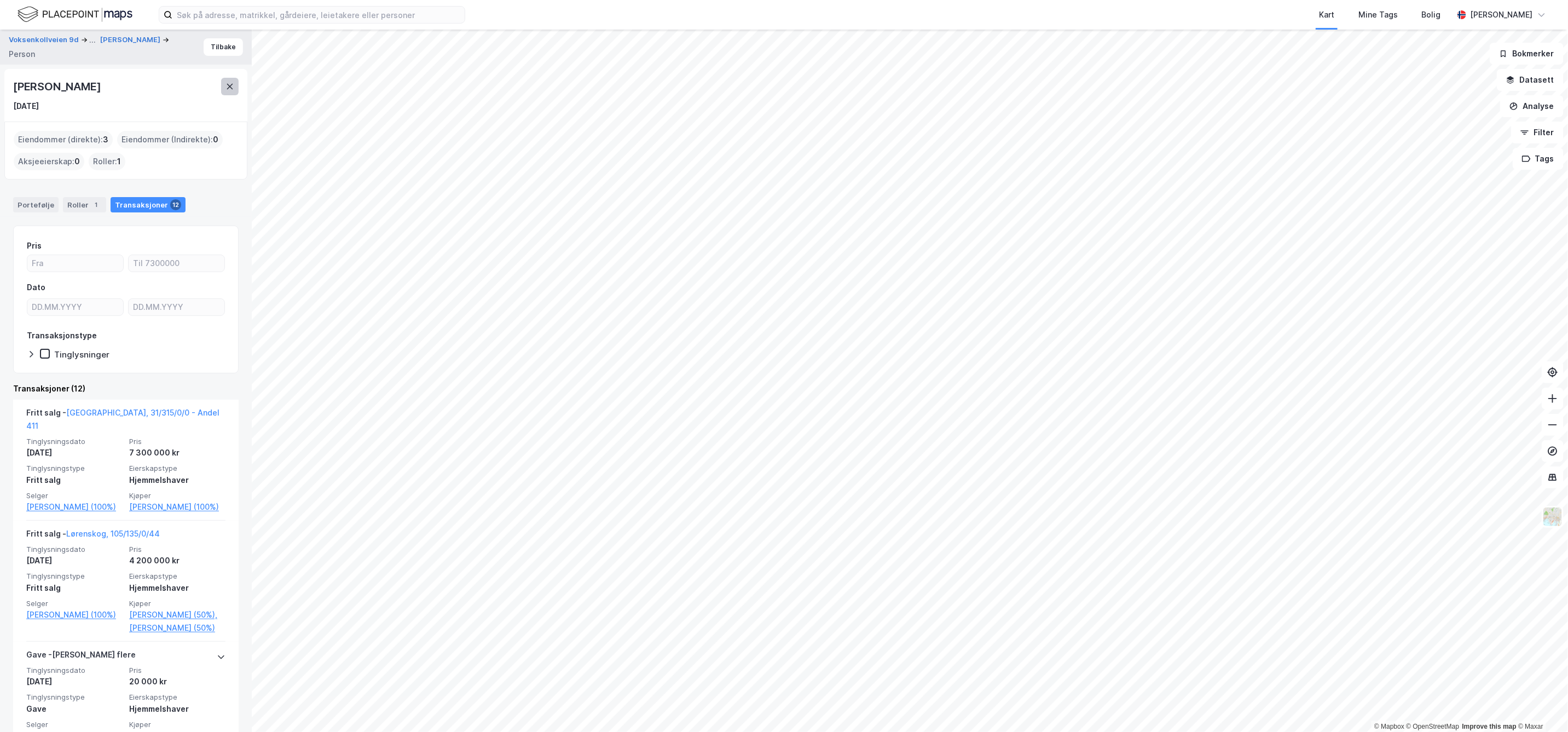
click at [229, 82] on icon at bounding box center [229, 86] width 8 height 8
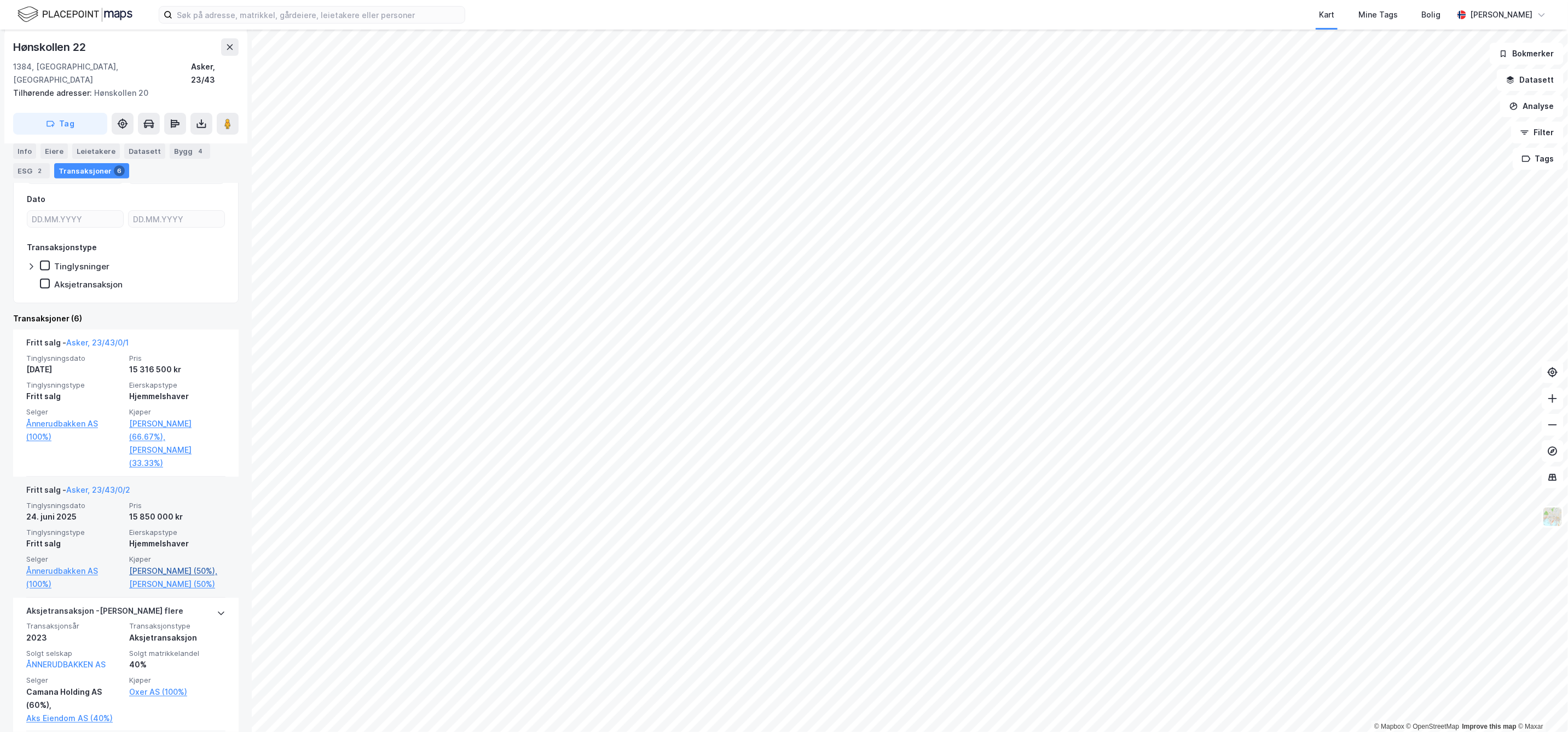
scroll to position [243, 0]
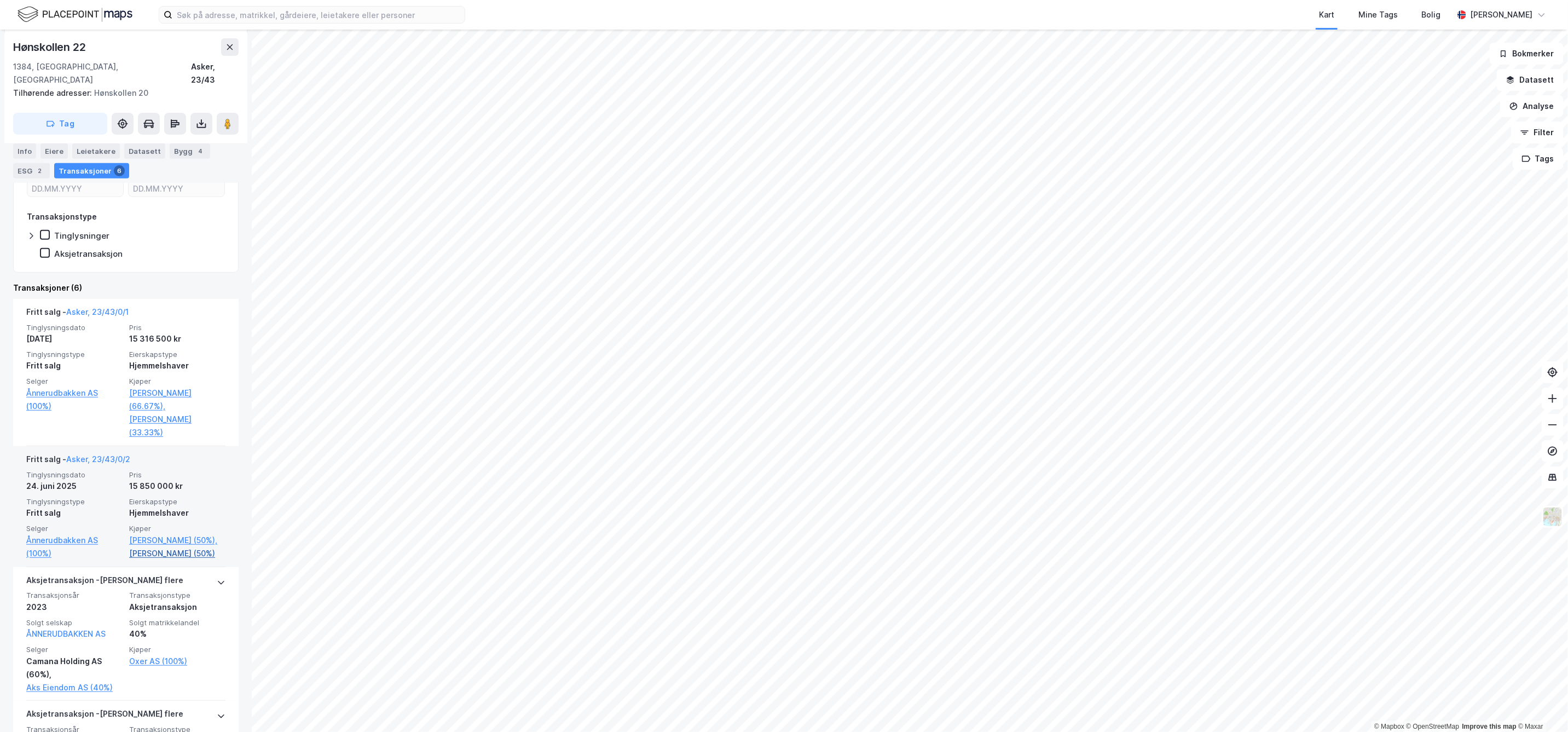
click at [173, 547] on link "[PERSON_NAME] (50%)" at bounding box center [177, 554] width 96 height 13
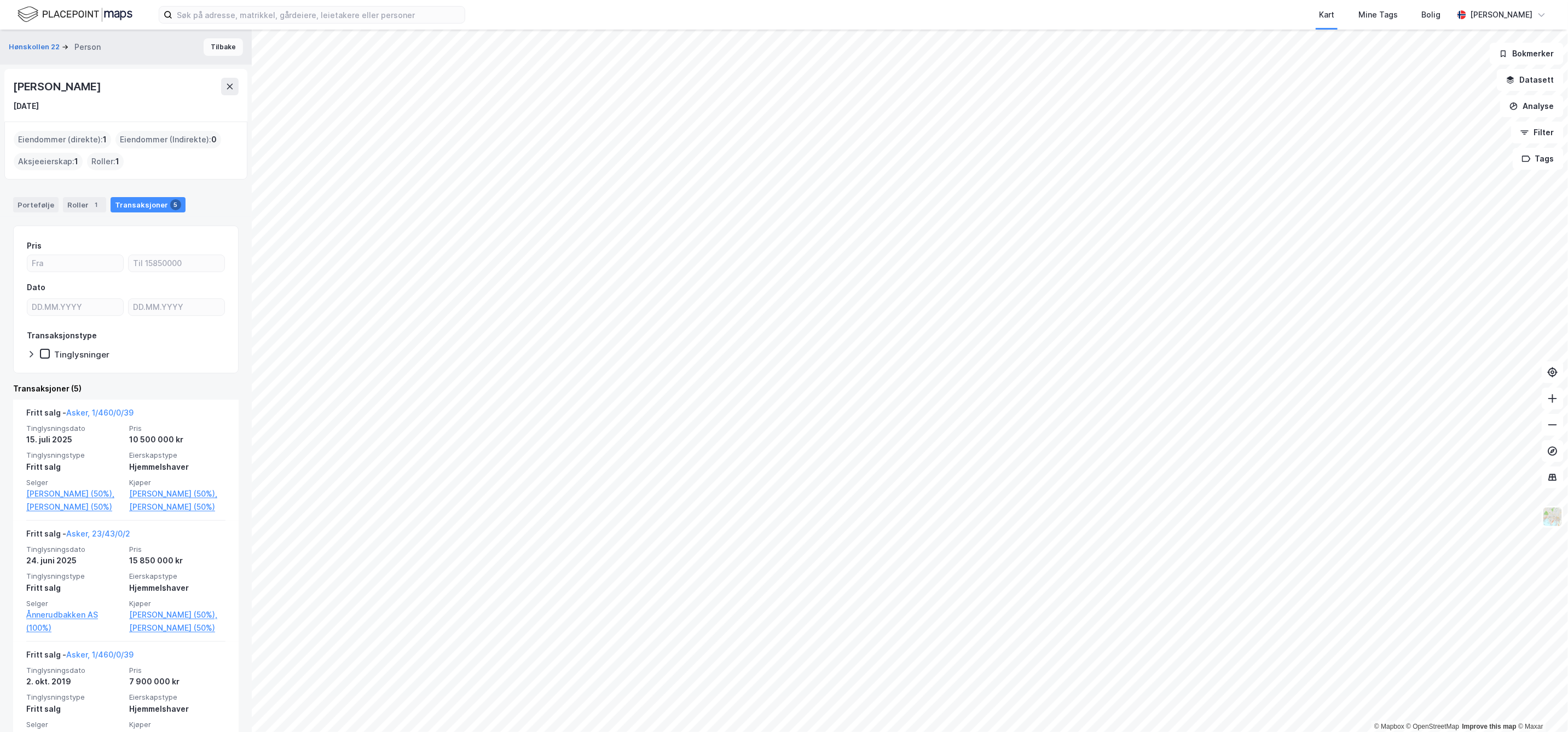
click at [211, 46] on button "Tilbake" at bounding box center [223, 47] width 40 height 18
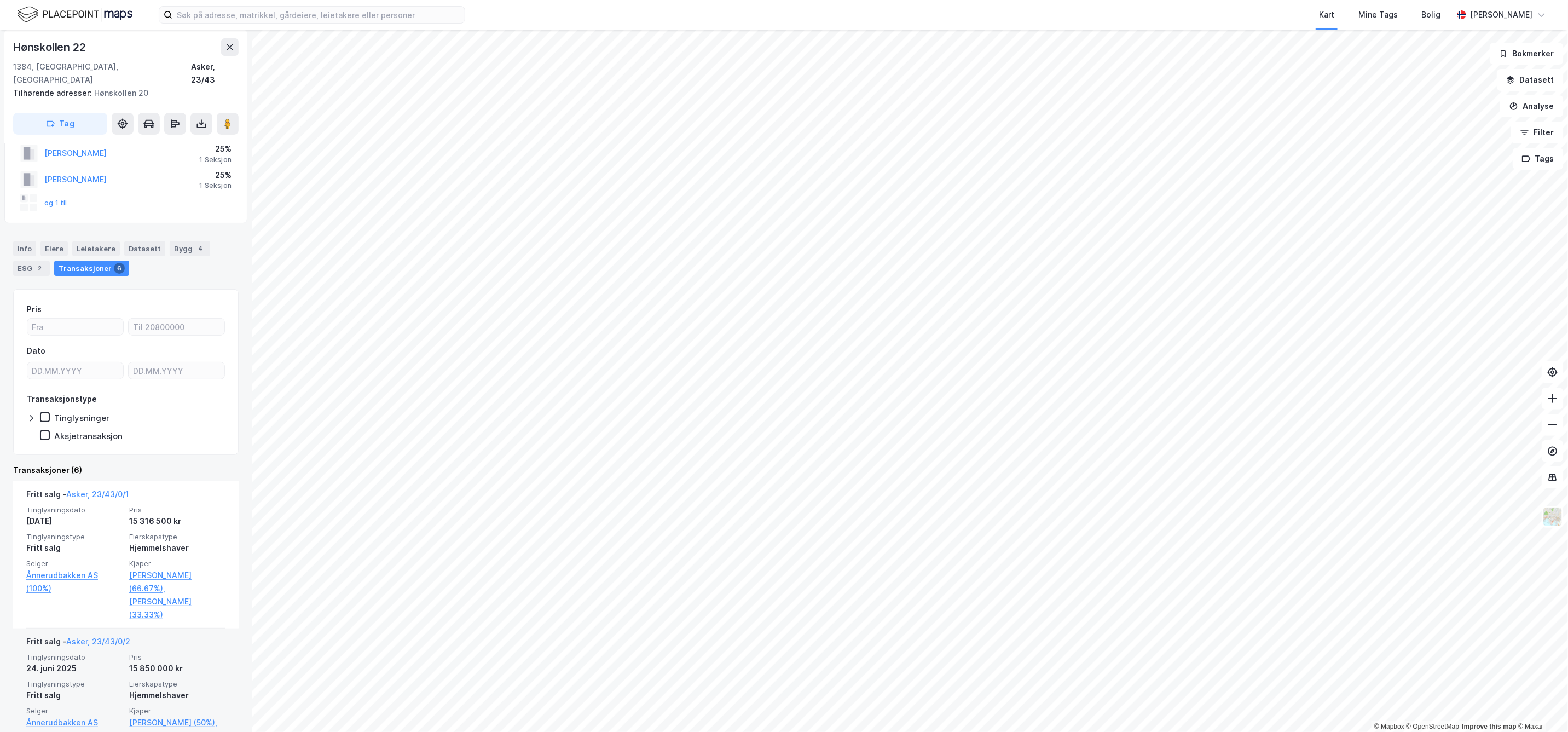
scroll to position [243, 0]
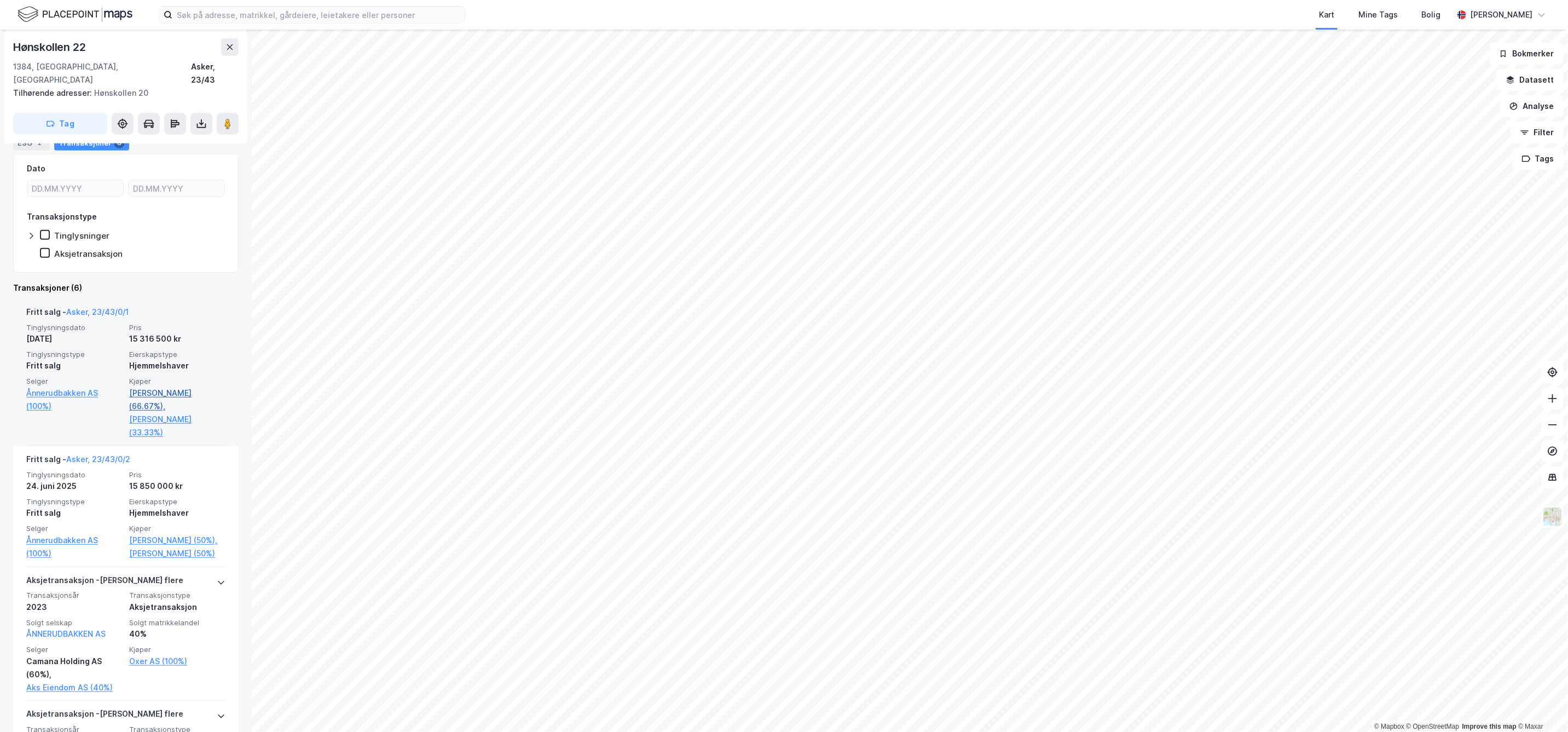
click at [170, 386] on link "[PERSON_NAME] (66.67%)," at bounding box center [177, 399] width 96 height 26
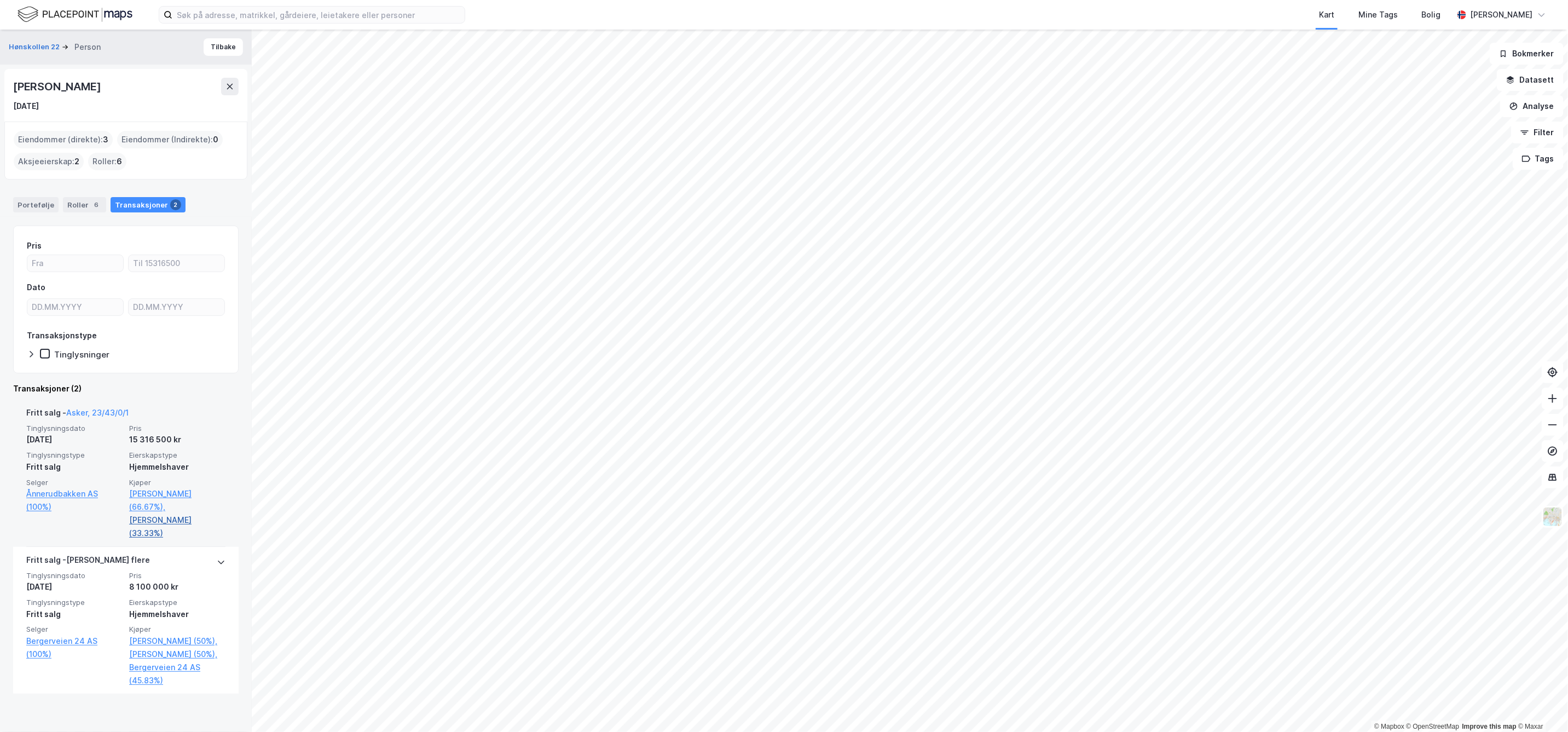
click at [164, 513] on link "[PERSON_NAME] (33.33%)" at bounding box center [177, 527] width 96 height 26
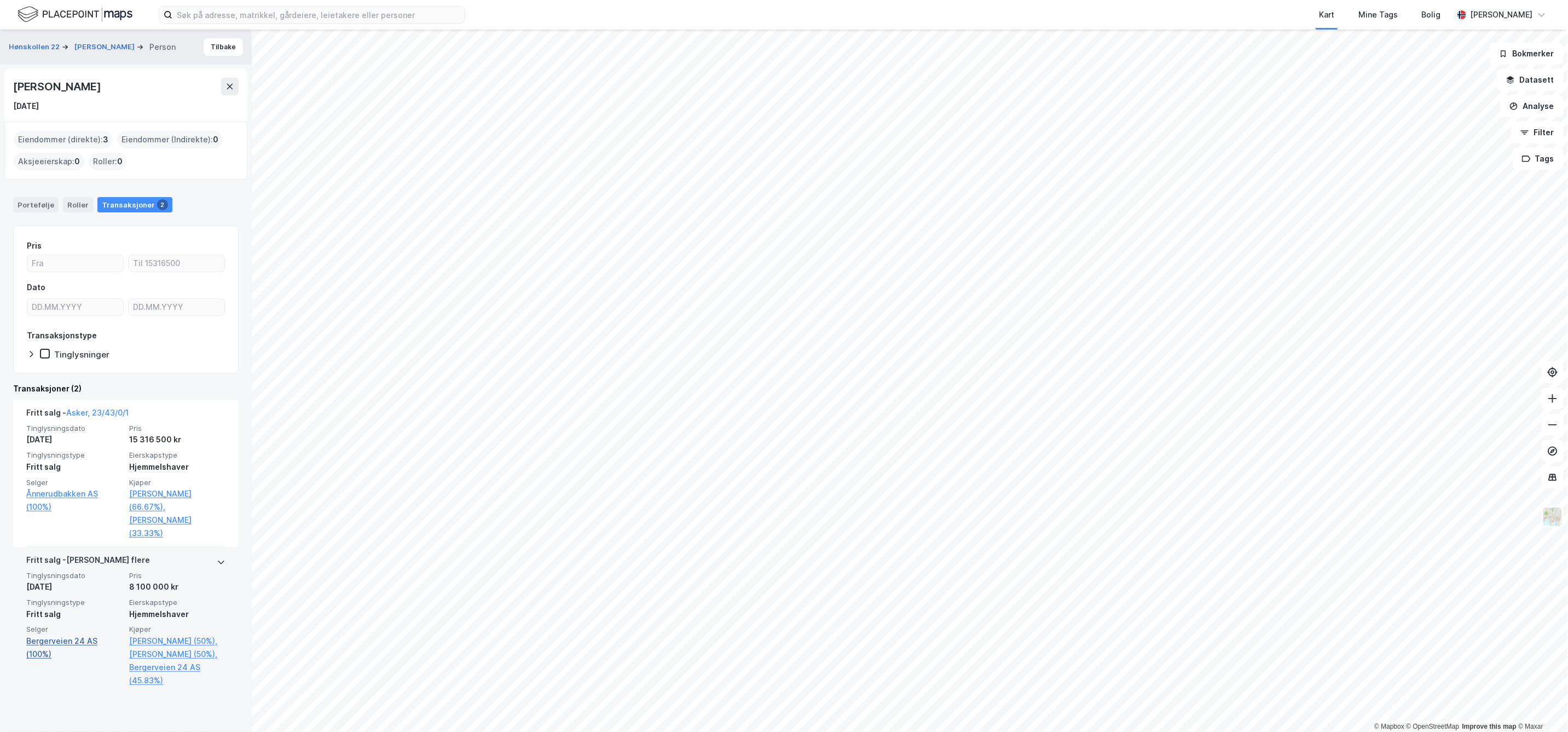
click at [82, 635] on link "Bergerveien 24 AS (100%)" at bounding box center [74, 648] width 96 height 26
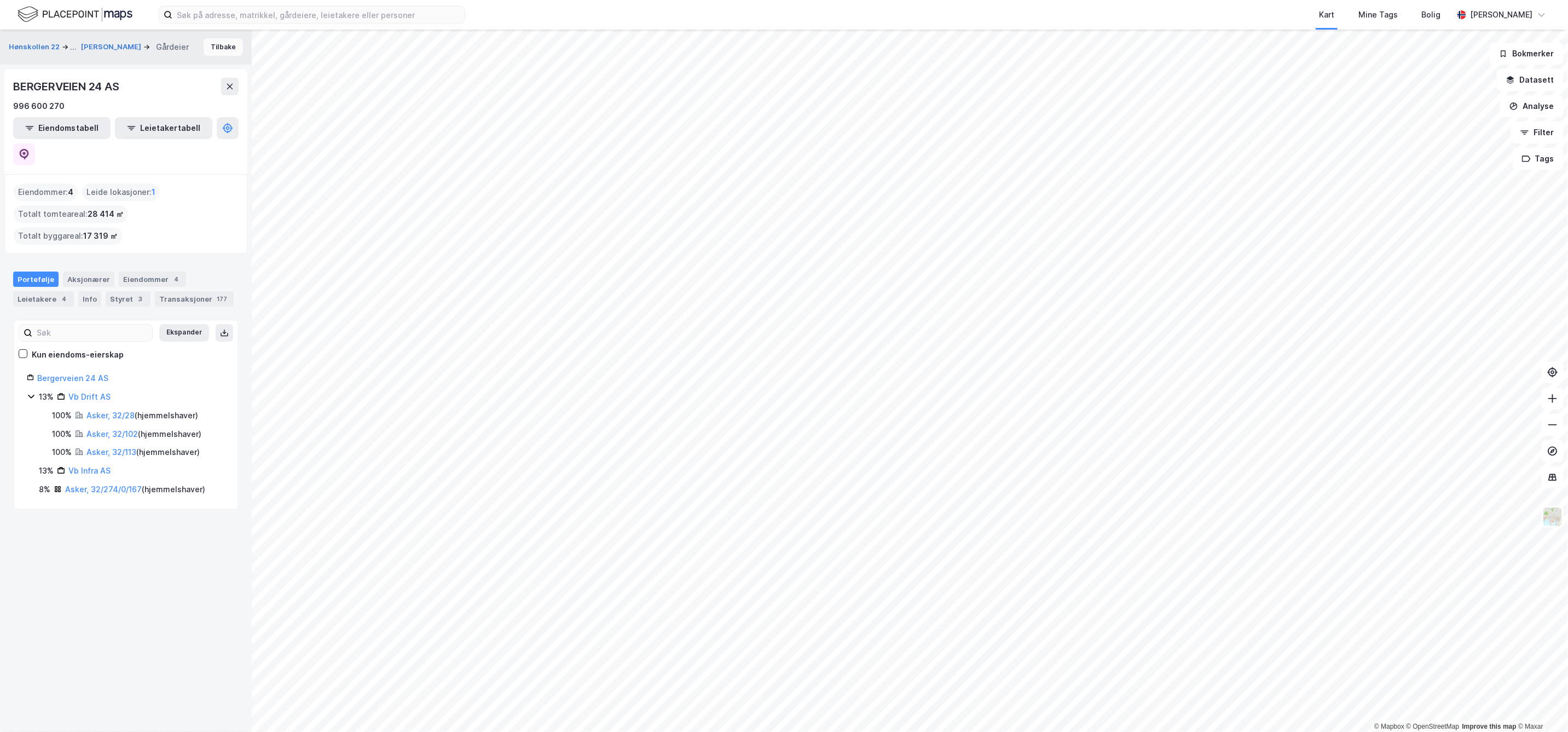
click at [217, 42] on button "Tilbake" at bounding box center [223, 47] width 40 height 18
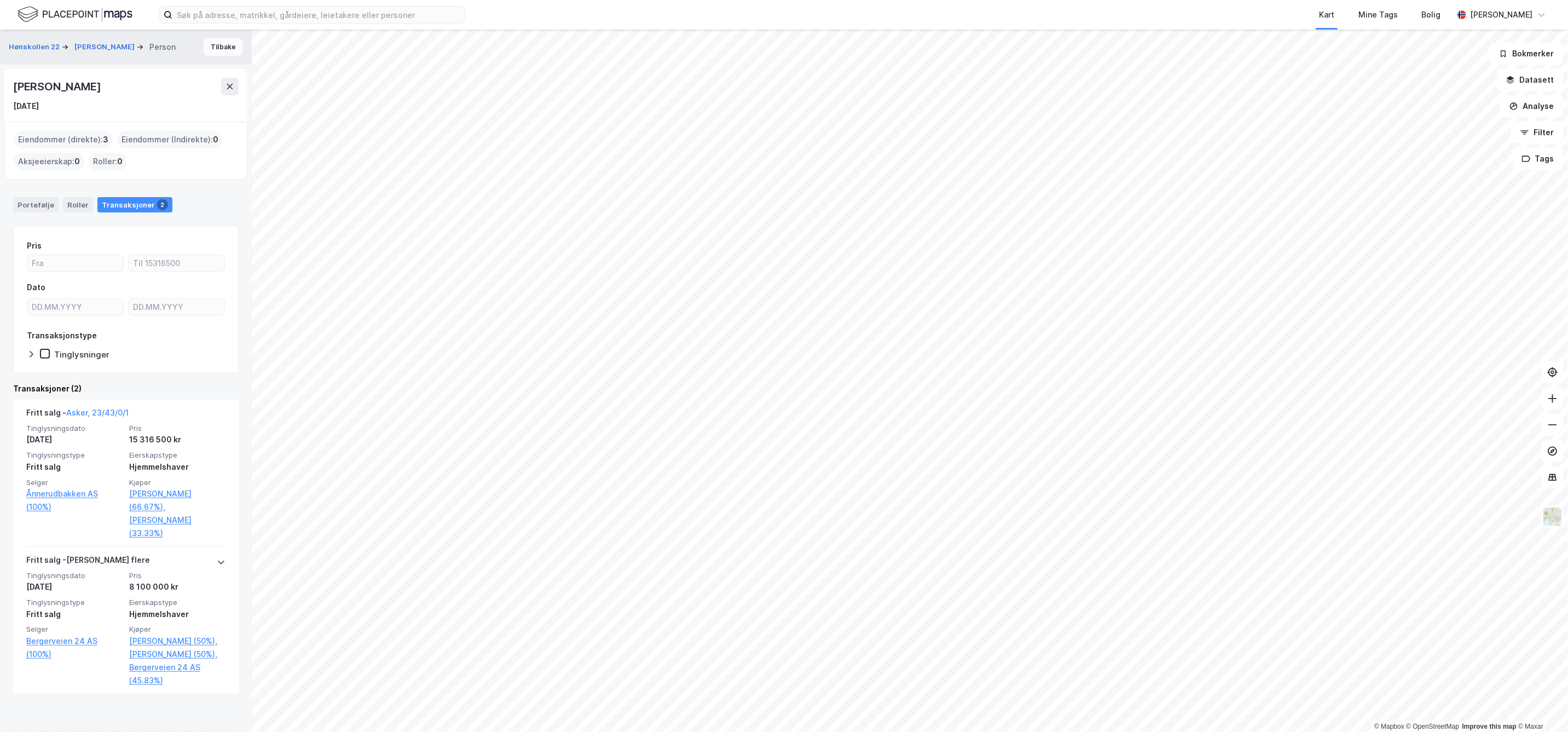
click at [214, 45] on button "Tilbake" at bounding box center [223, 47] width 40 height 18
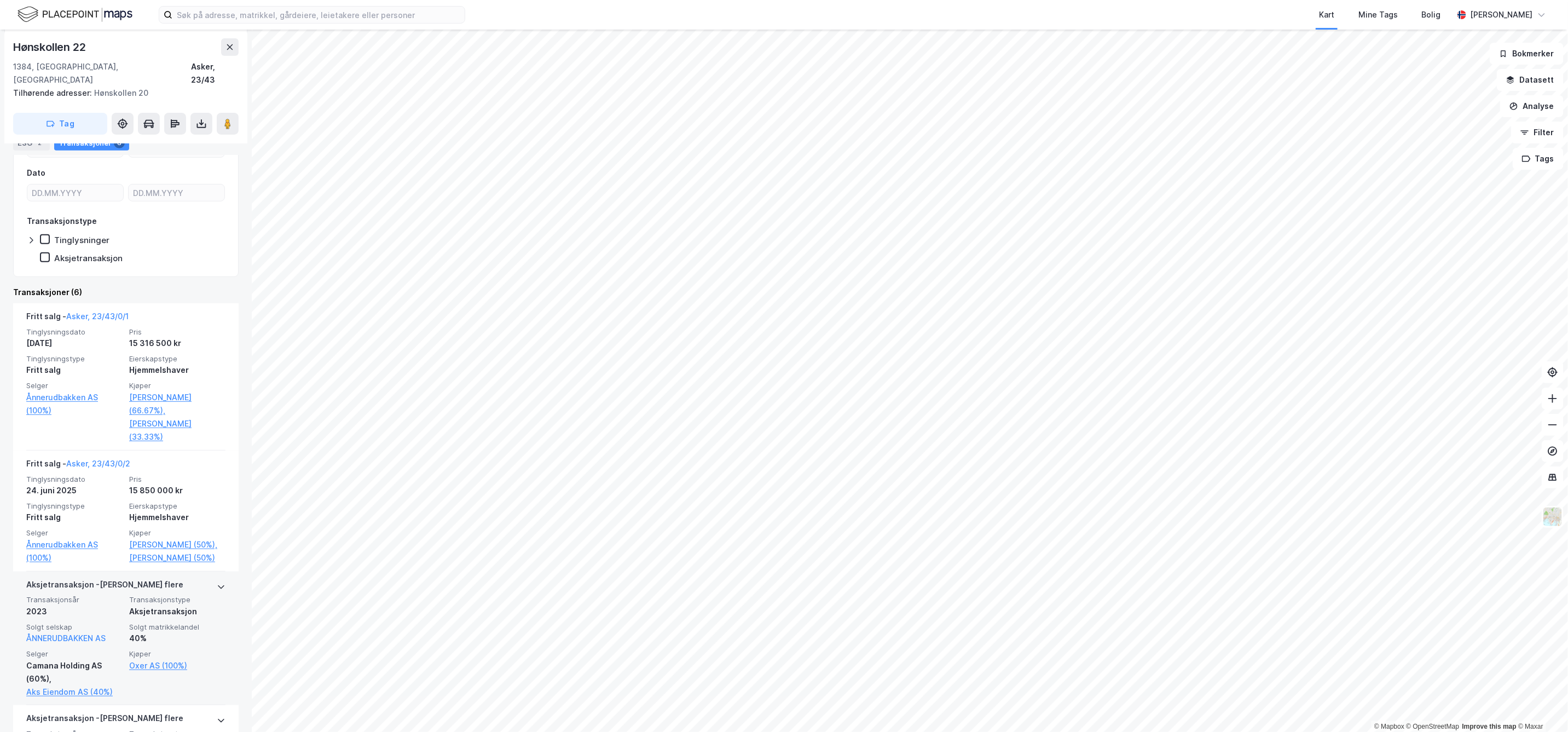
scroll to position [243, 0]
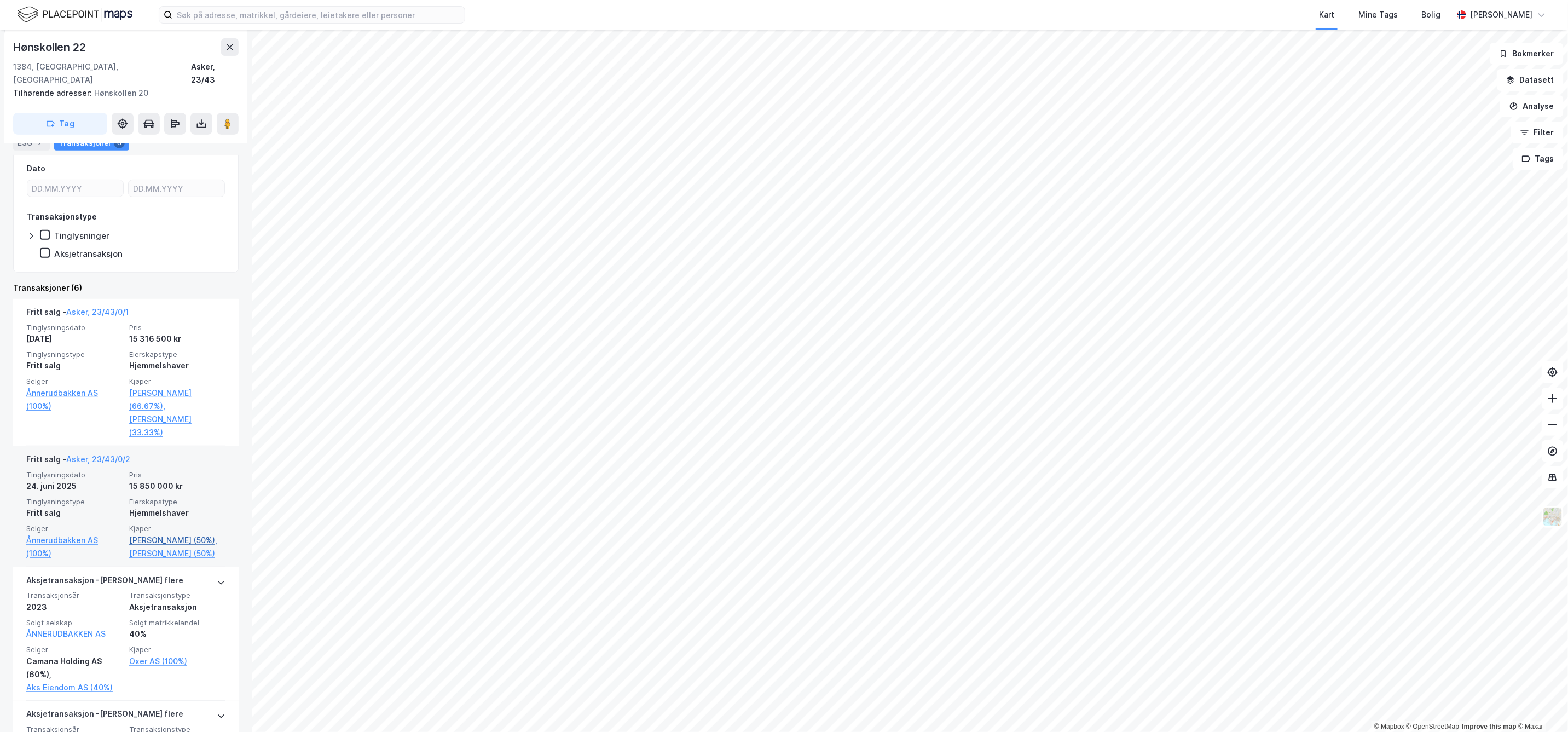
click at [162, 534] on link "[PERSON_NAME] (50%)," at bounding box center [177, 541] width 96 height 13
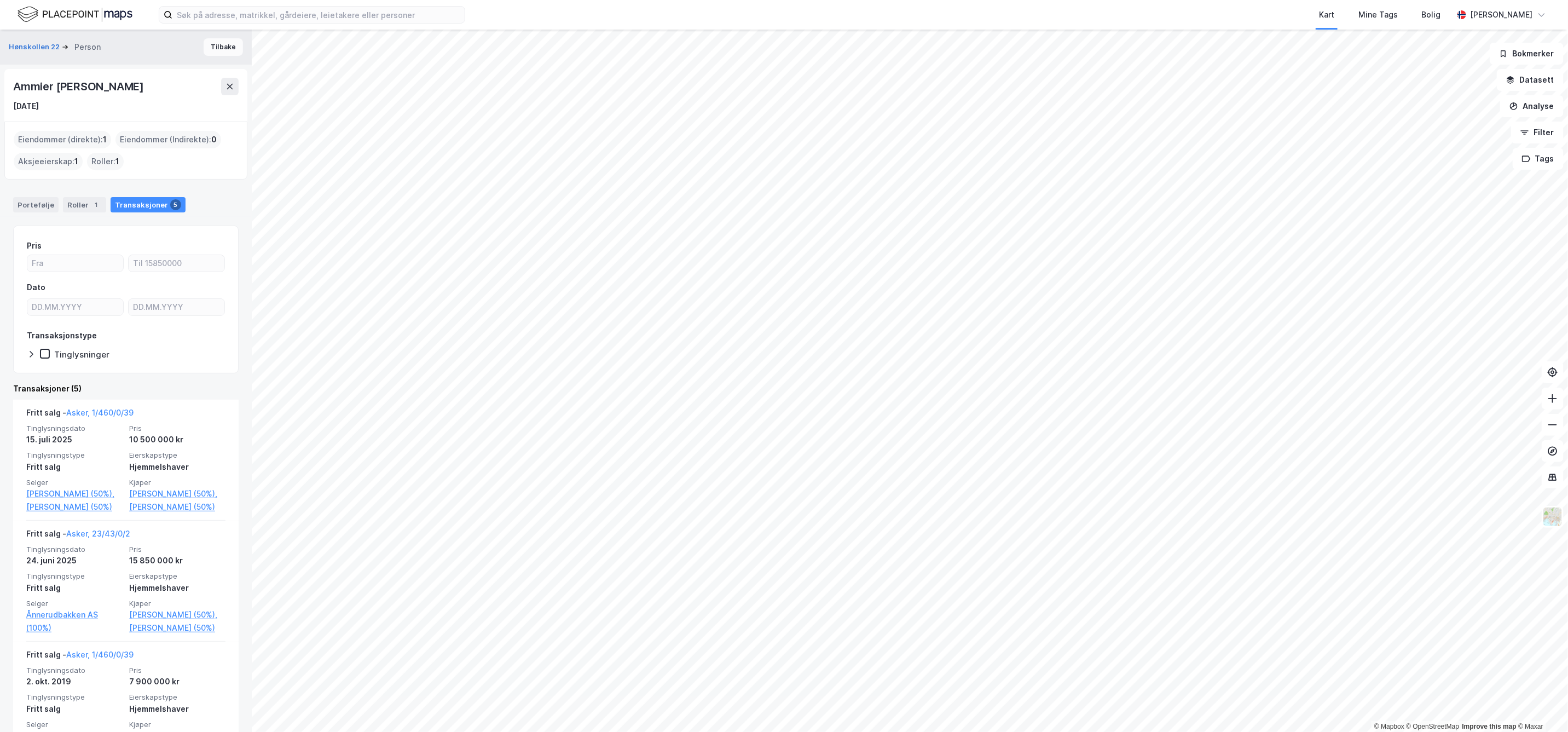
click at [206, 41] on button "Tilbake" at bounding box center [223, 47] width 40 height 18
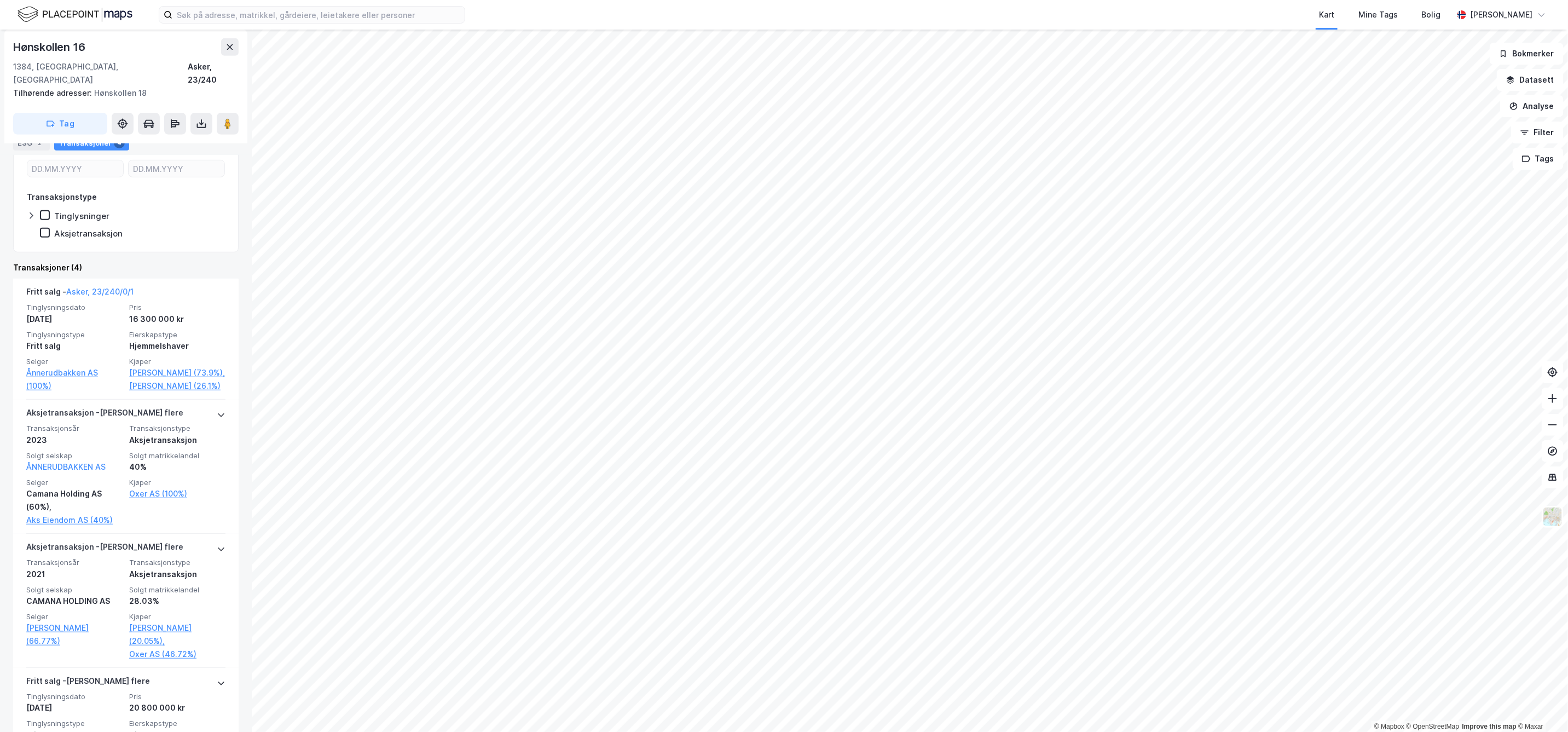
scroll to position [415, 0]
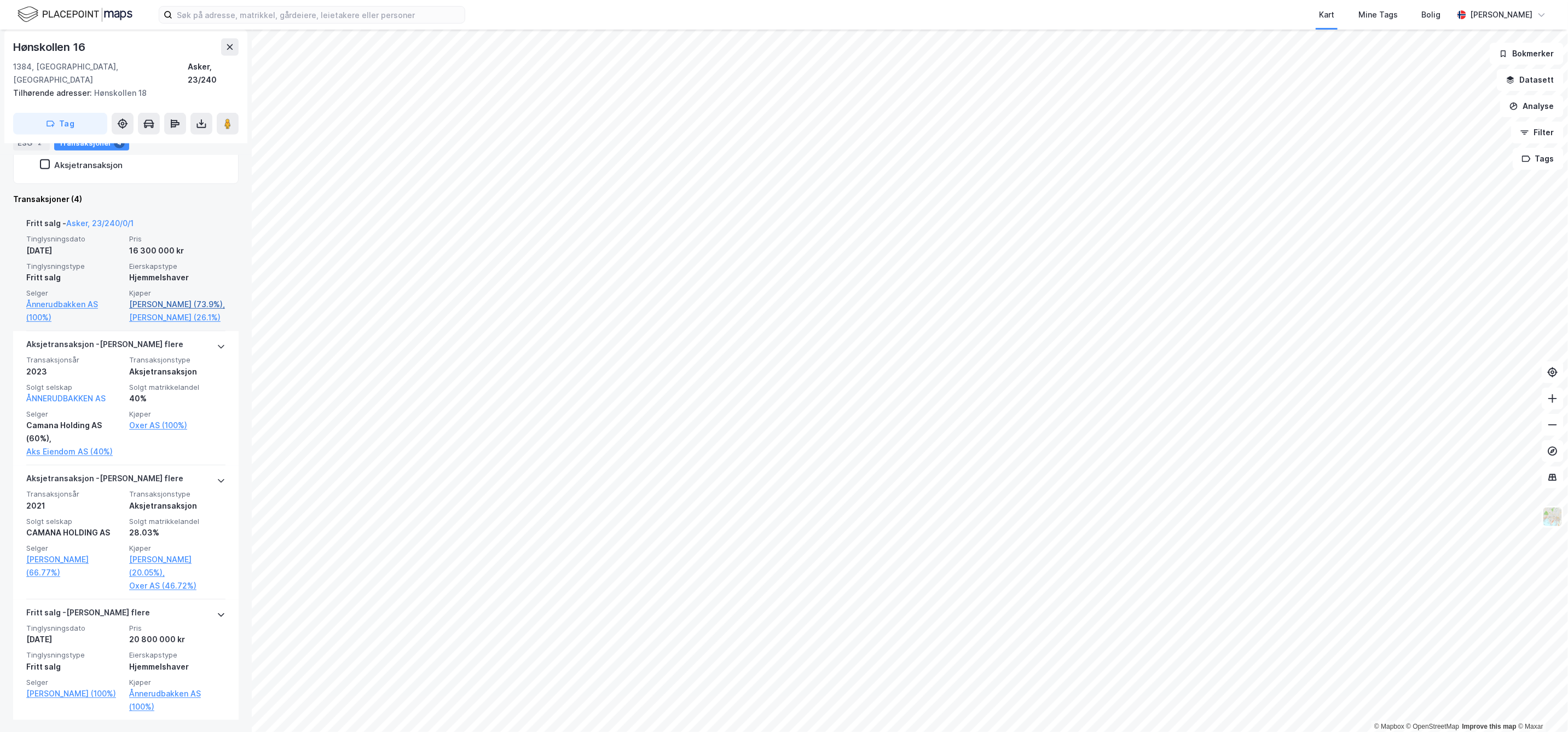
click at [176, 298] on link "[PERSON_NAME] (73.9%)," at bounding box center [177, 304] width 96 height 13
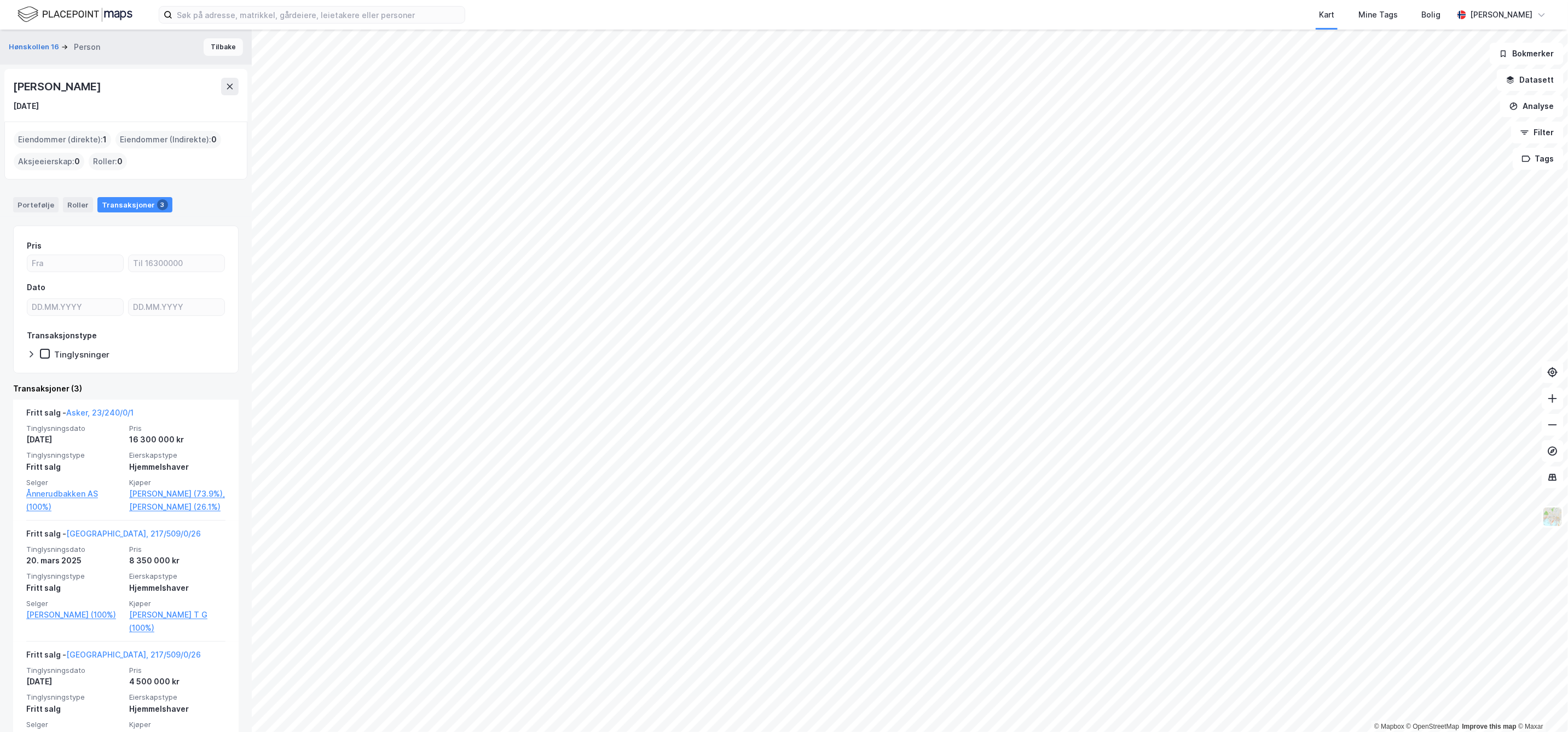
click at [208, 48] on button "Tilbake" at bounding box center [223, 47] width 40 height 18
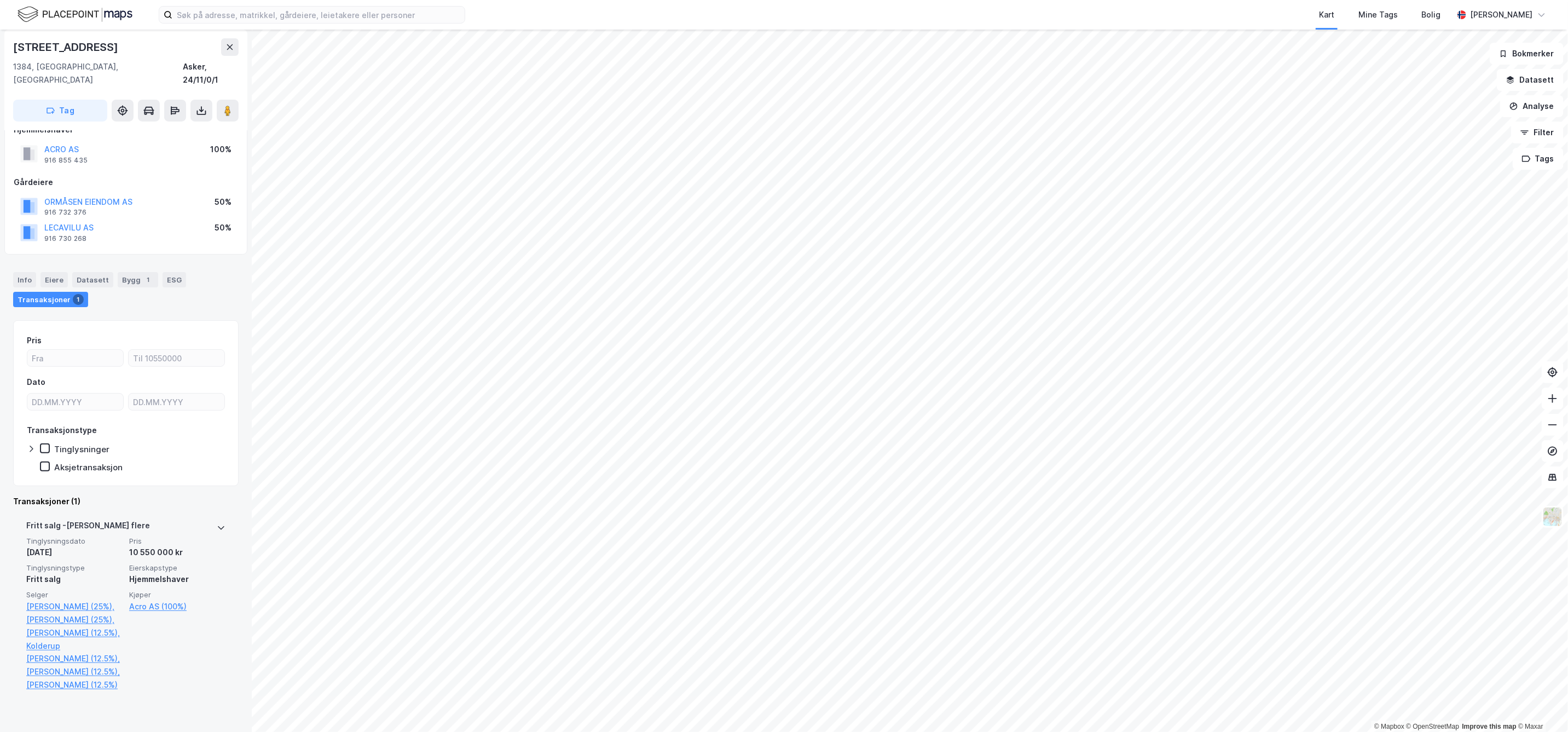
scroll to position [79, 0]
